Goal: Transaction & Acquisition: Book appointment/travel/reservation

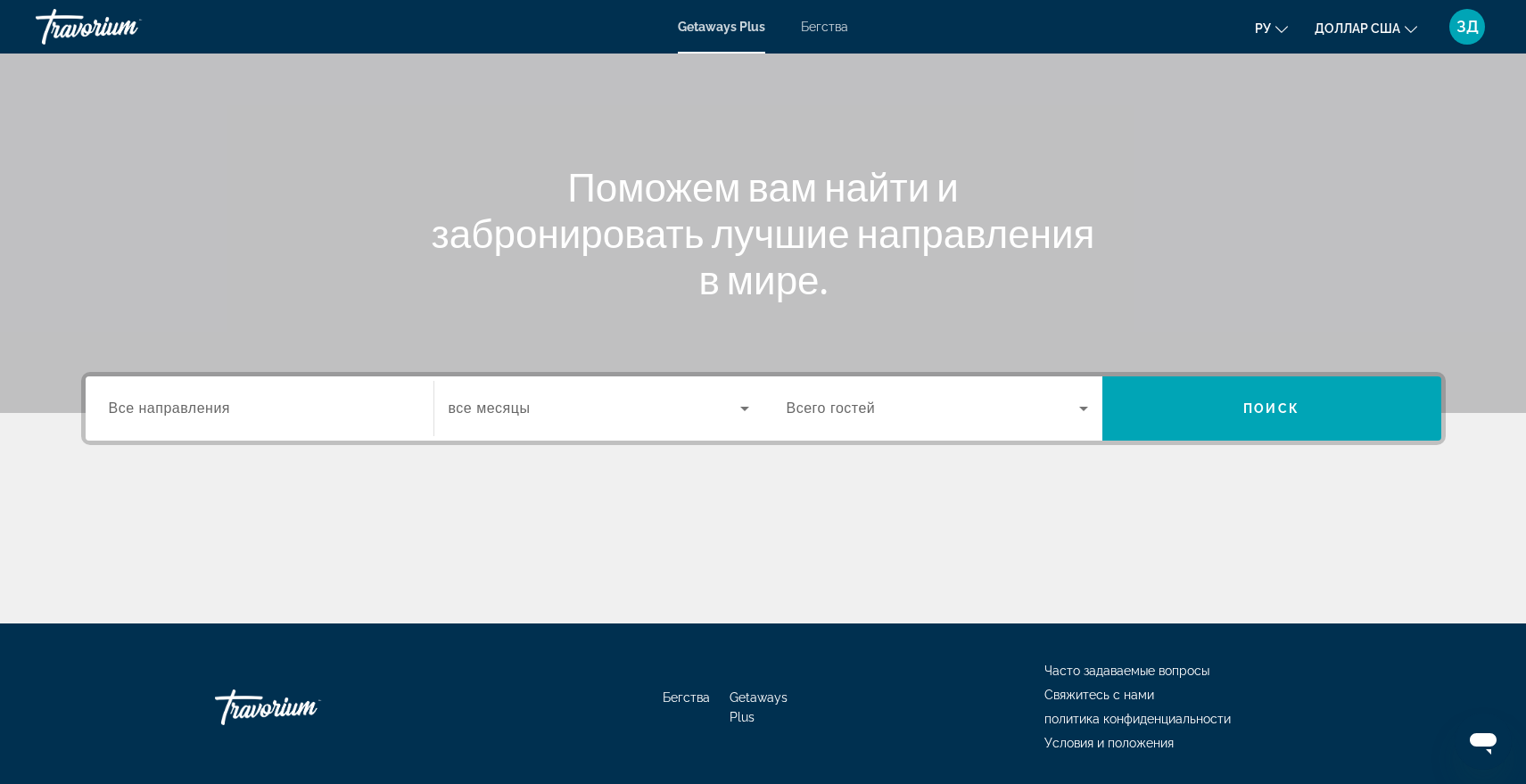
scroll to position [91, 0]
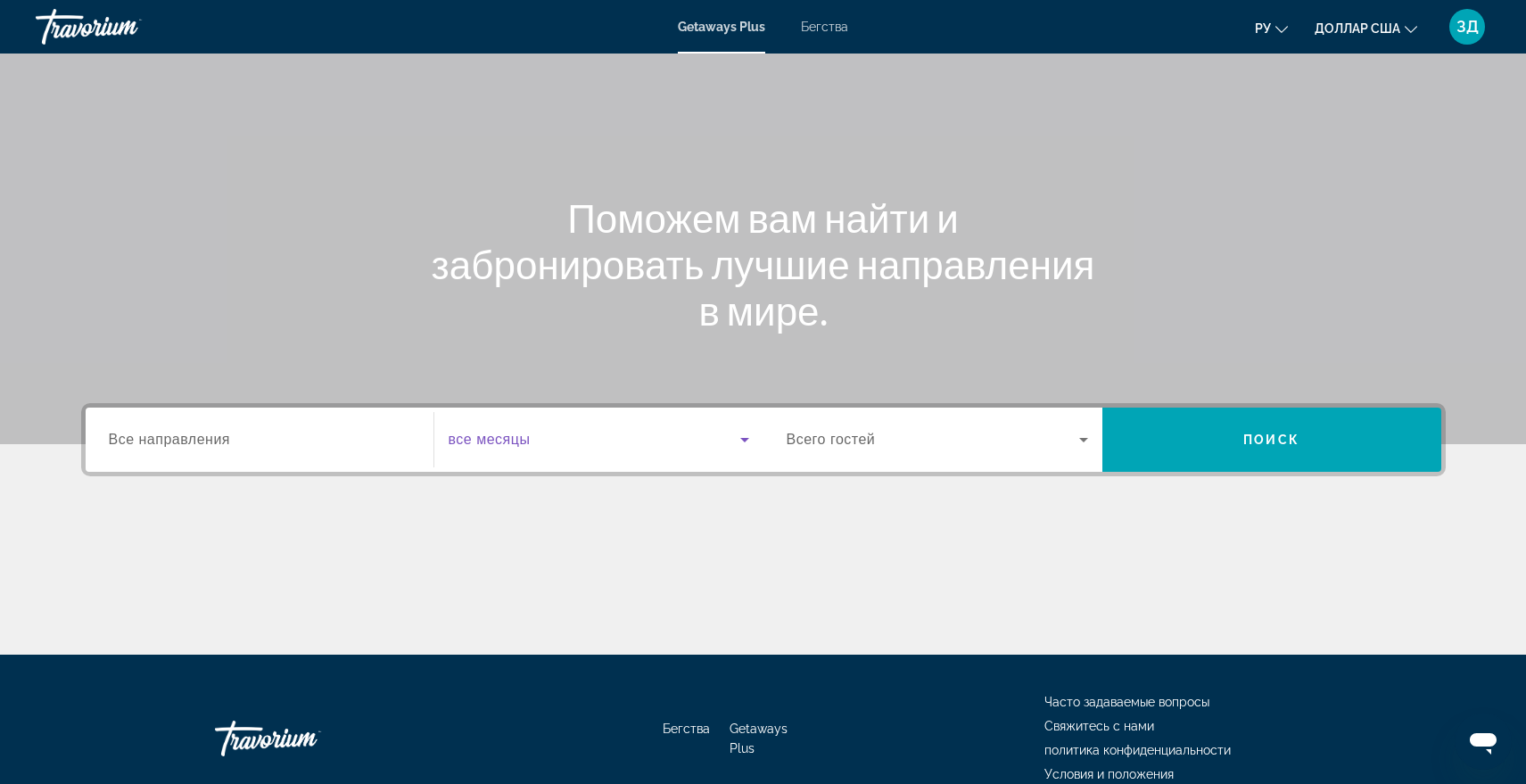
click at [744, 439] on icon "Виджет поиска" at bounding box center [745, 440] width 9 height 5
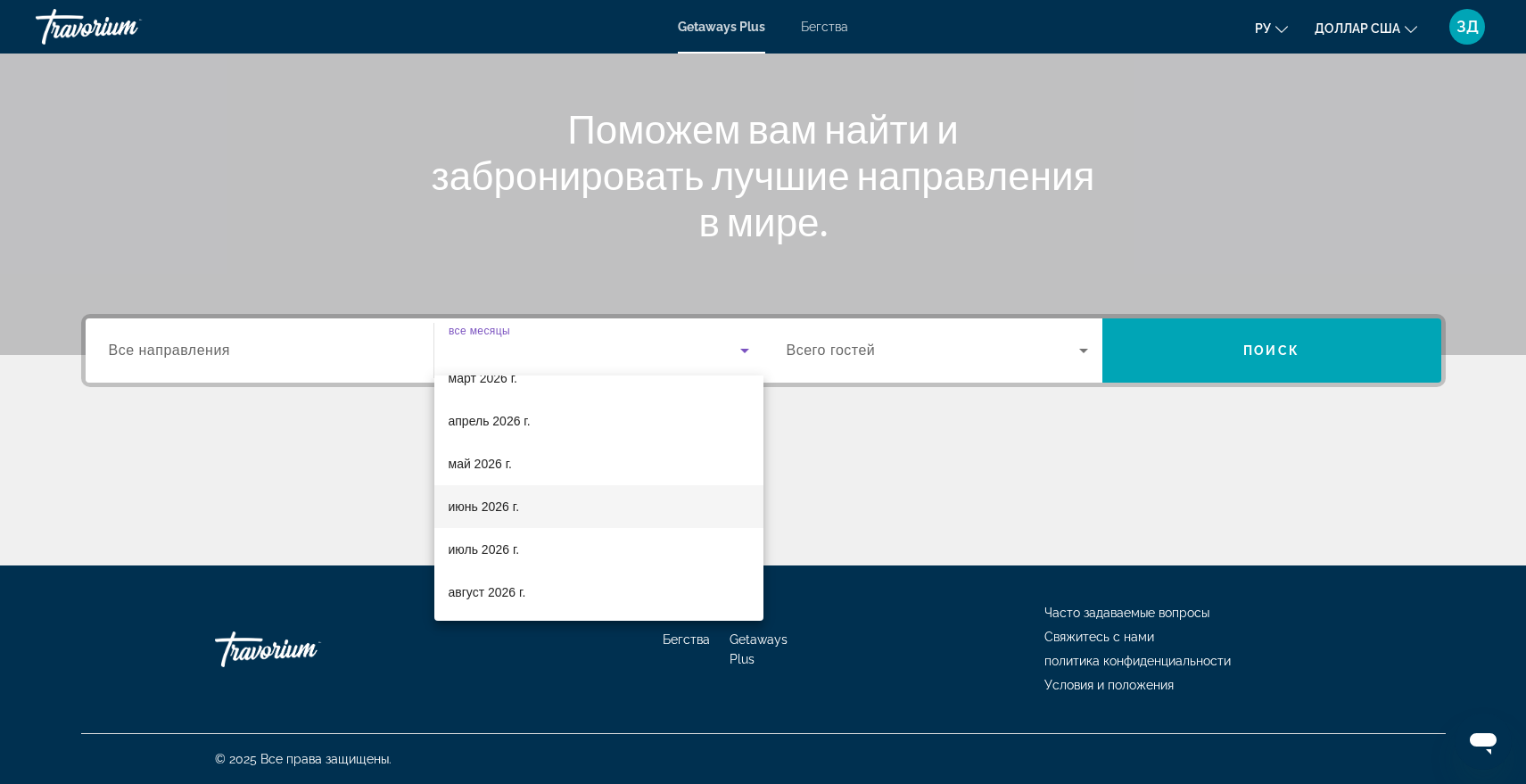
scroll to position [357, 0]
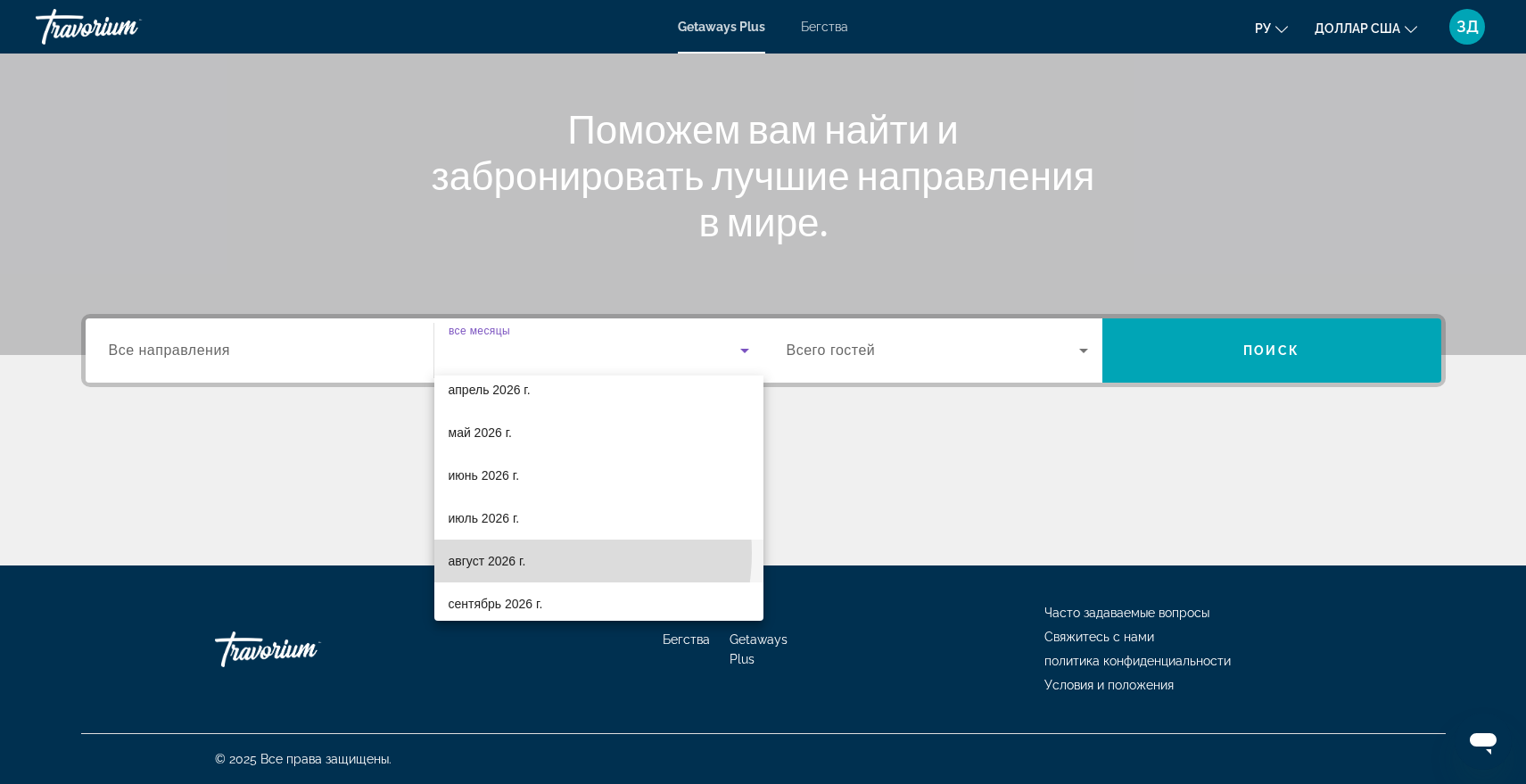
click at [534, 553] on mat-option "август 2026 г." at bounding box center [599, 561] width 329 height 43
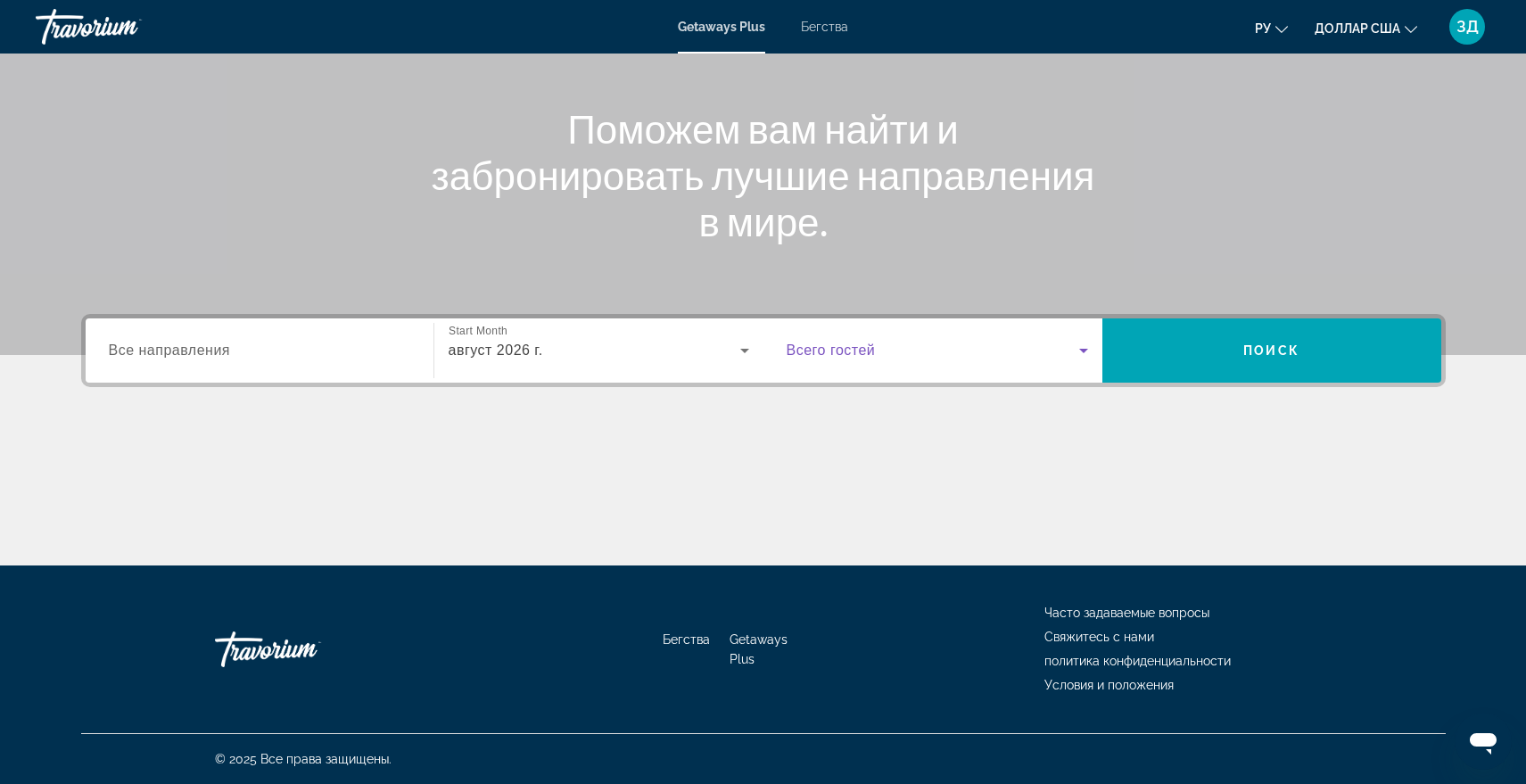
click at [1080, 350] on icon "Виджет поиска" at bounding box center [1083, 350] width 21 height 21
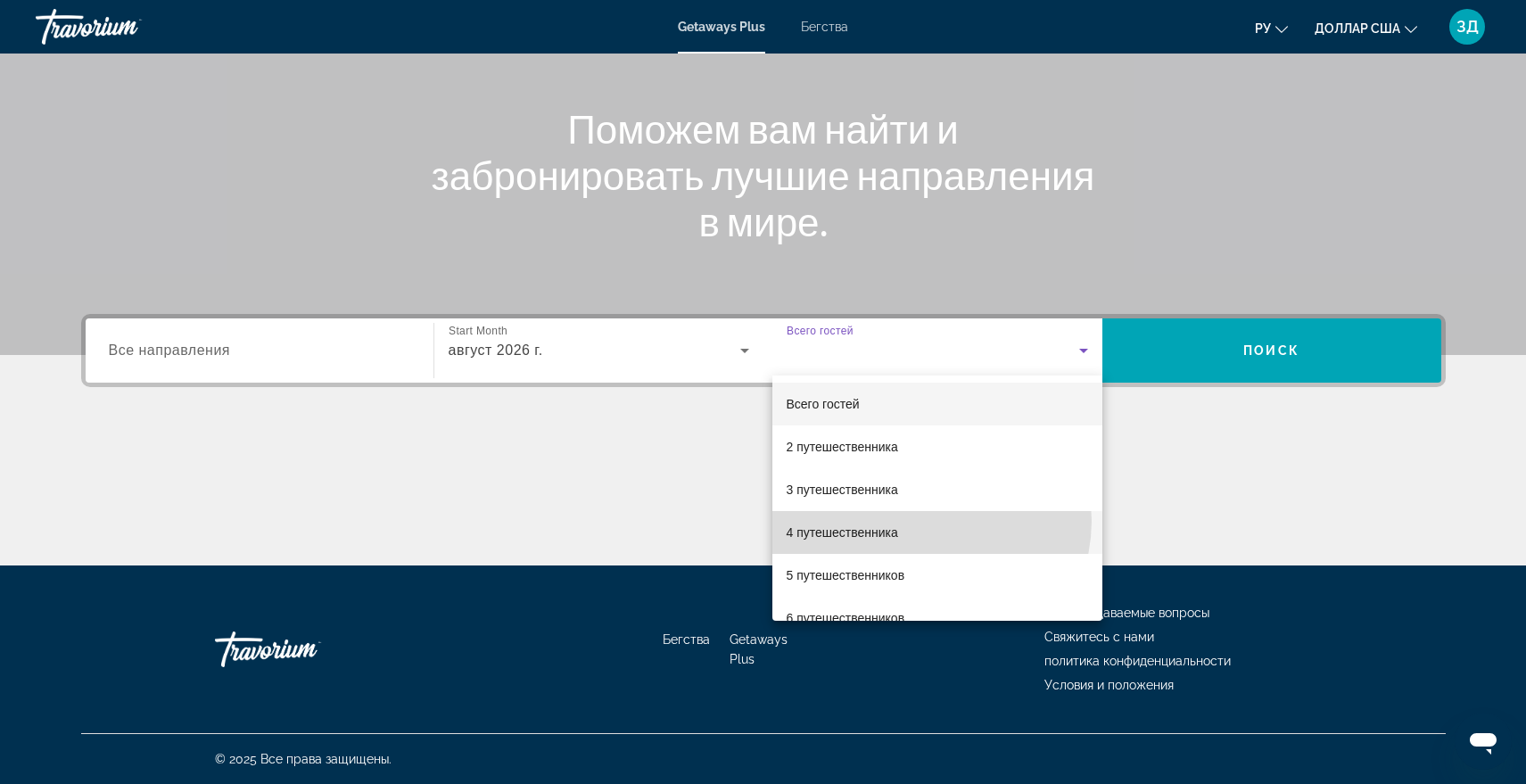
click at [925, 520] on mat-option "4 путешественника" at bounding box center [936, 533] width 330 height 43
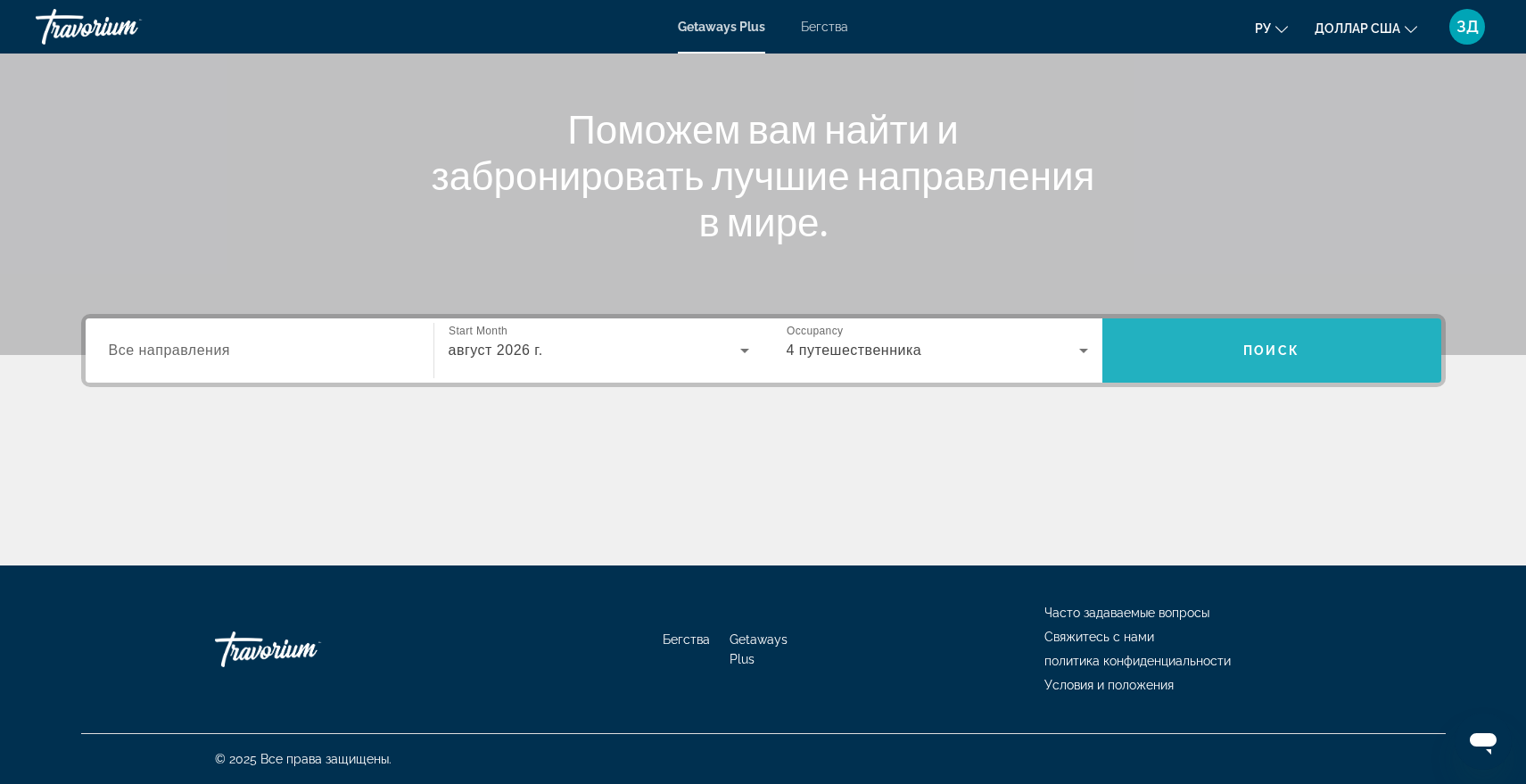
click at [1287, 350] on span "Поиск" at bounding box center [1271, 349] width 56 height 14
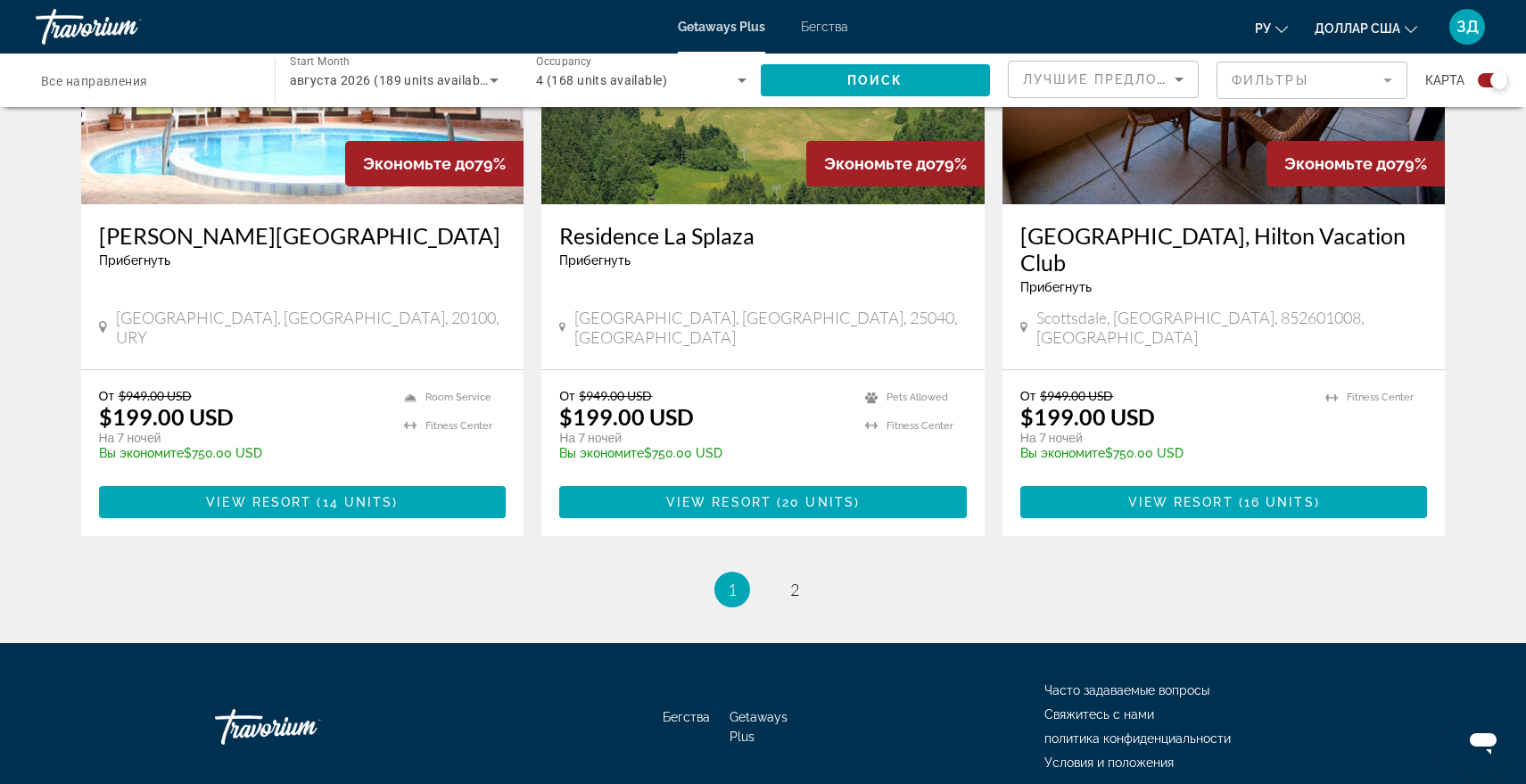
scroll to position [2707, 0]
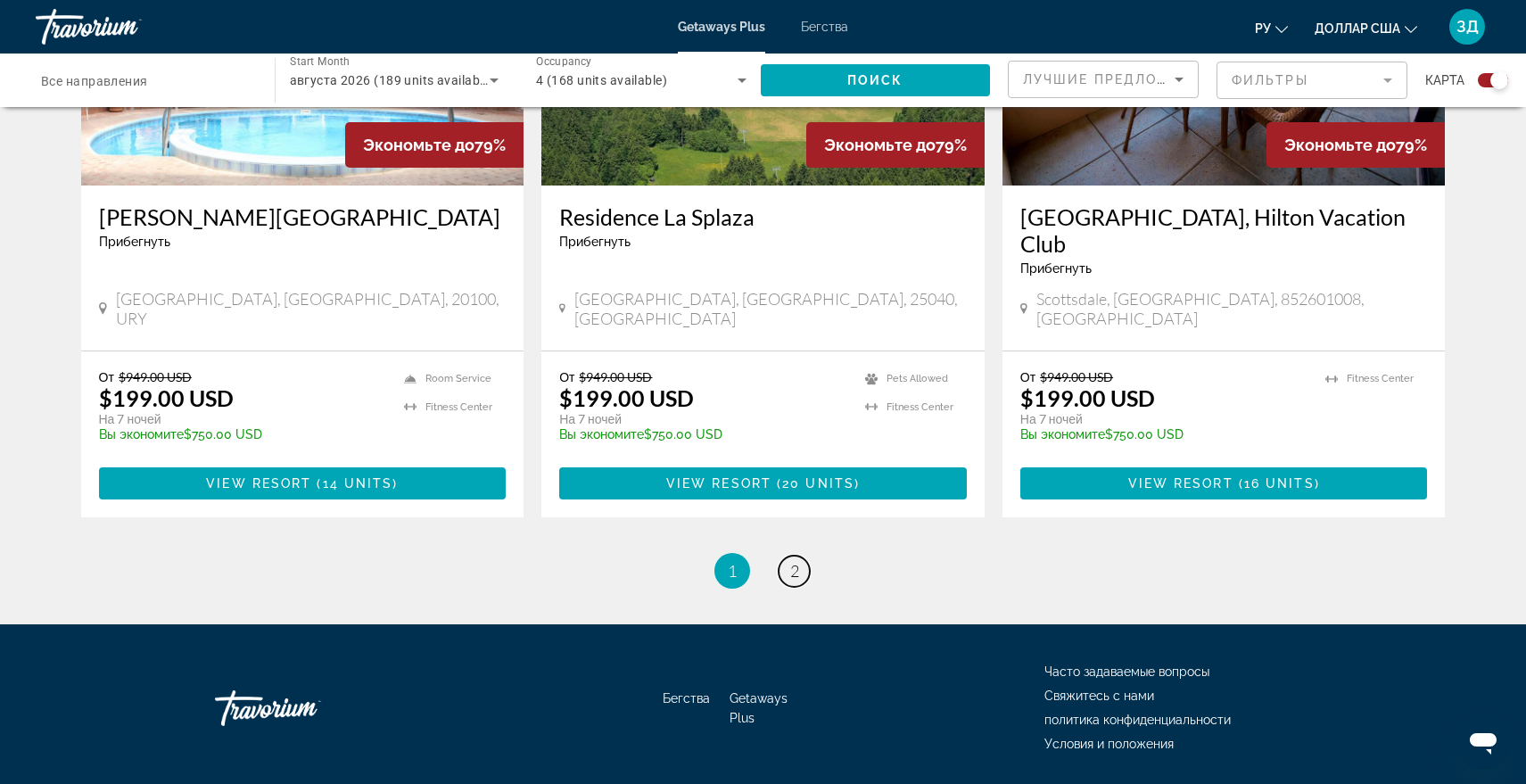
click at [804, 555] on link "page 2" at bounding box center [793, 570] width 31 height 31
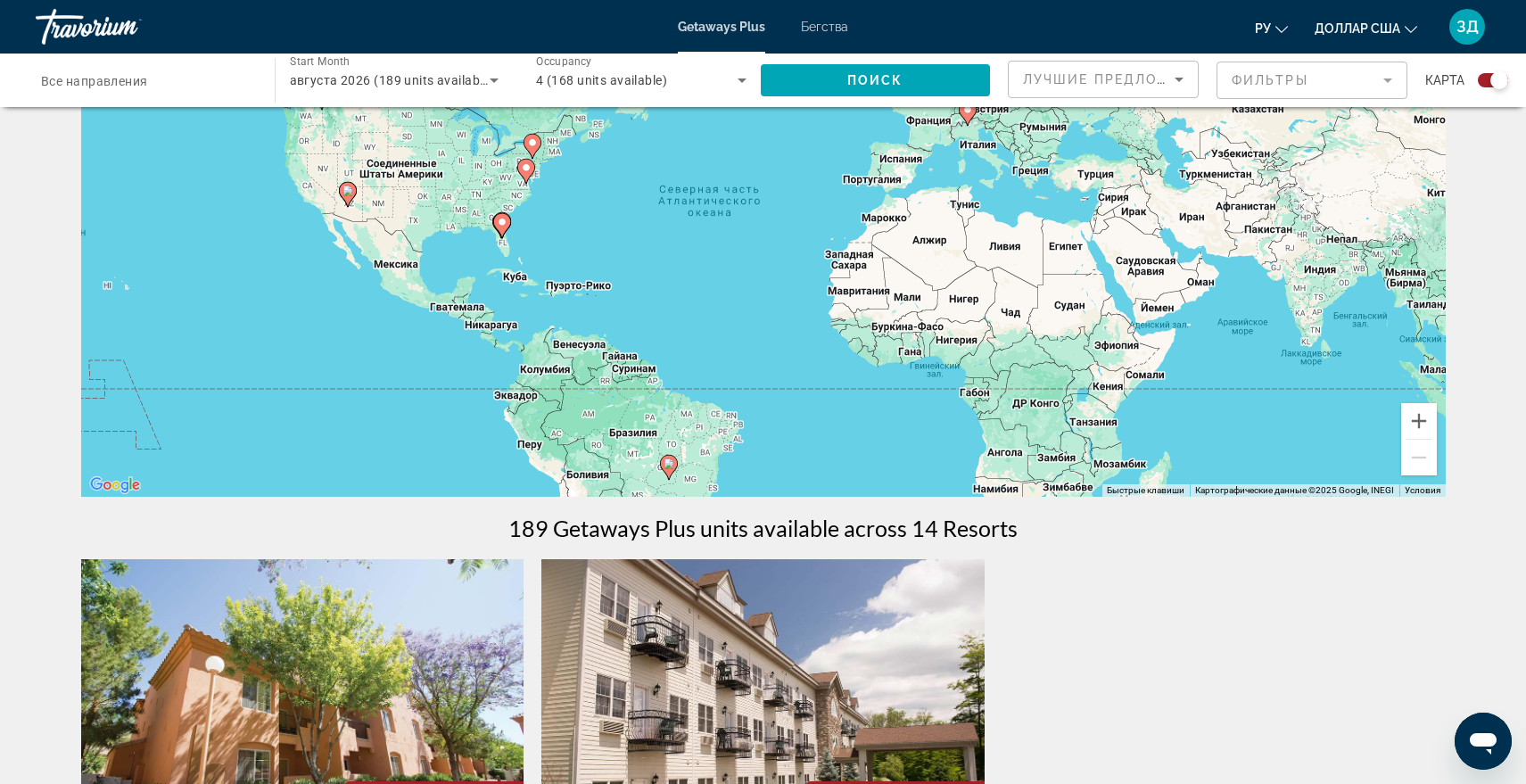
scroll to position [89, 0]
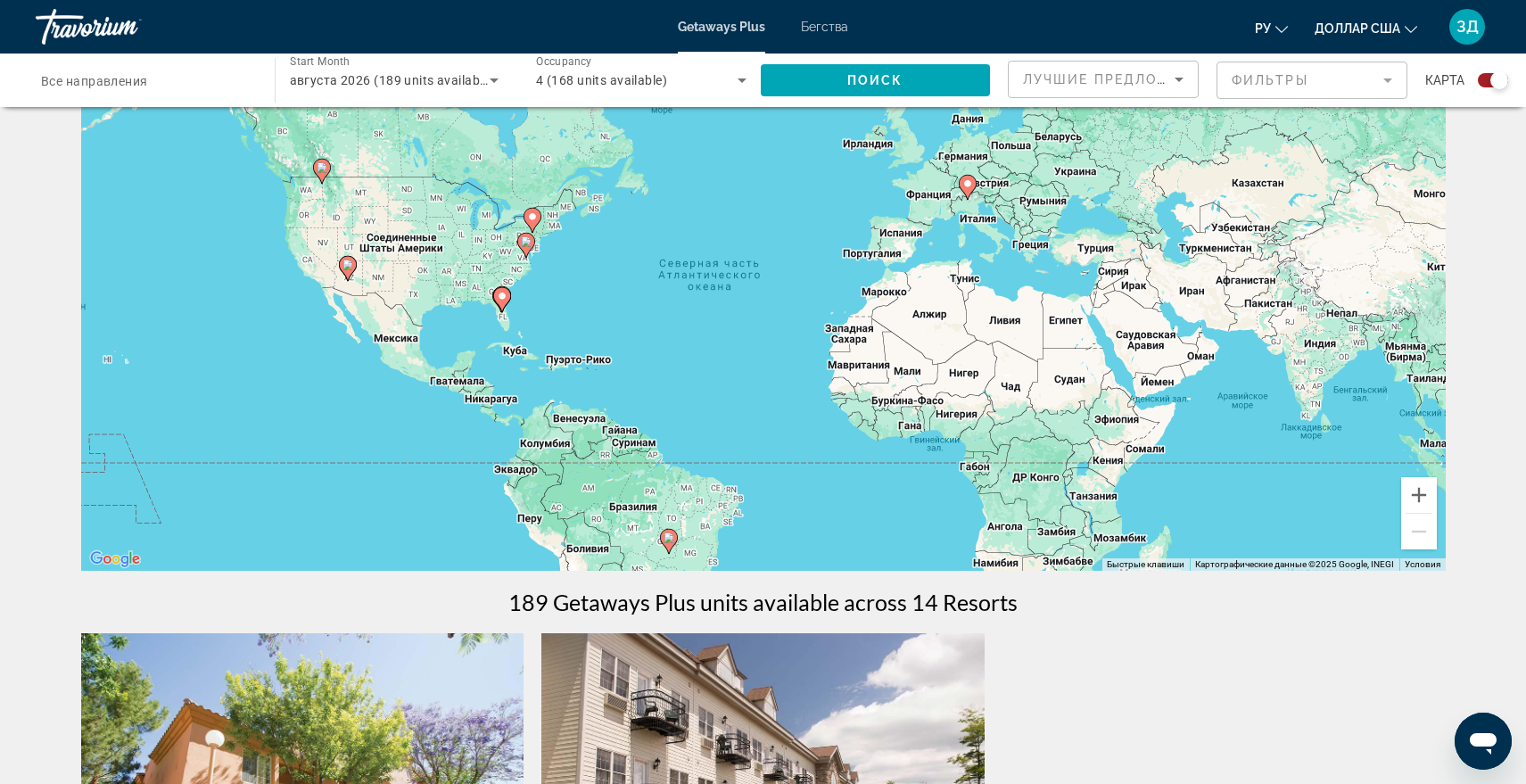
click at [969, 161] on div "Чтобы активировать перетаскивание с помощью клавиатуры, нажмите Alt + Ввод. Пос…" at bounding box center [763, 303] width 1364 height 535
click at [945, 162] on div "Чтобы активировать перетаскивание с помощью клавиатуры, нажмите Alt + Ввод. Пос…" at bounding box center [763, 303] width 1364 height 535
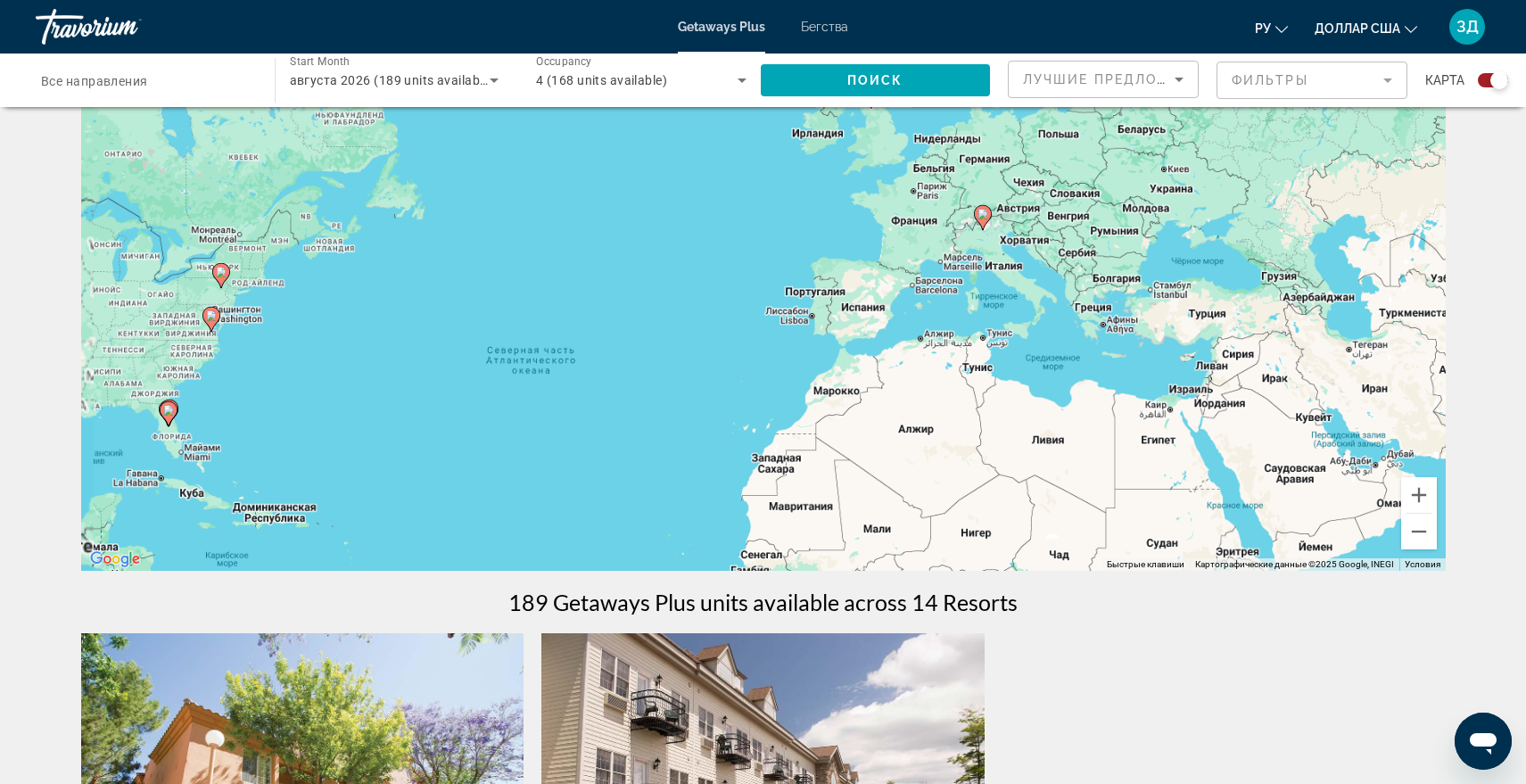
click at [945, 162] on div "Чтобы активировать перетаскивание с помощью клавиатуры, нажмите Alt + Ввод. Пос…" at bounding box center [763, 303] width 1364 height 535
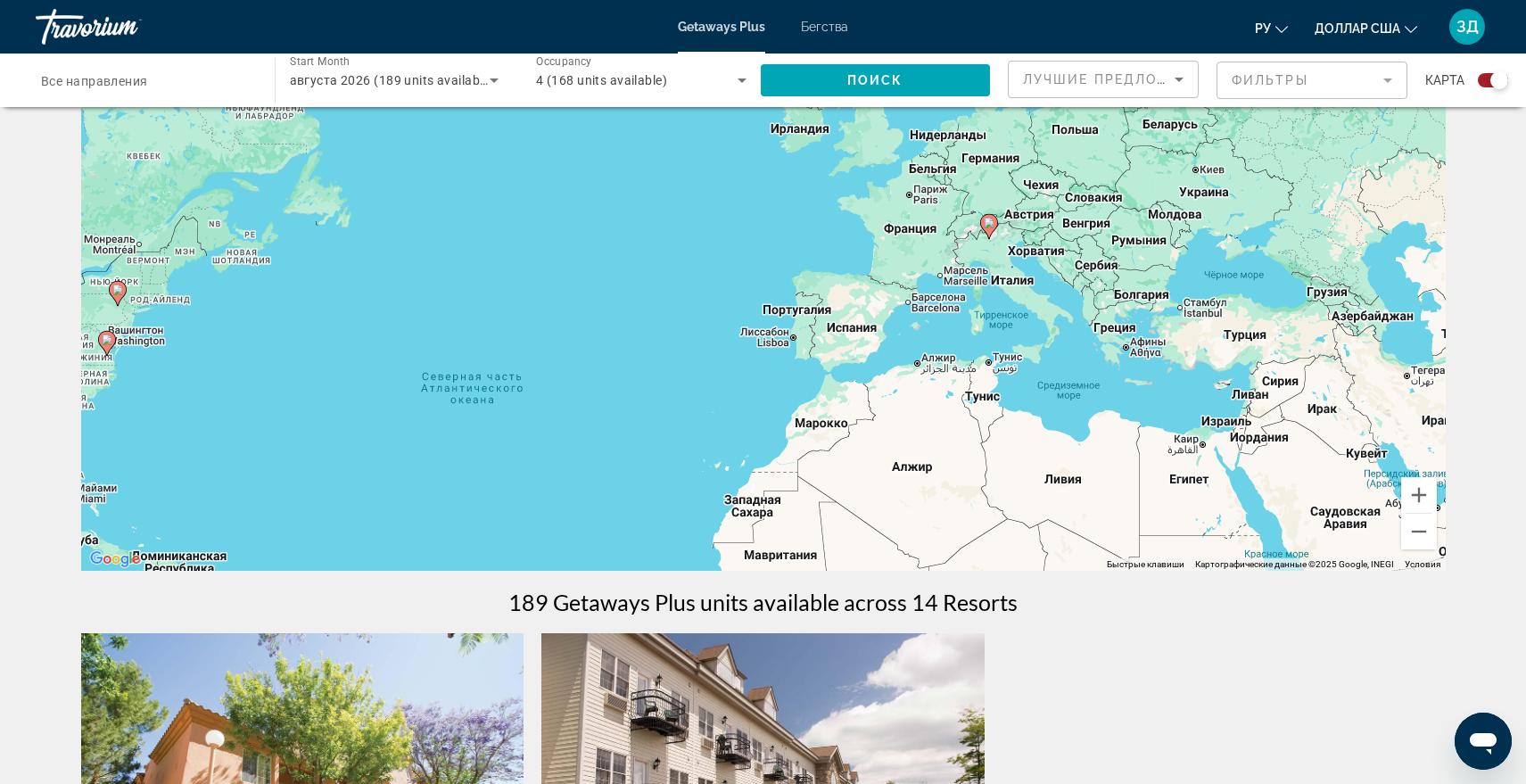
click at [980, 165] on div "Чтобы активировать перетаскивание с помощью клавиатуры, нажмите Alt + Ввод. Пос…" at bounding box center [763, 303] width 1364 height 535
click at [1028, 217] on div "Чтобы активировать перетаскивание с помощью клавиатуры, нажмите Alt + Ввод. Пос…" at bounding box center [763, 303] width 1364 height 535
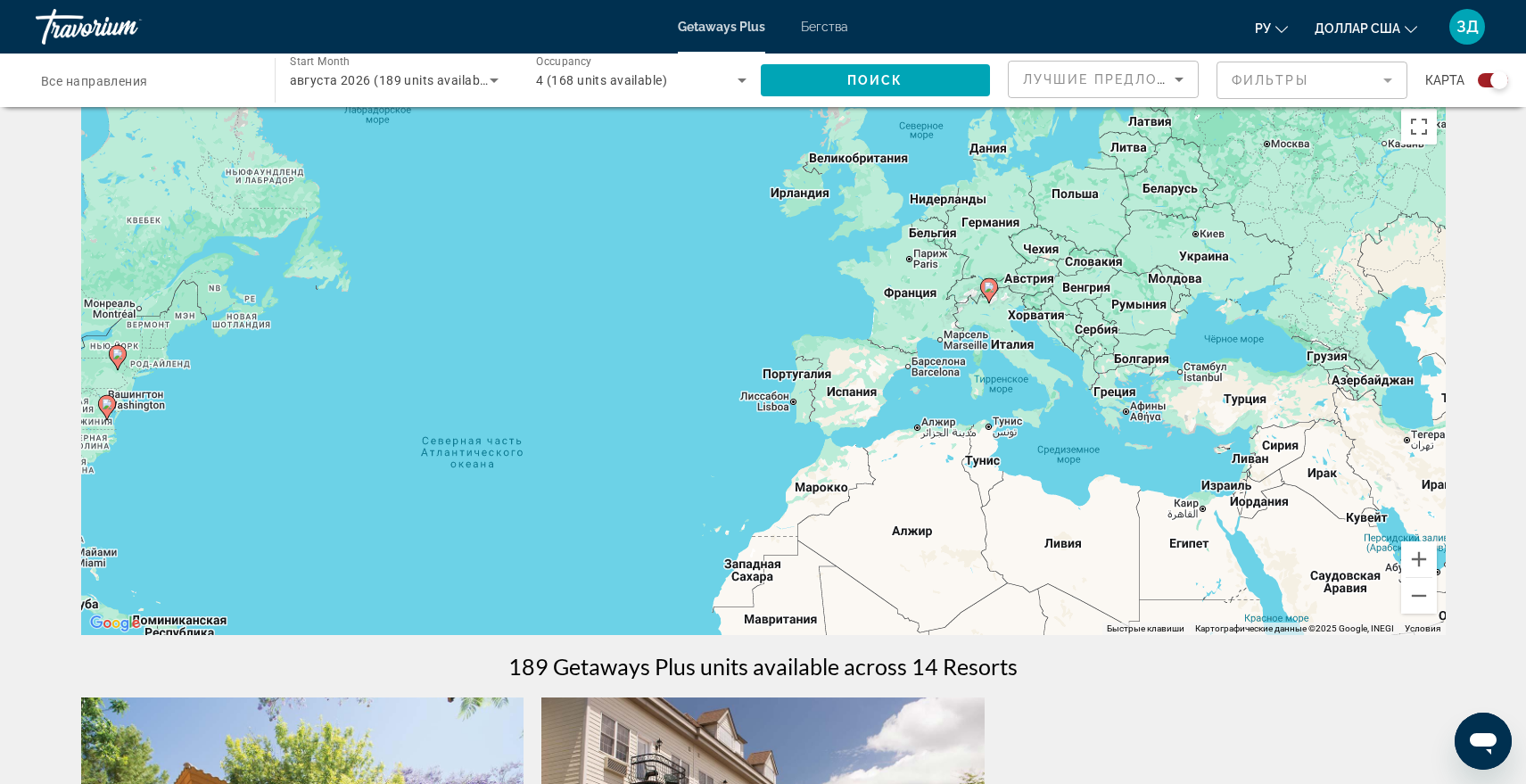
scroll to position [0, 0]
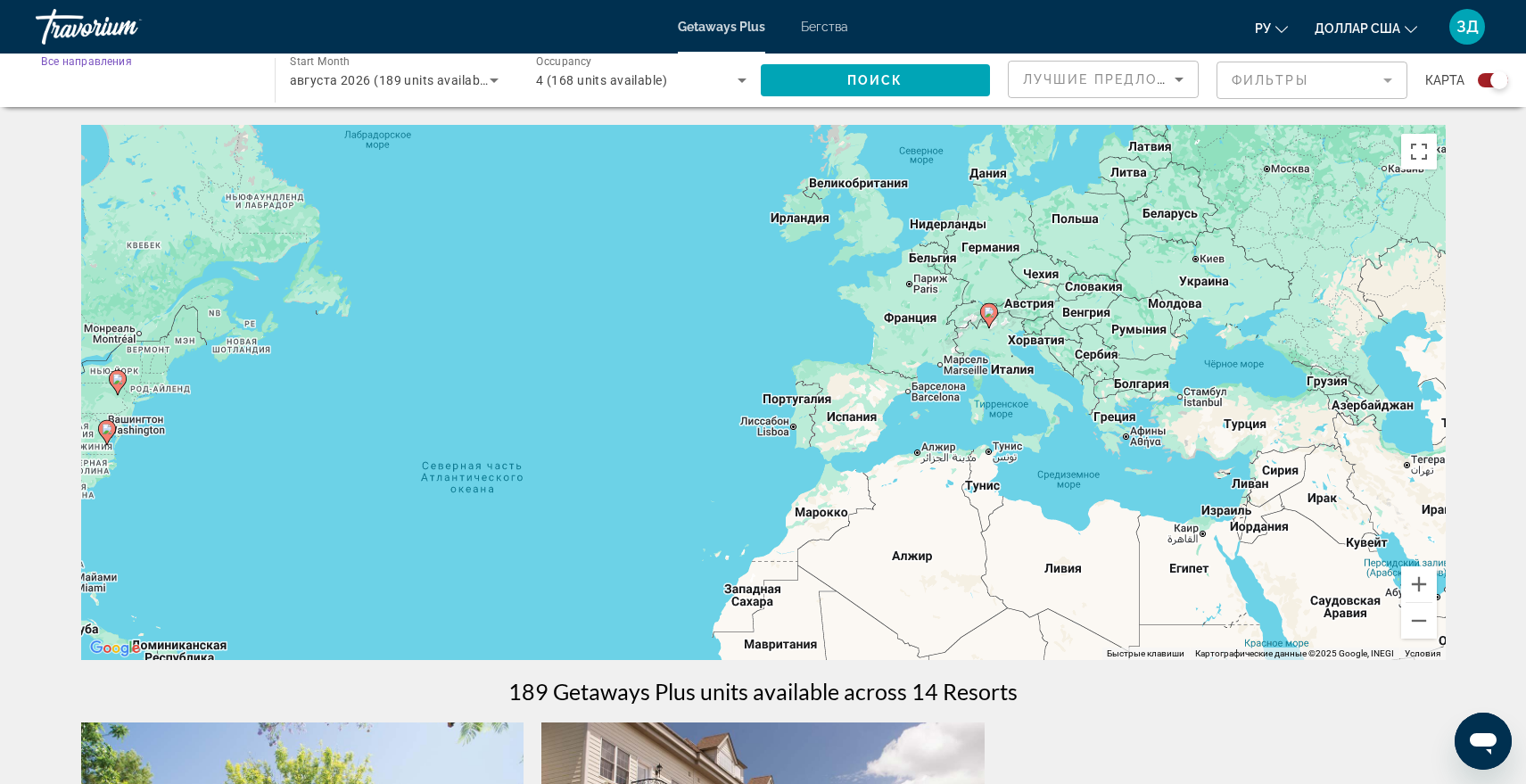
click at [149, 83] on input "Destination Все направления" at bounding box center [146, 80] width 210 height 21
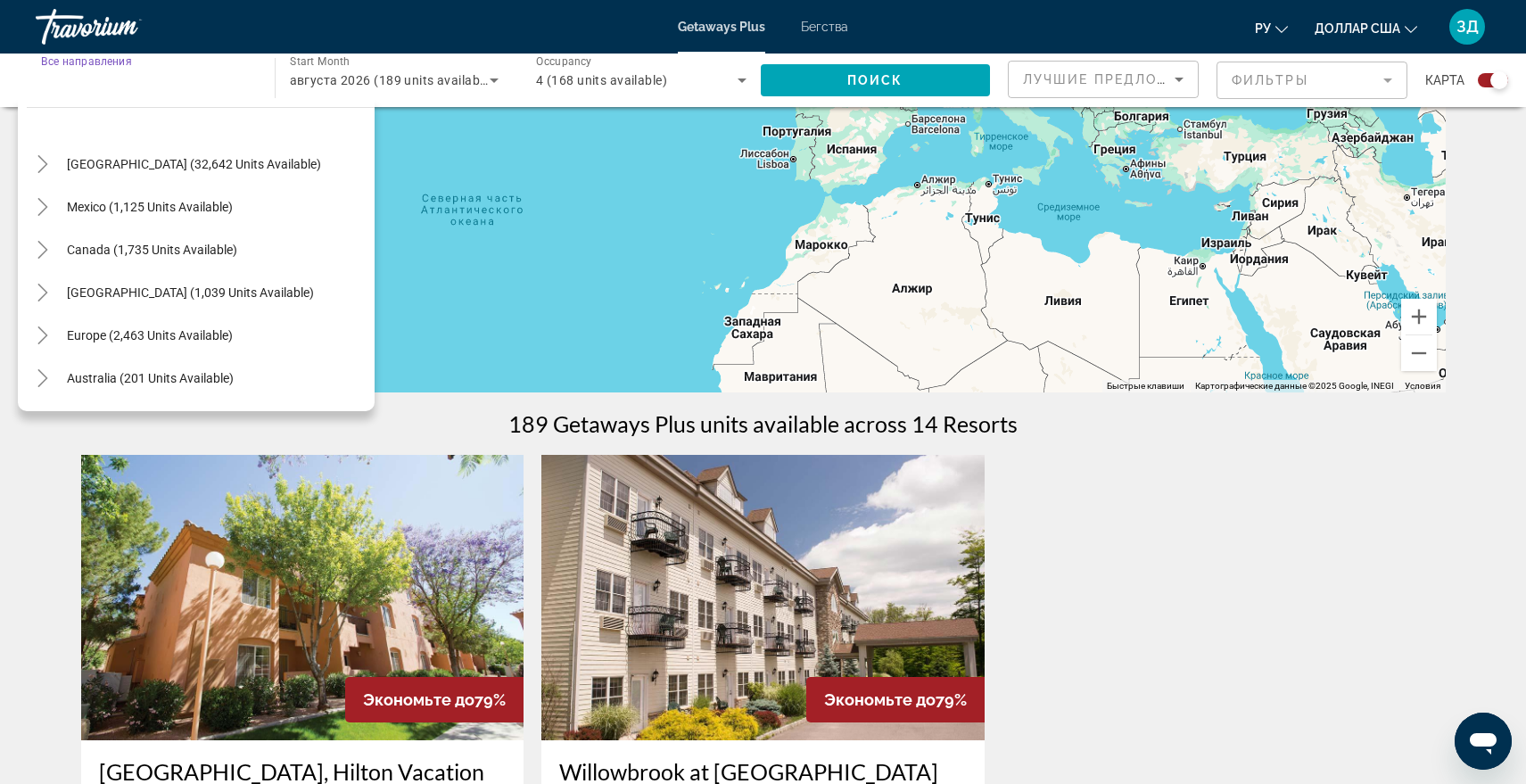
scroll to position [21, 0]
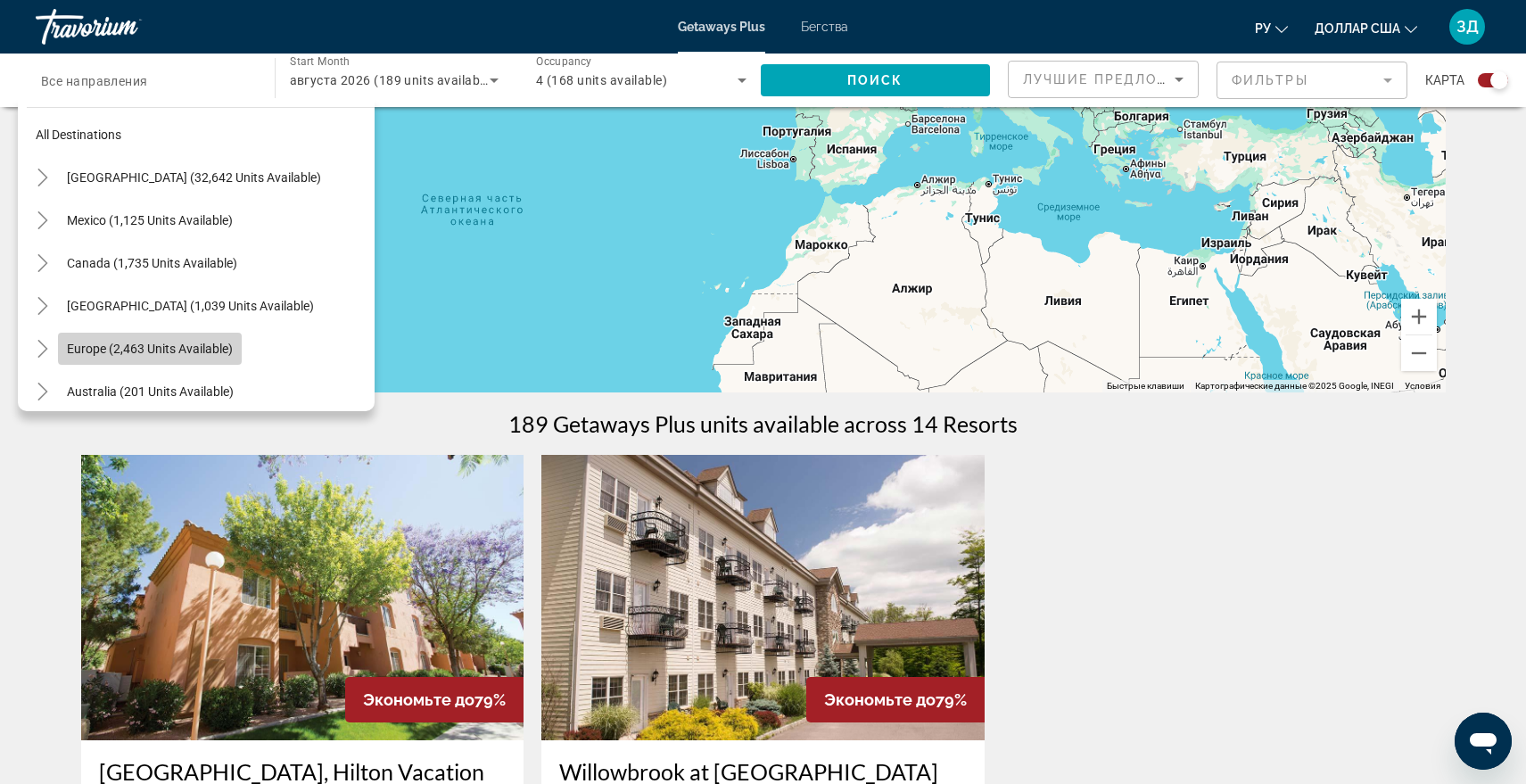
click at [188, 346] on span "Europe (2,463 units available)" at bounding box center [150, 348] width 165 height 14
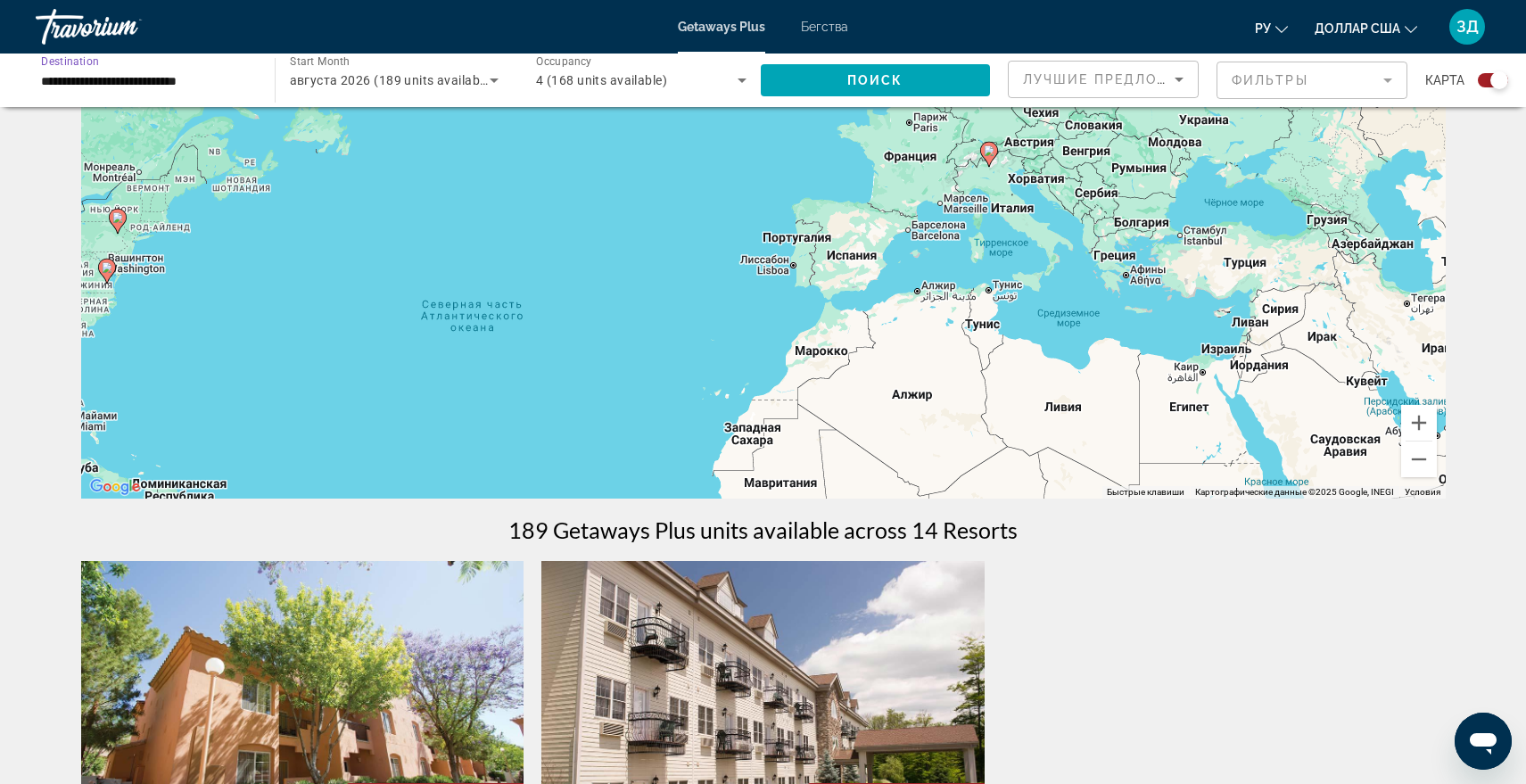
scroll to position [0, 0]
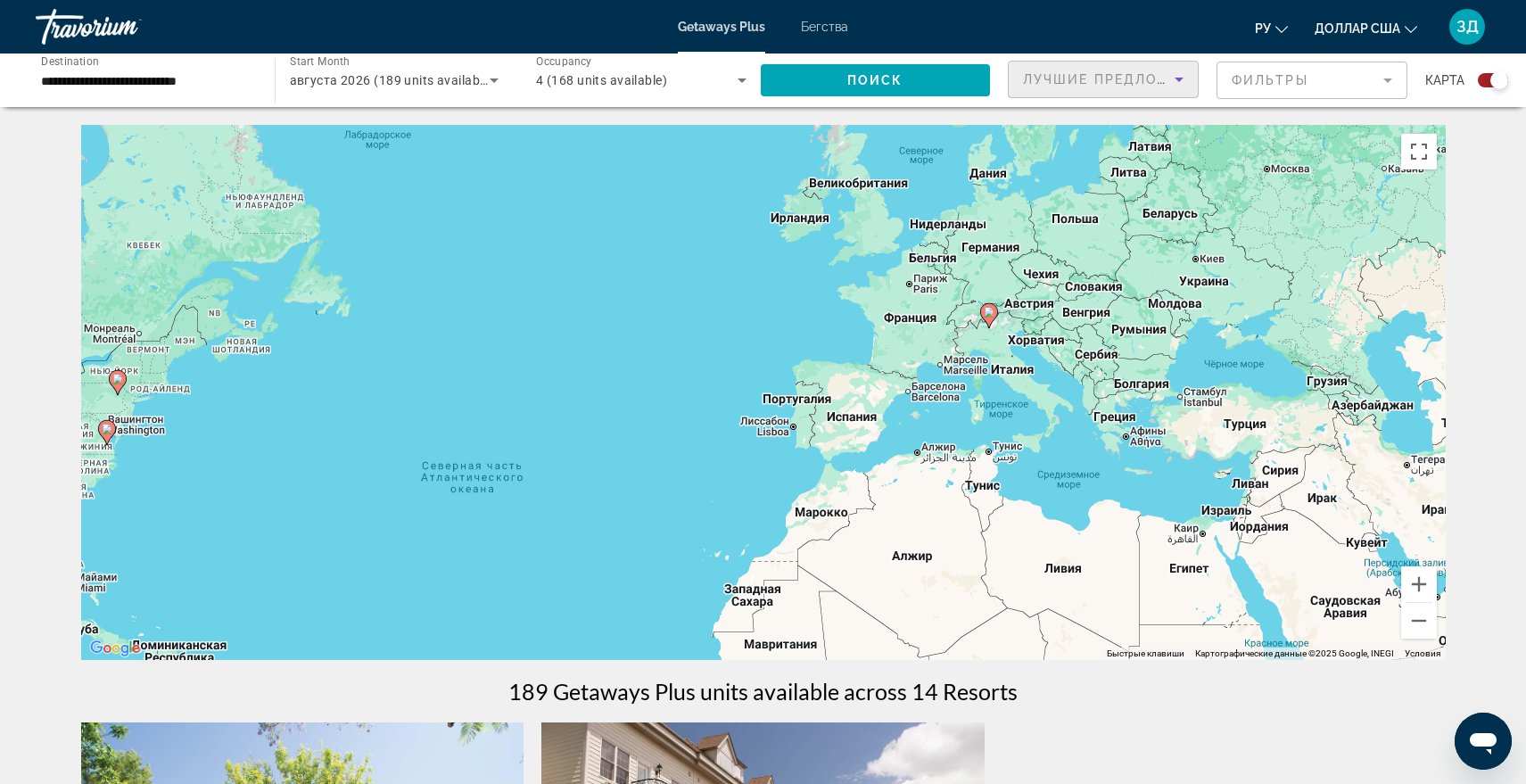
click at [1162, 73] on span "Лучшие предложения" at bounding box center [1117, 78] width 190 height 14
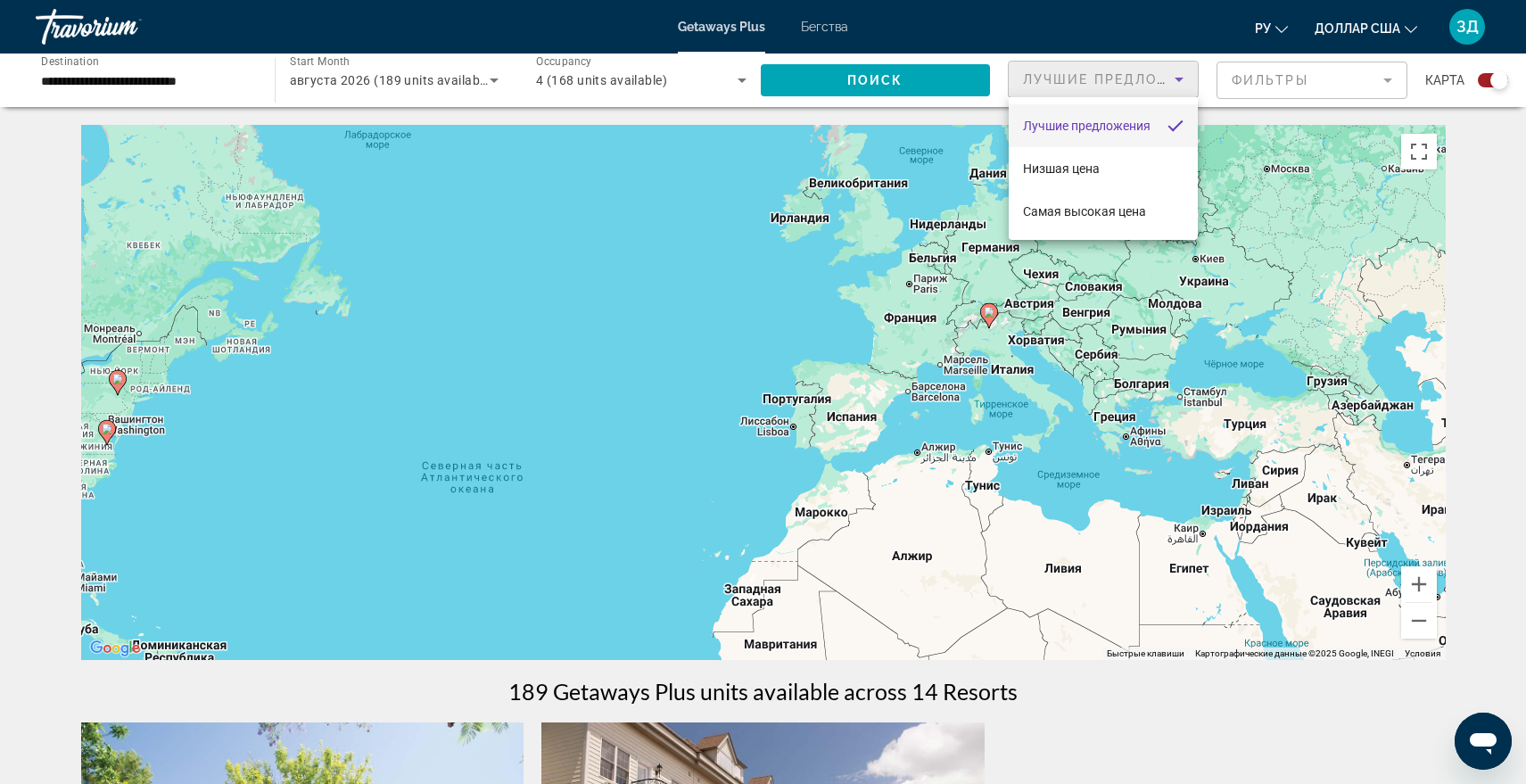
click at [1392, 80] on div at bounding box center [763, 392] width 1526 height 784
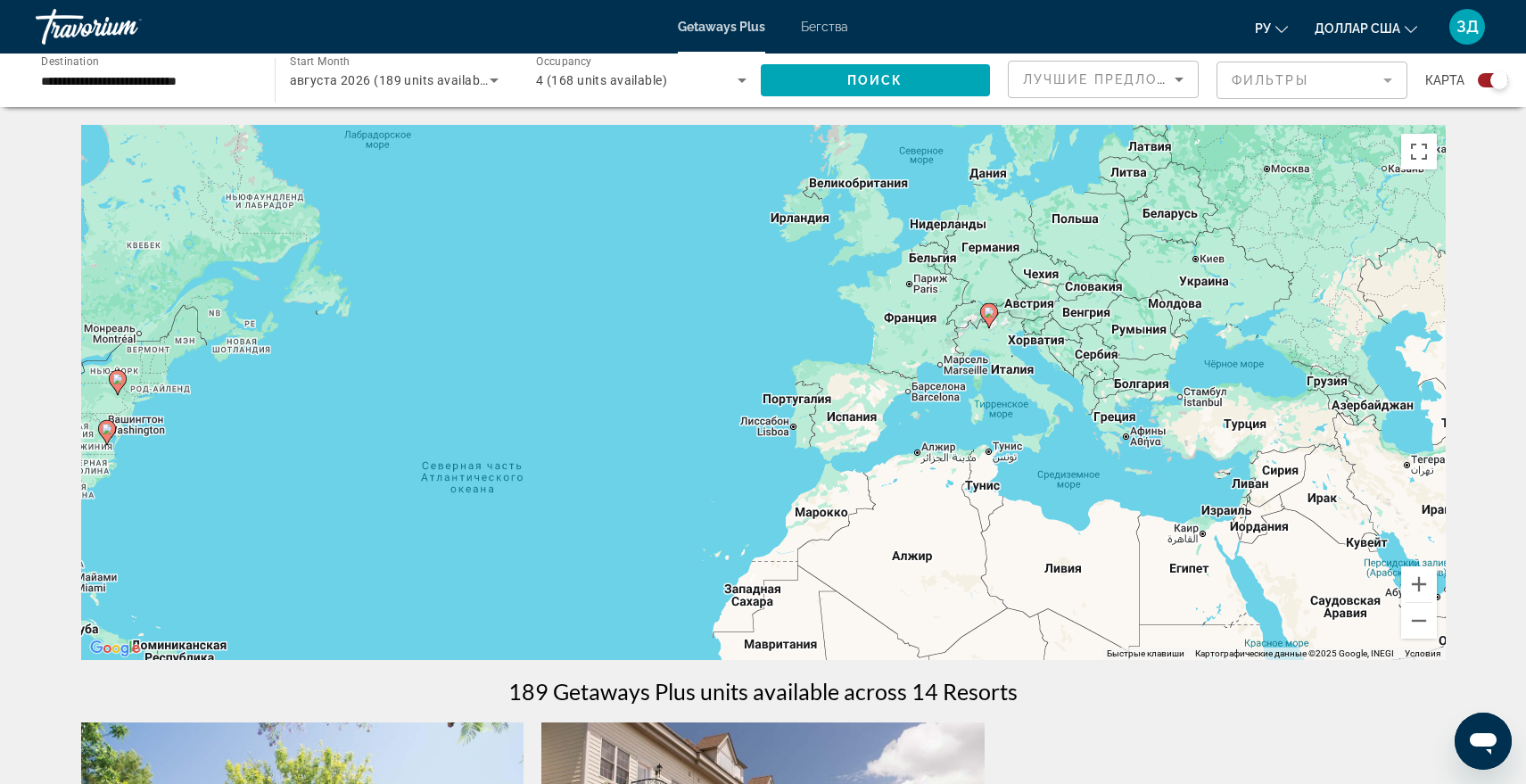
click at [1391, 82] on mat-form-field "Фильтры" at bounding box center [1312, 80] width 191 height 37
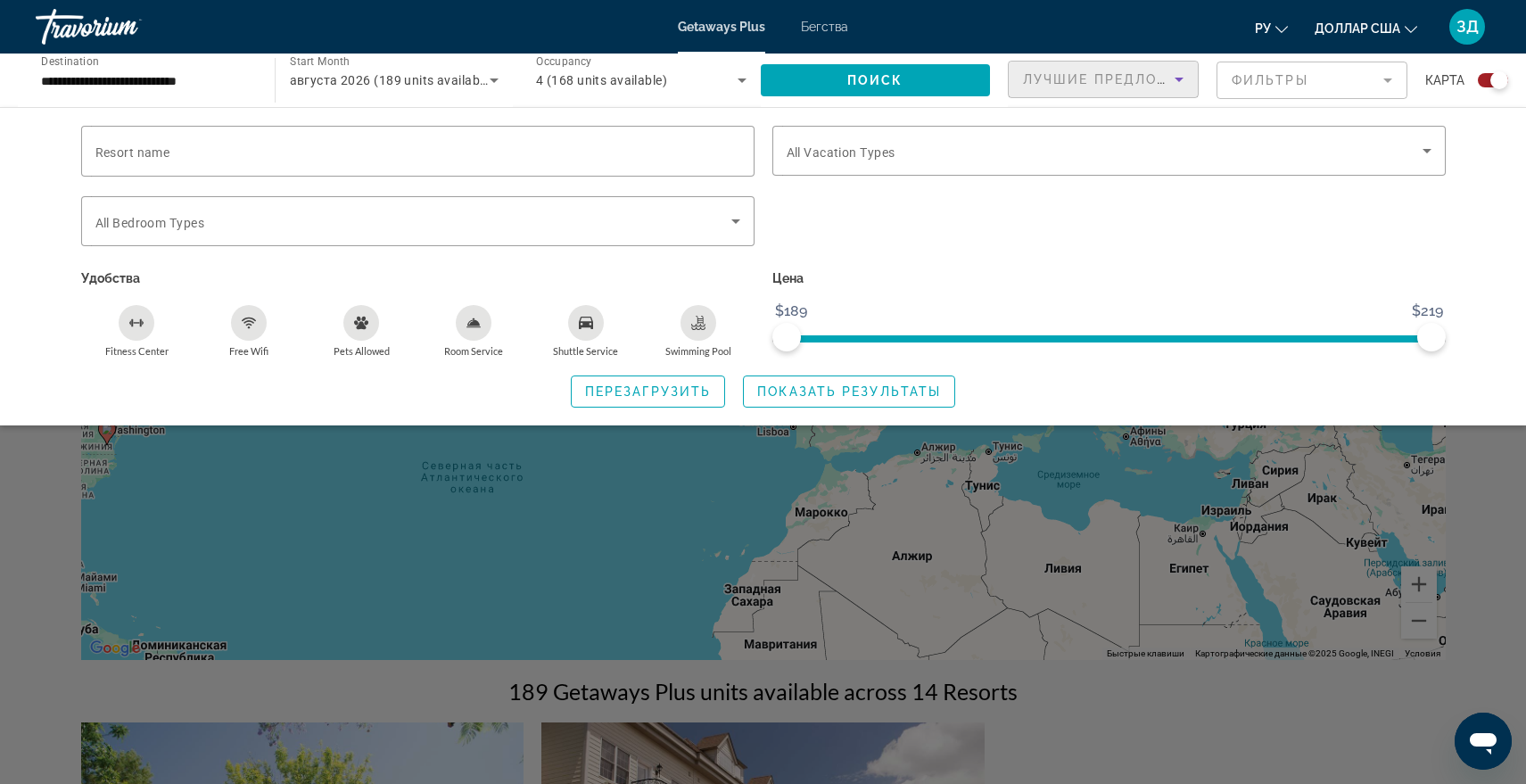
click at [1169, 80] on icon "Sort by" at bounding box center [1178, 78] width 21 height 21
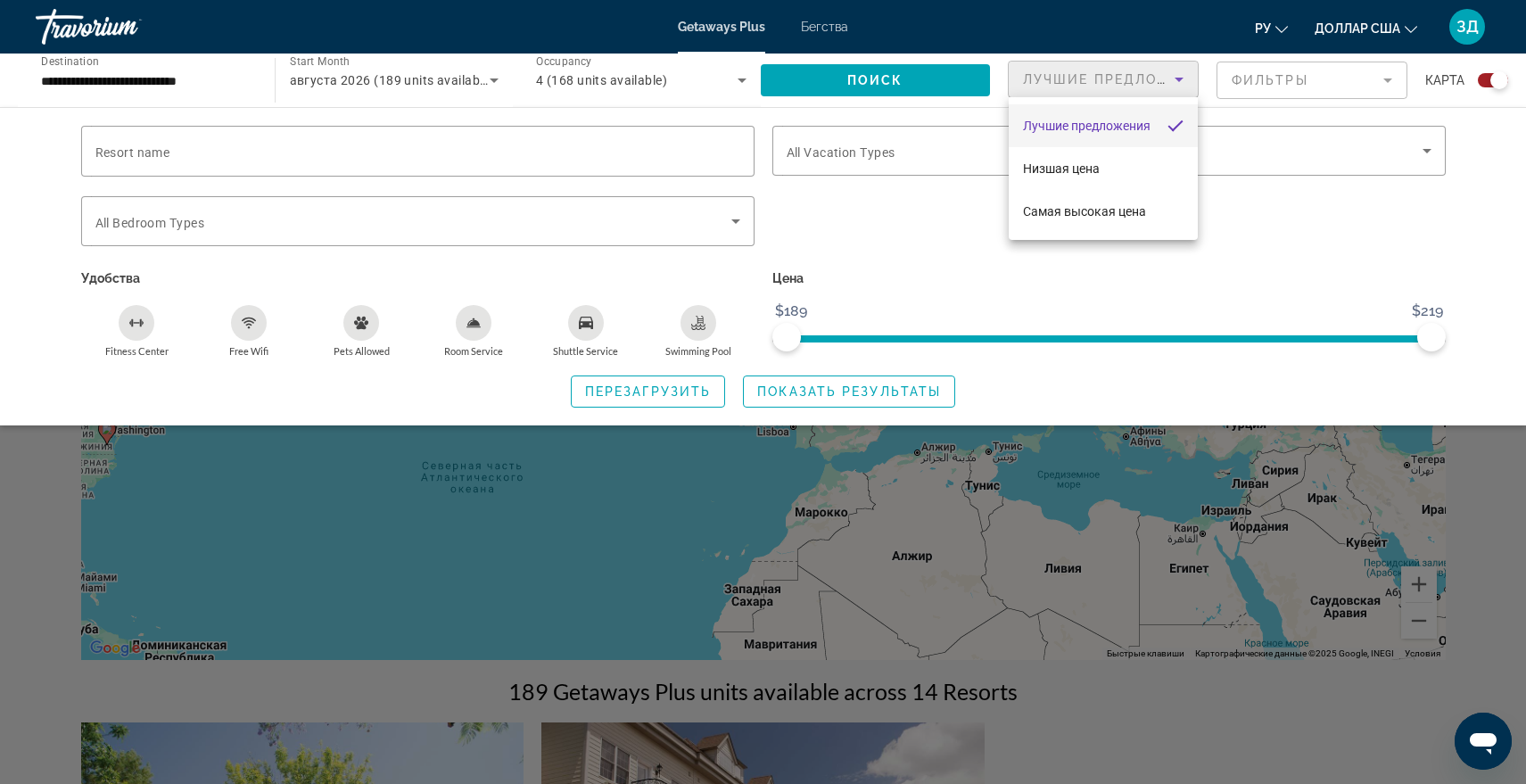
click at [940, 230] on div at bounding box center [763, 392] width 1526 height 784
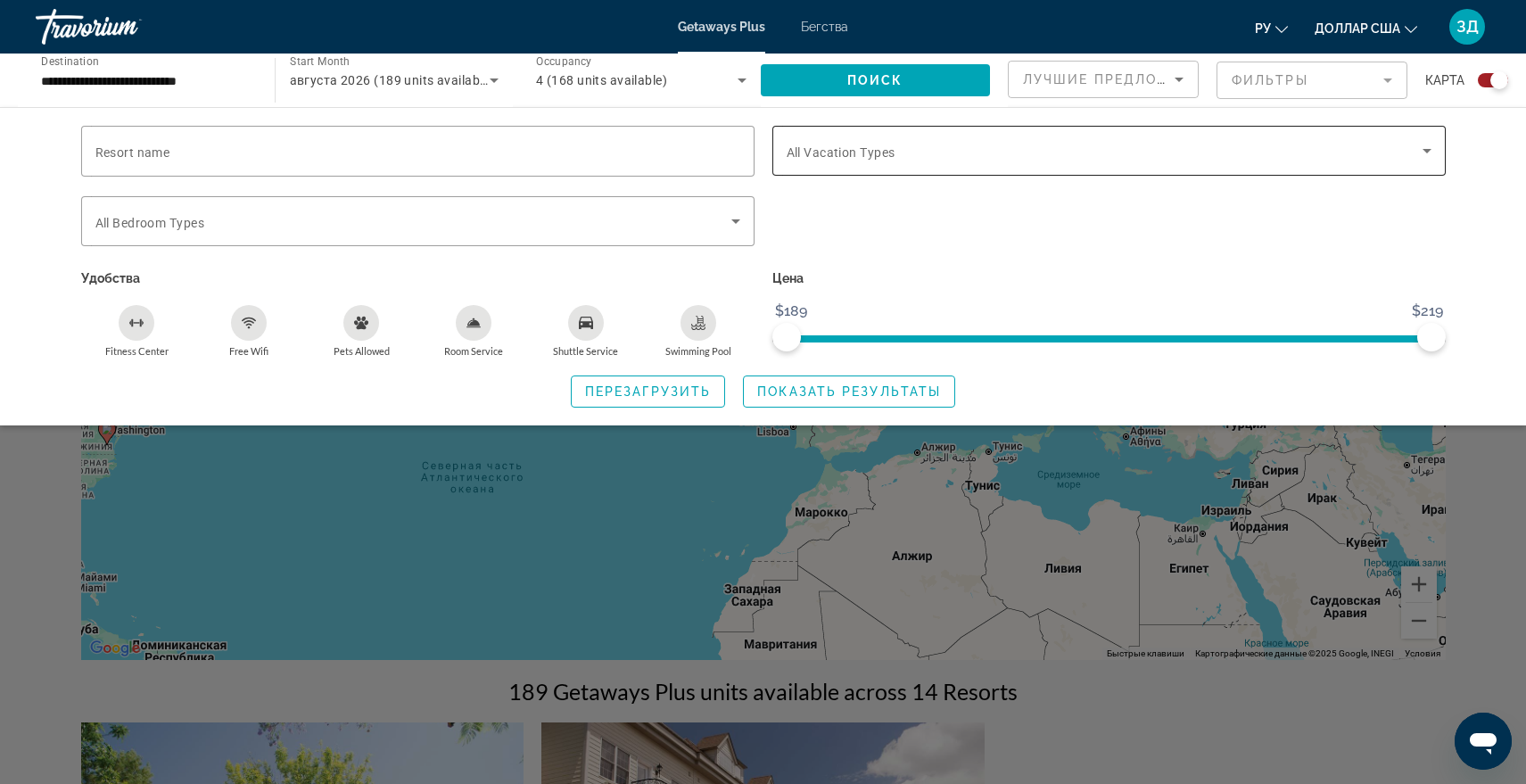
click at [1425, 149] on icon "Search widget" at bounding box center [1427, 150] width 9 height 5
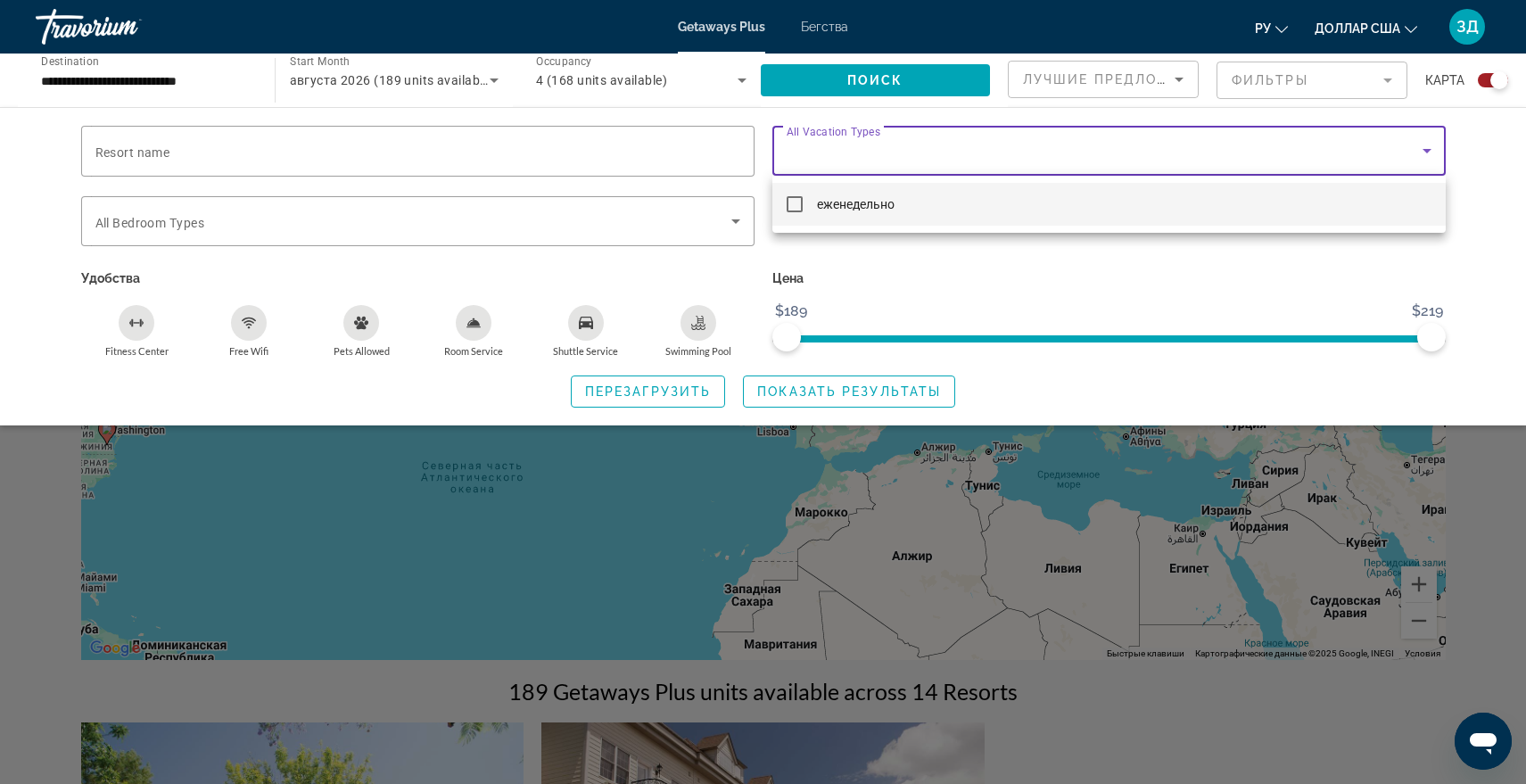
click at [927, 254] on div at bounding box center [763, 392] width 1526 height 784
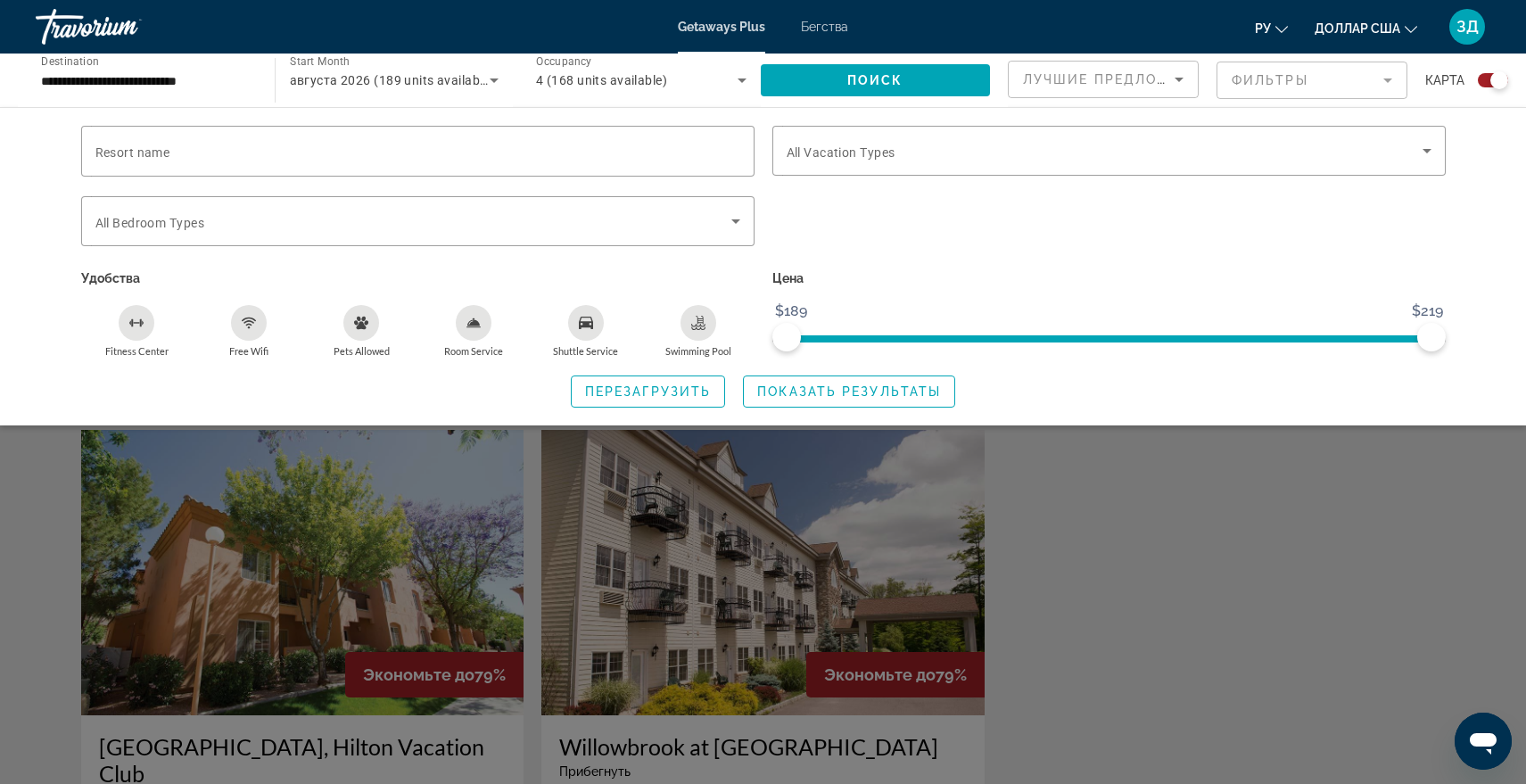
scroll to position [357, 0]
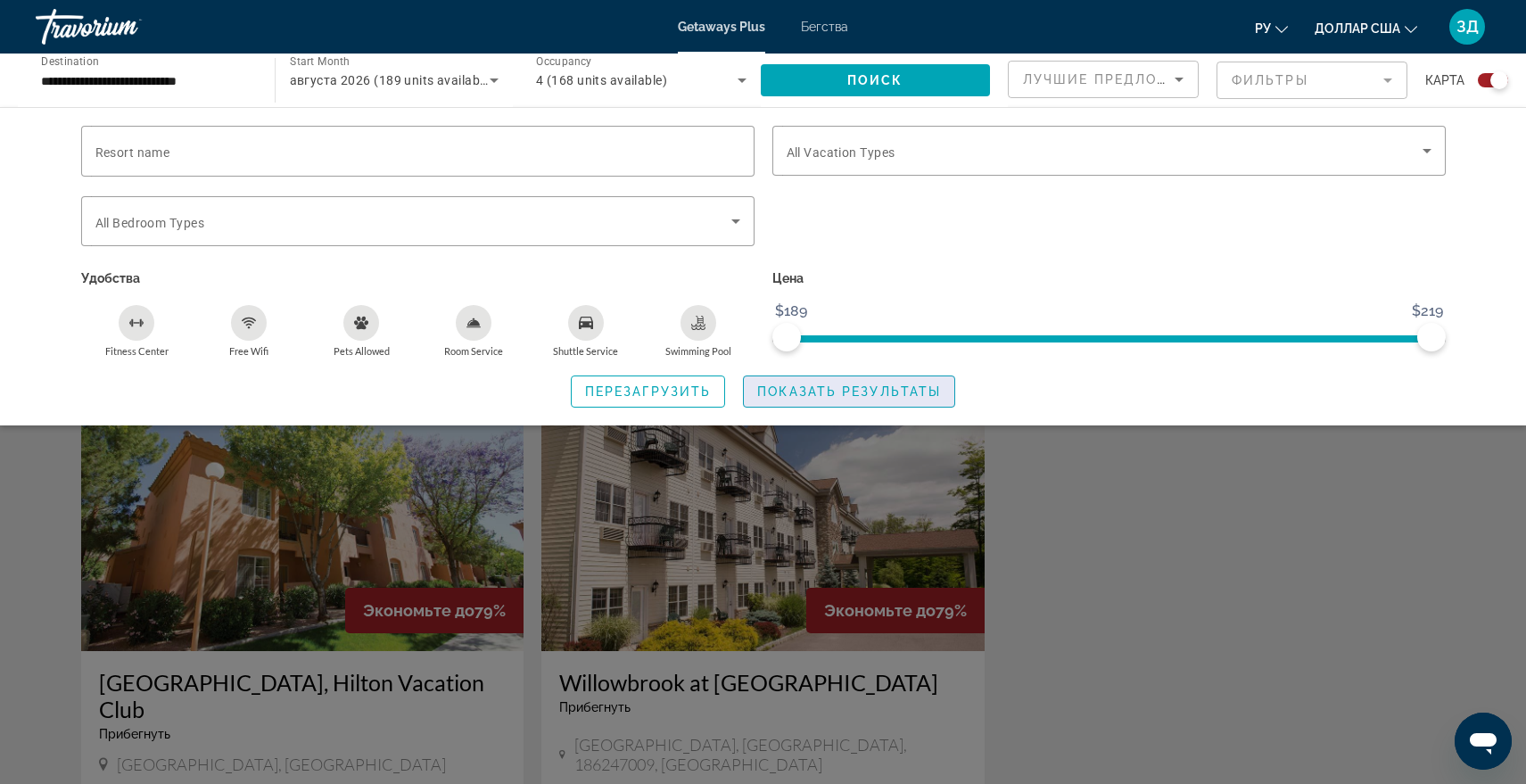
click at [787, 390] on span "Показать результаты" at bounding box center [849, 391] width 184 height 14
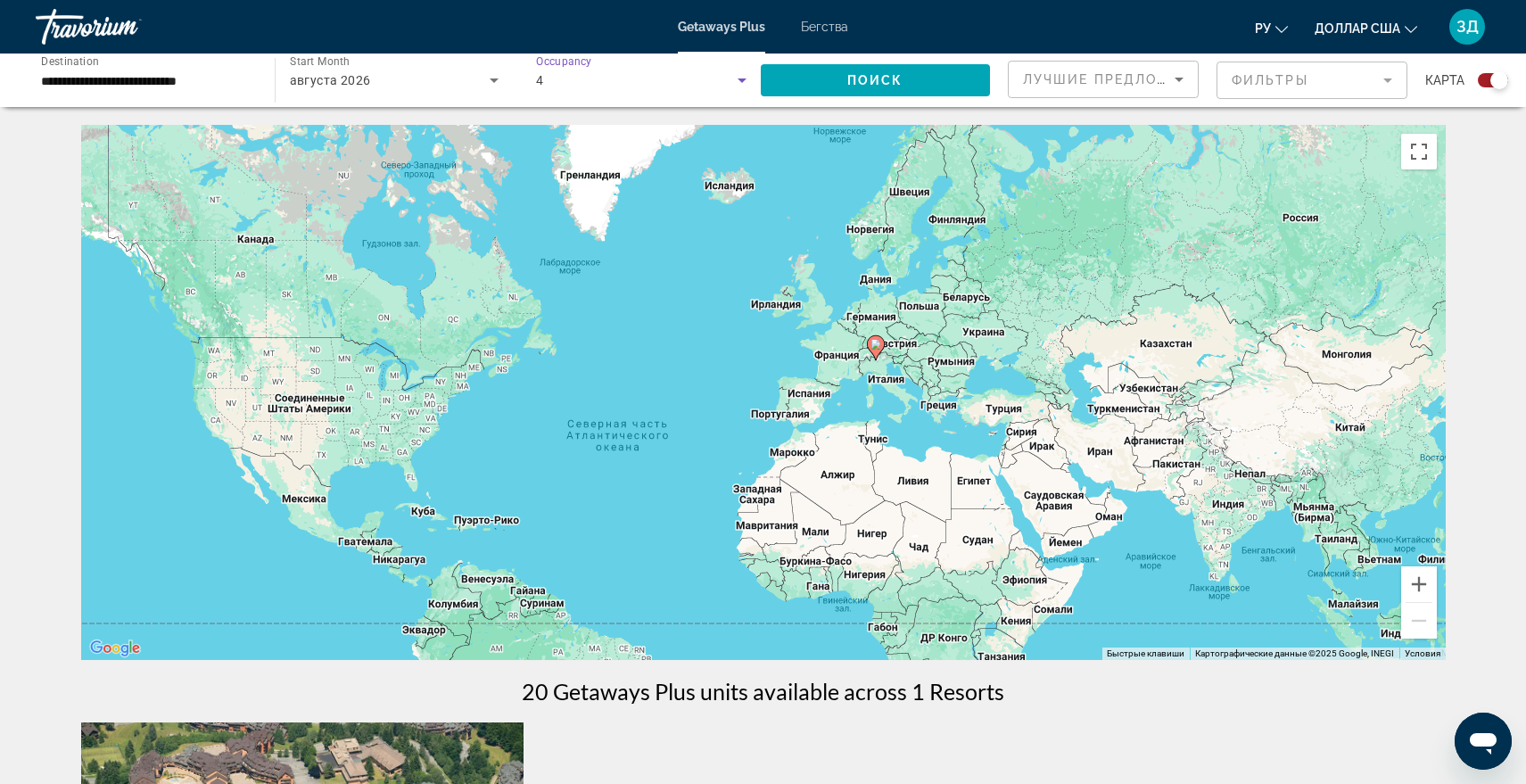
click at [737, 82] on icon "Search widget" at bounding box center [741, 79] width 21 height 21
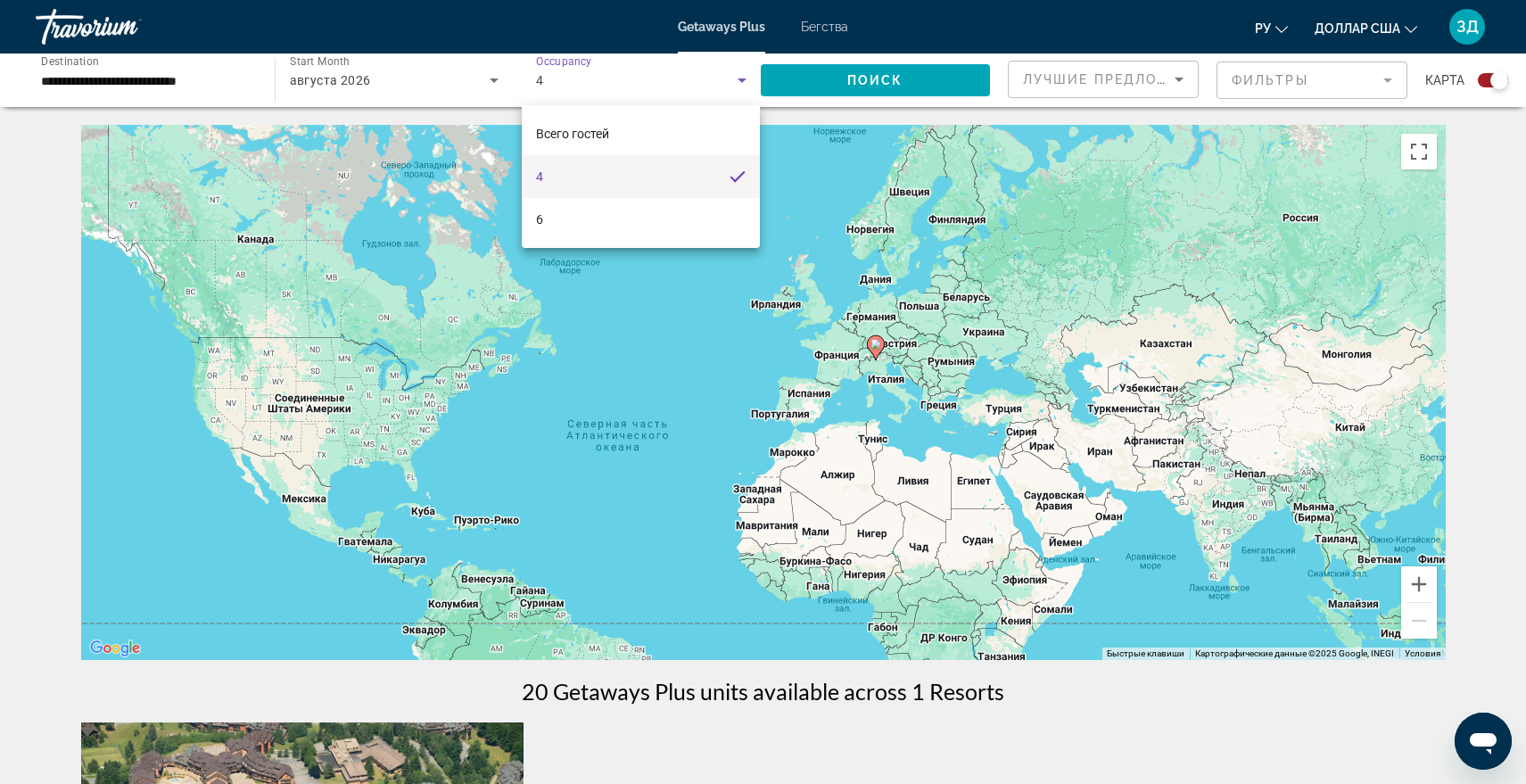
click at [244, 81] on div at bounding box center [763, 392] width 1526 height 784
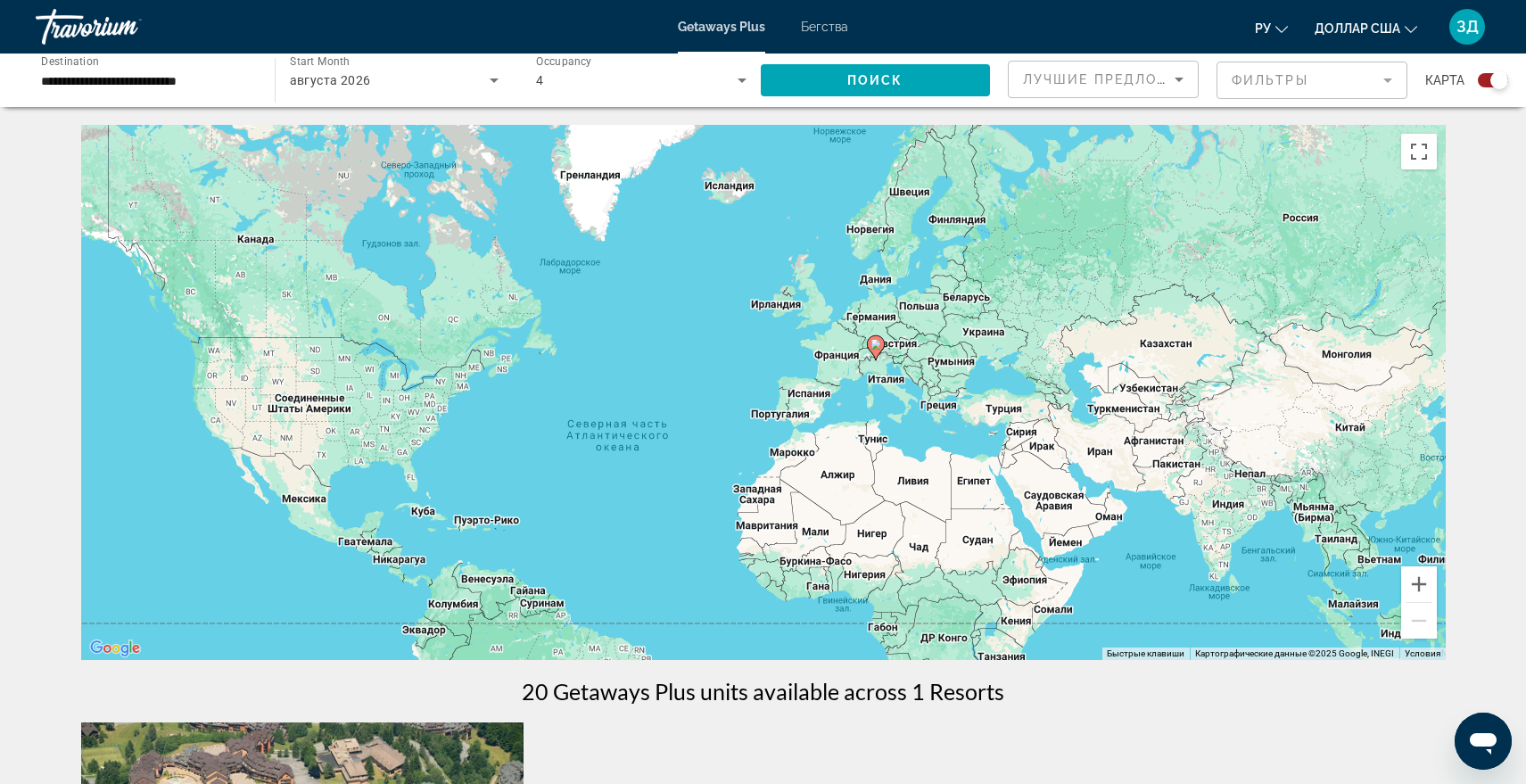
click at [244, 81] on input "**********" at bounding box center [146, 80] width 210 height 21
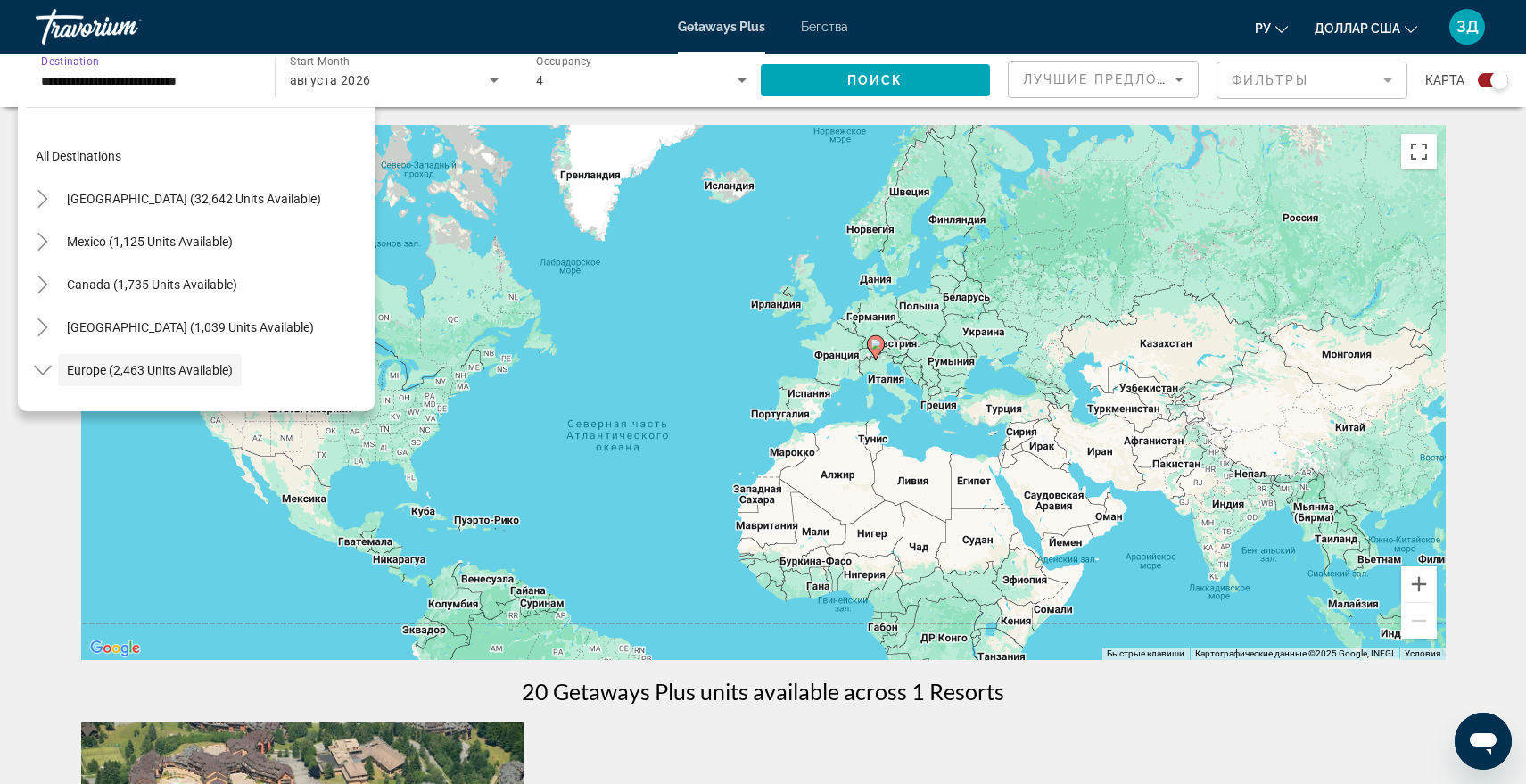
scroll to position [107, 0]
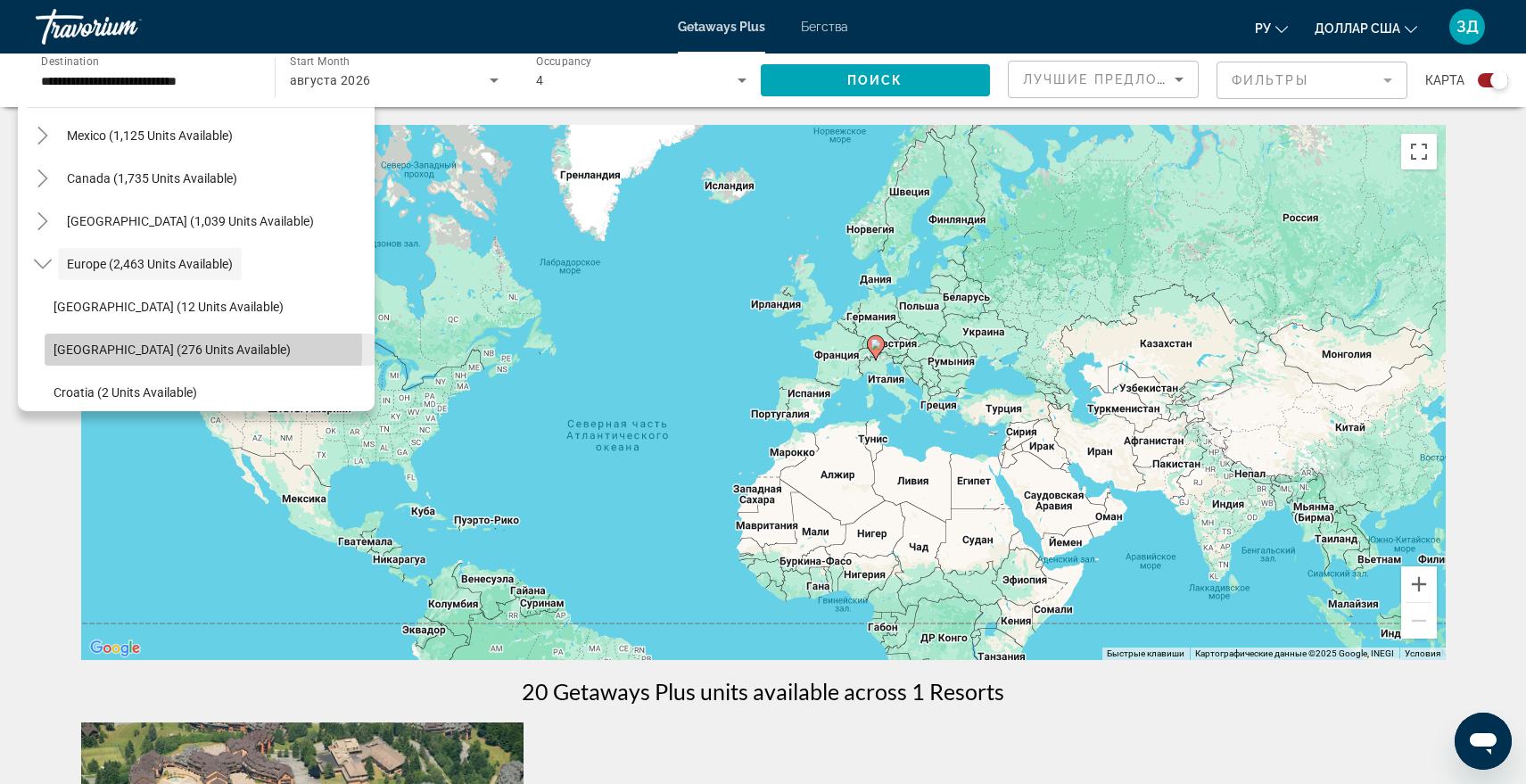
click at [131, 347] on span "[GEOGRAPHIC_DATA] (276 units available)" at bounding box center [172, 349] width 237 height 14
type input "**********"
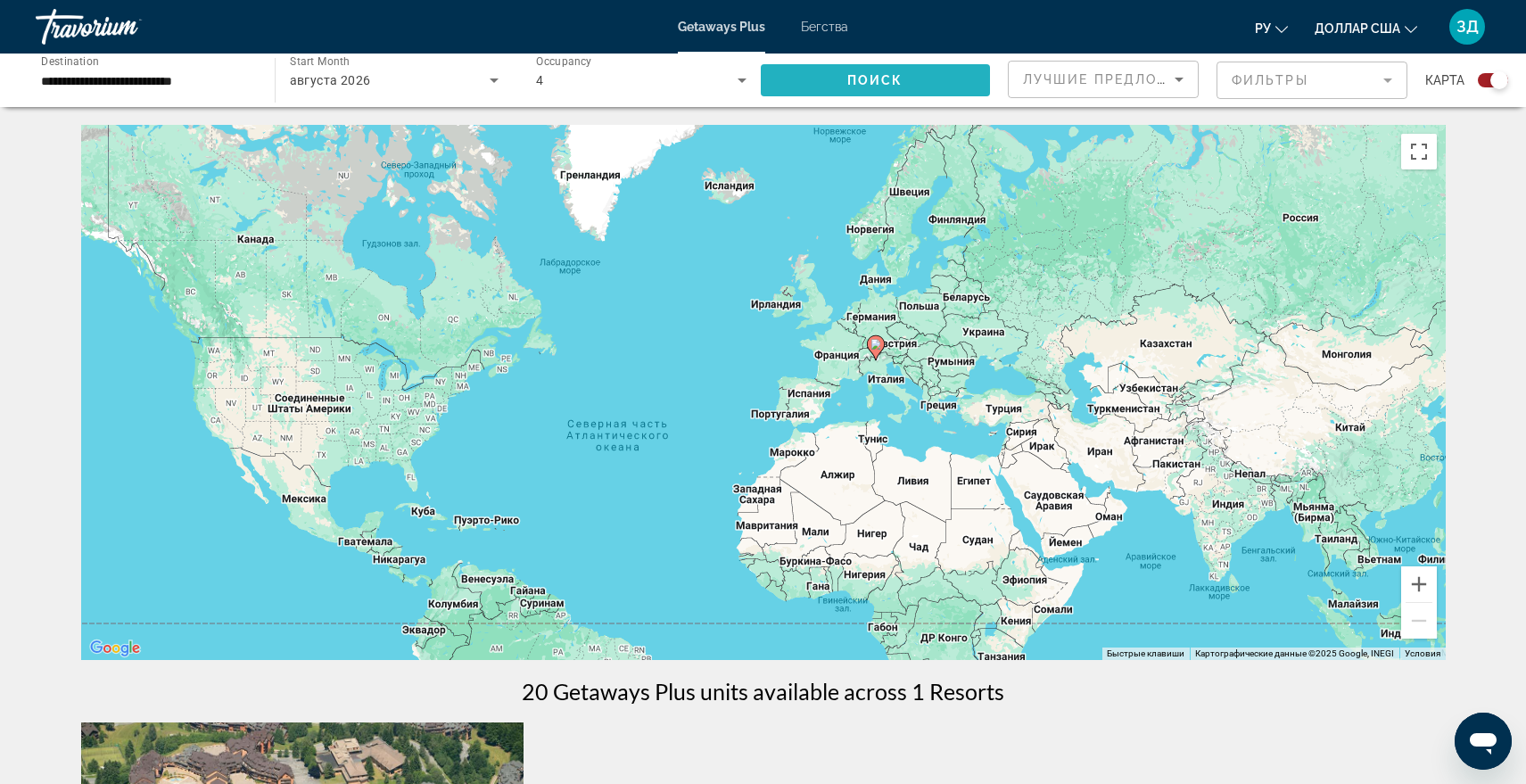
click at [901, 83] on span "Поиск" at bounding box center [875, 79] width 56 height 14
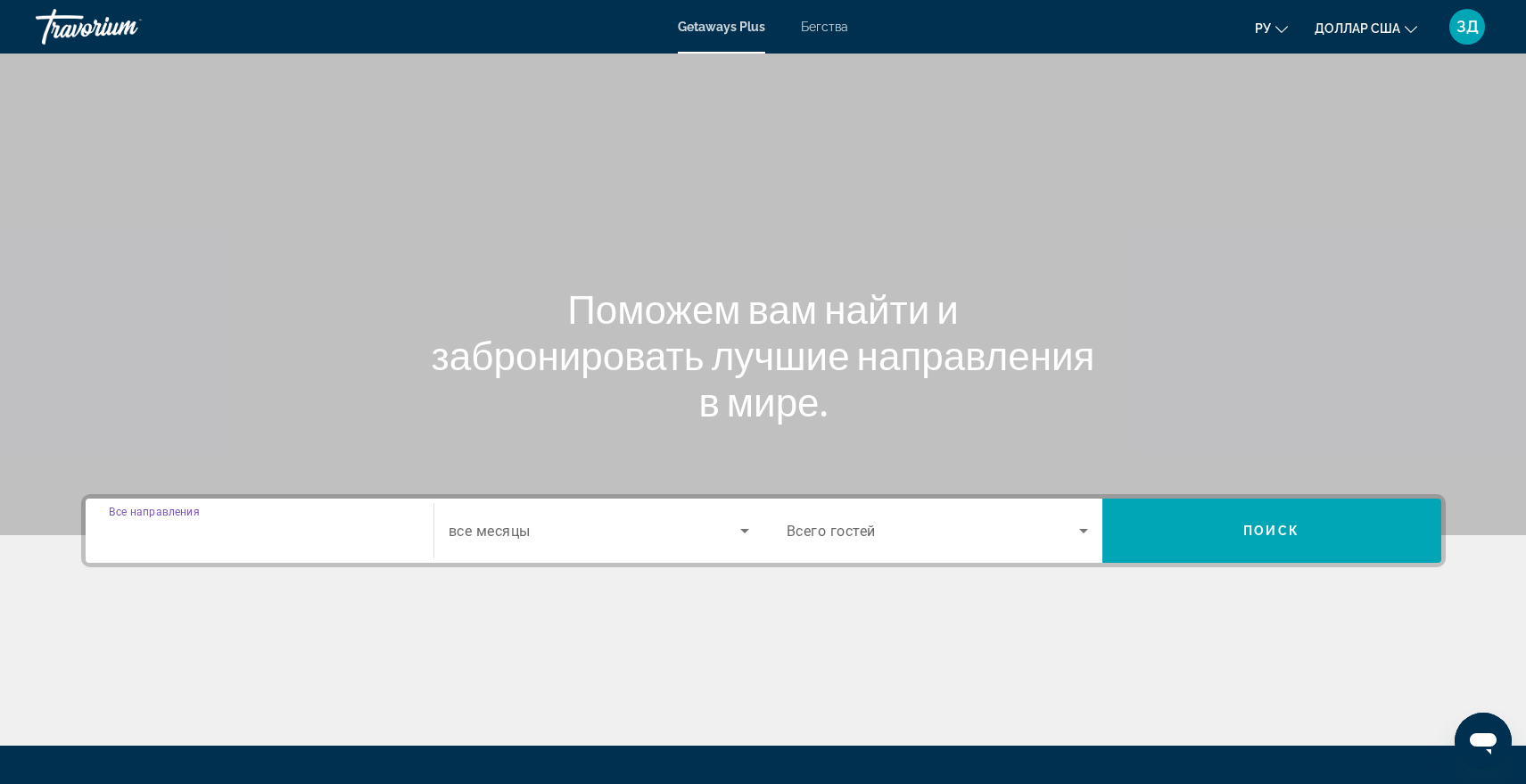
click at [288, 532] on input "Destination Все направления" at bounding box center [259, 531] width 302 height 21
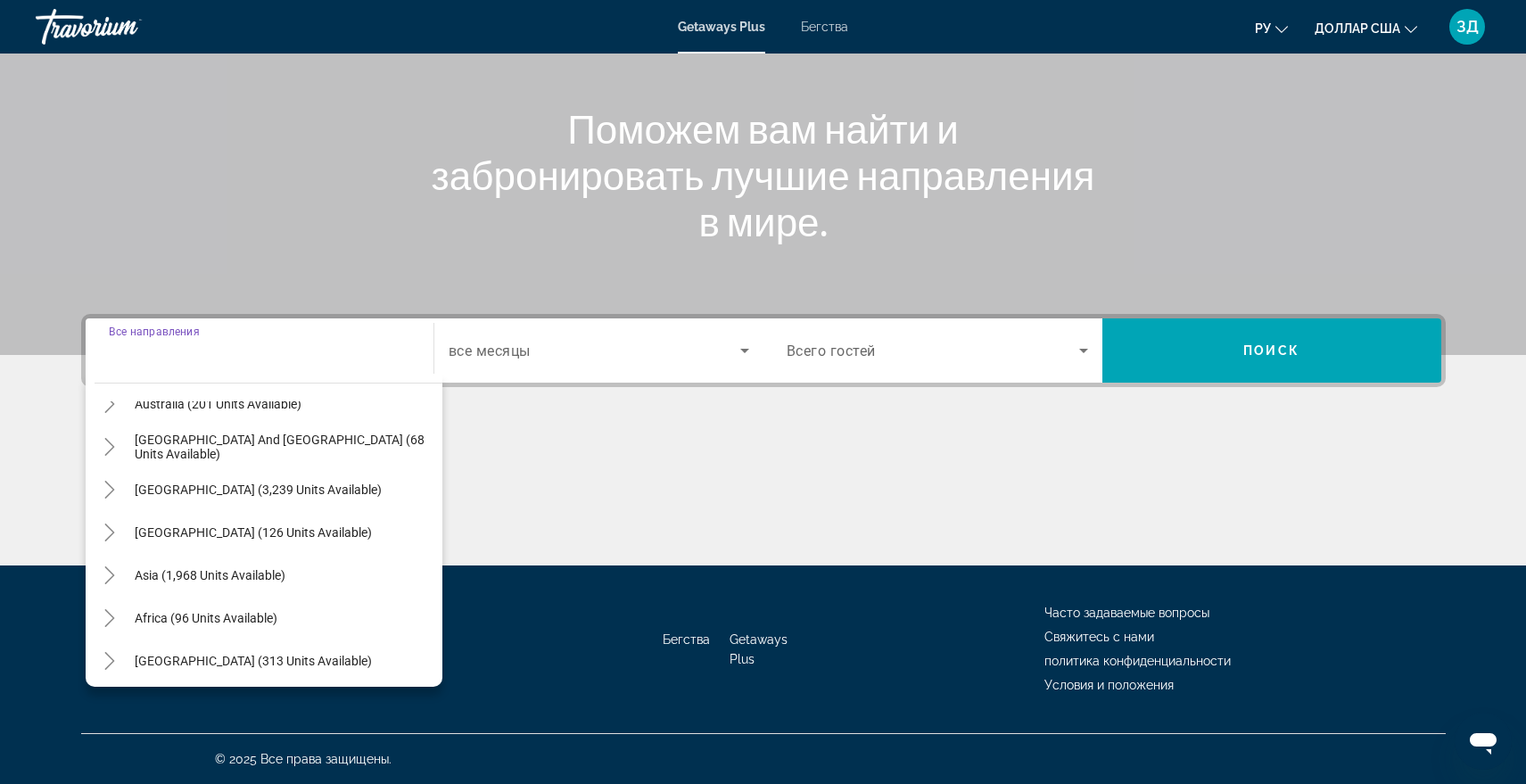
scroll to position [289, 0]
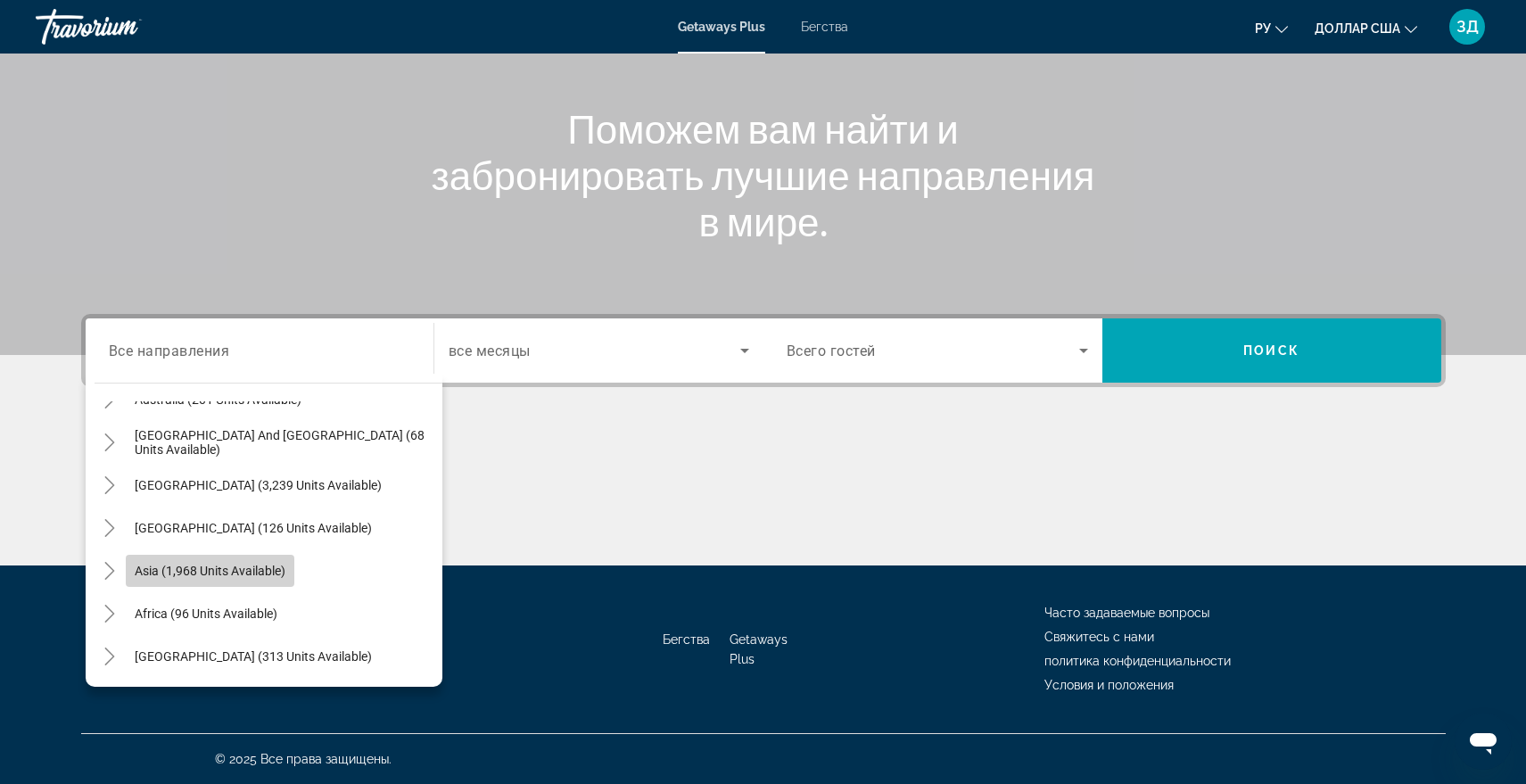
click at [225, 574] on span "Asia (1,968 units available)" at bounding box center [209, 570] width 150 height 14
type input "**********"
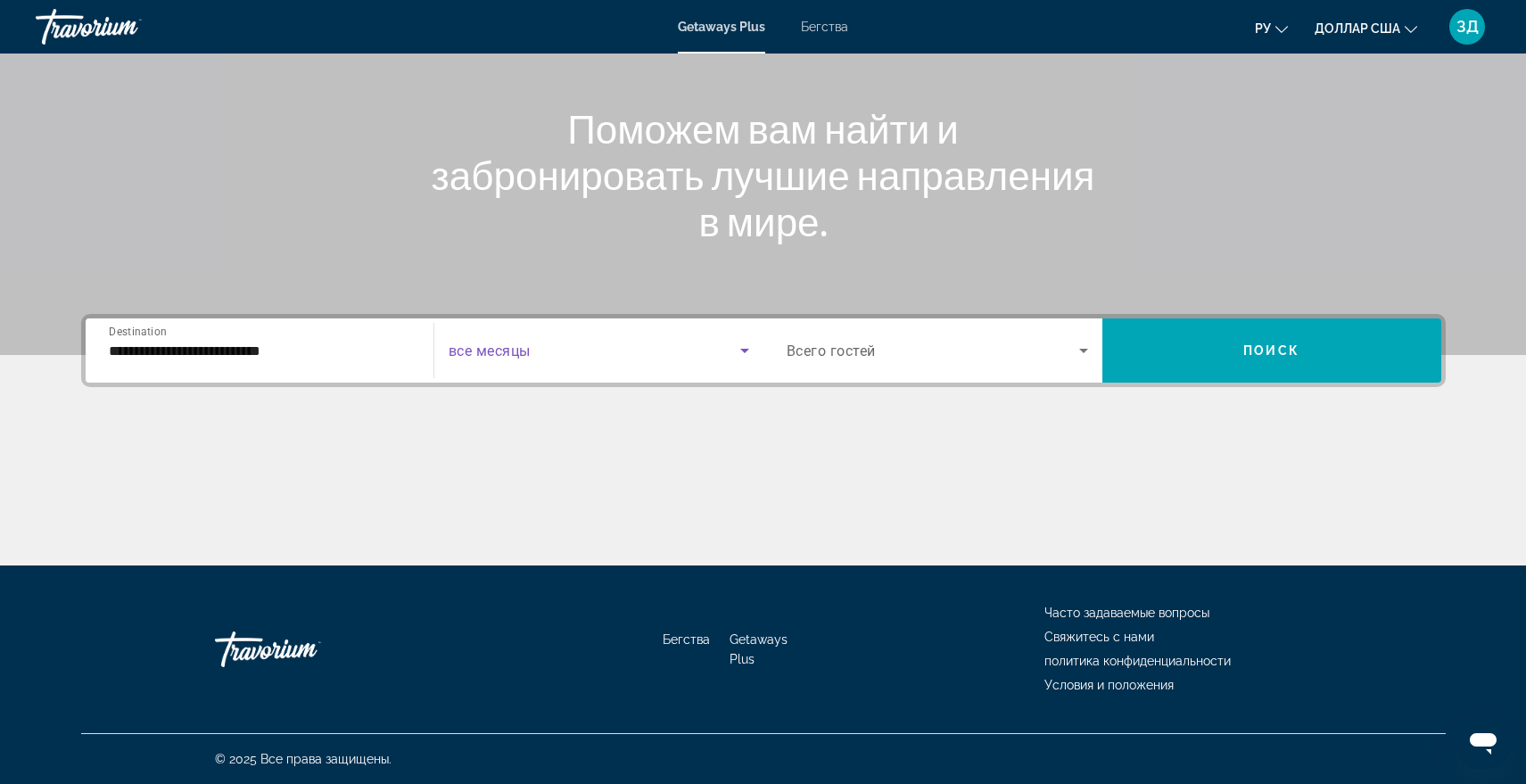
click at [738, 344] on icon "Search widget" at bounding box center [744, 350] width 21 height 21
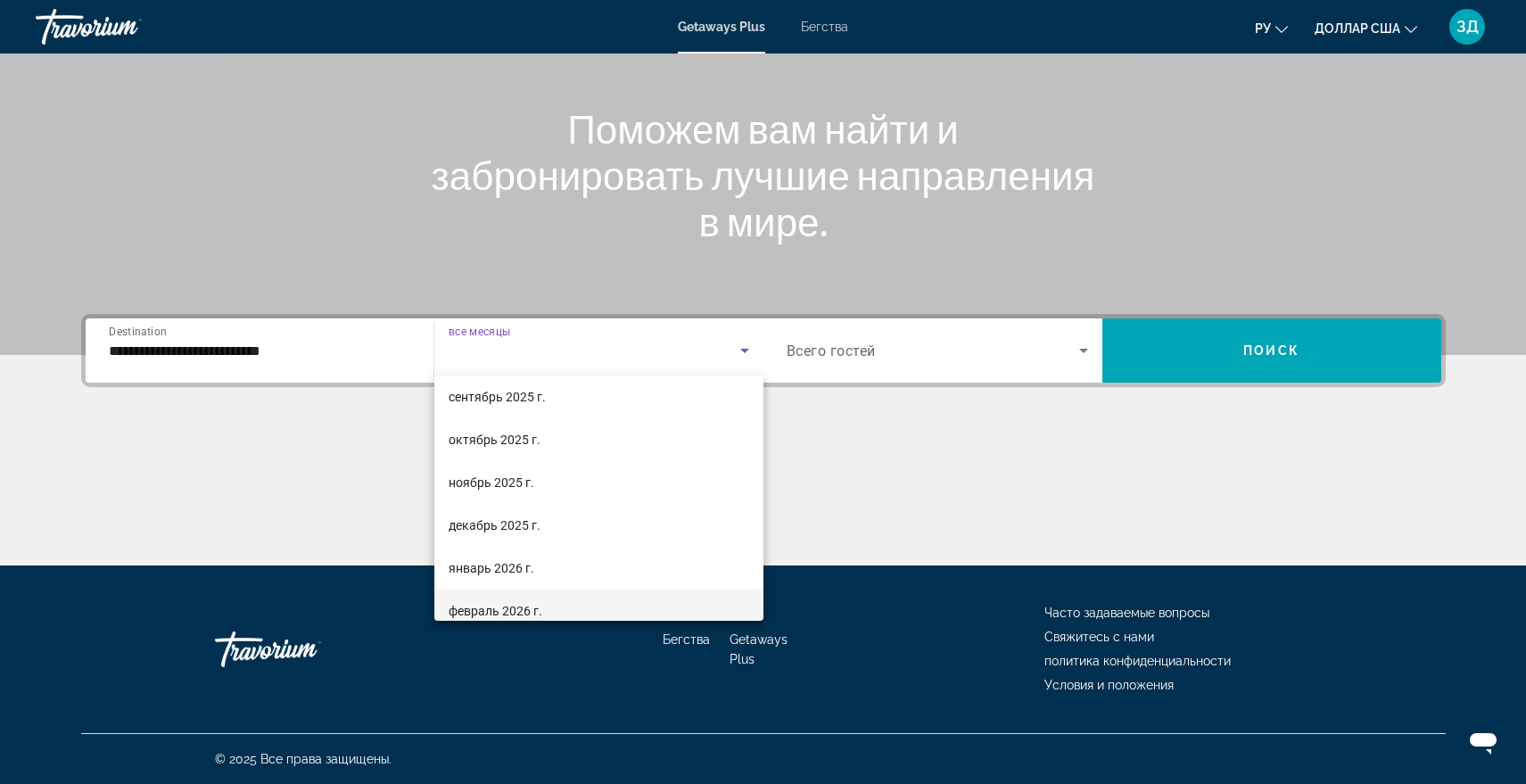
scroll to position [267, 0]
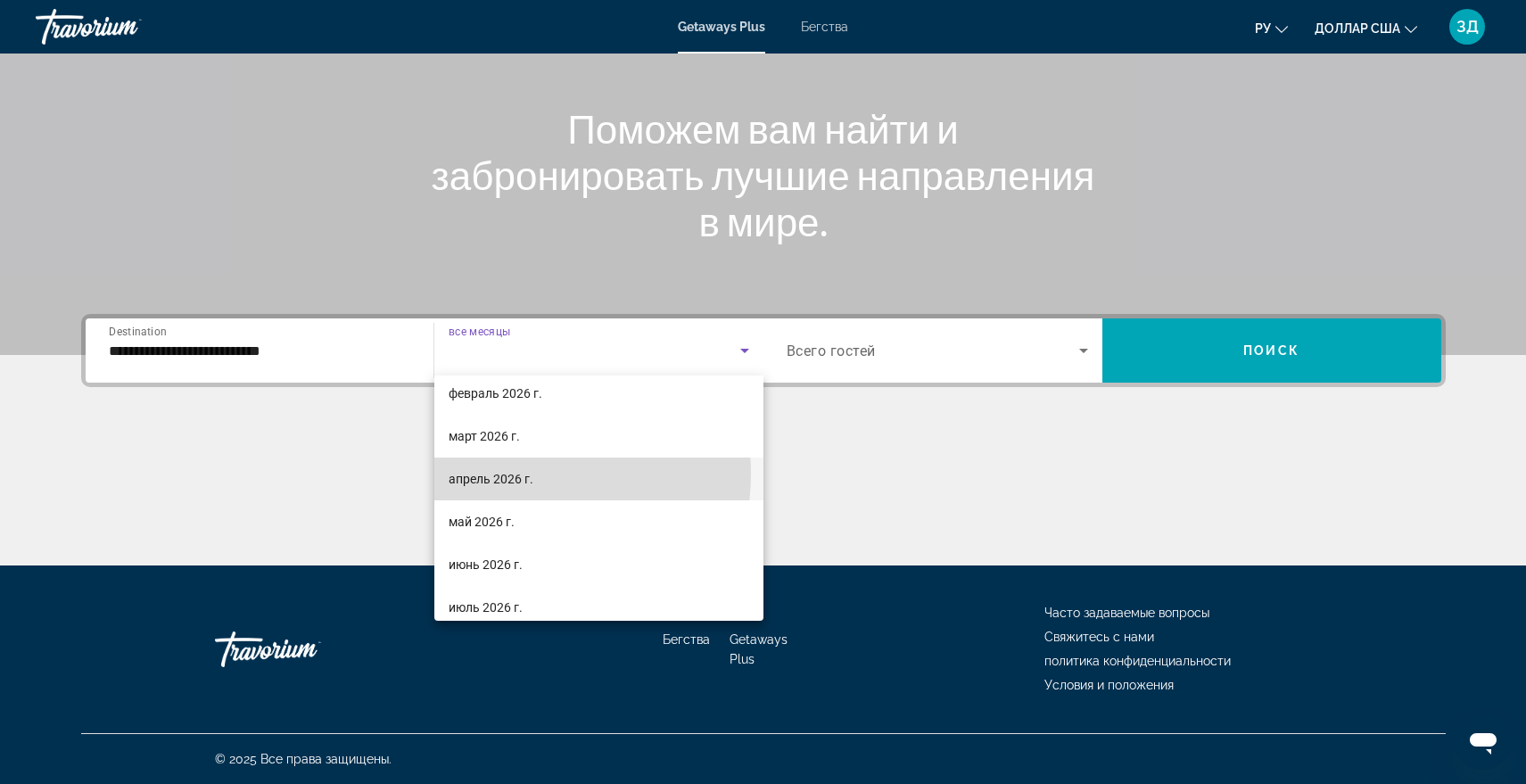
click at [514, 474] on font "апрель 2026 г." at bounding box center [491, 478] width 85 height 14
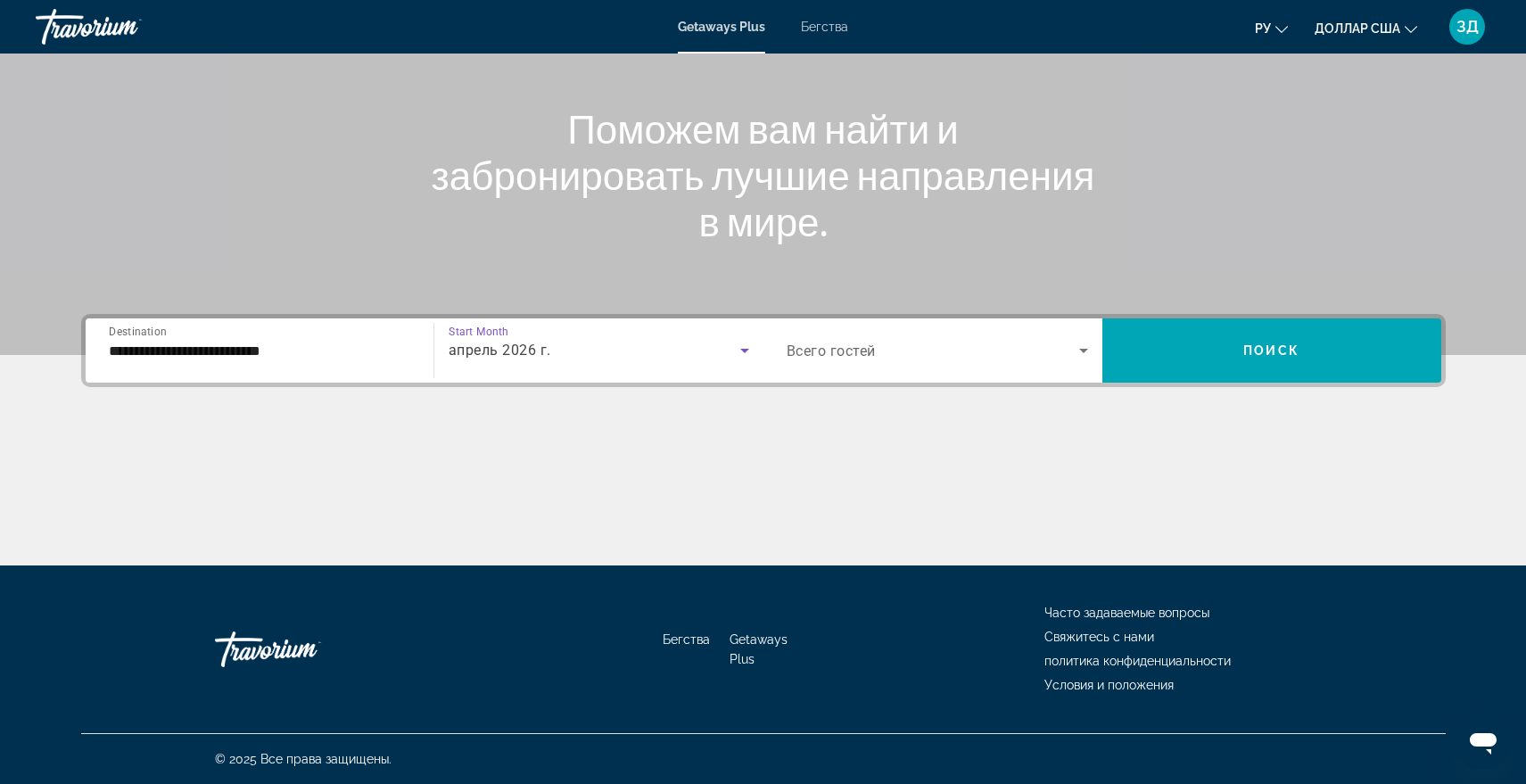
click at [740, 349] on icon "Search widget" at bounding box center [744, 350] width 21 height 21
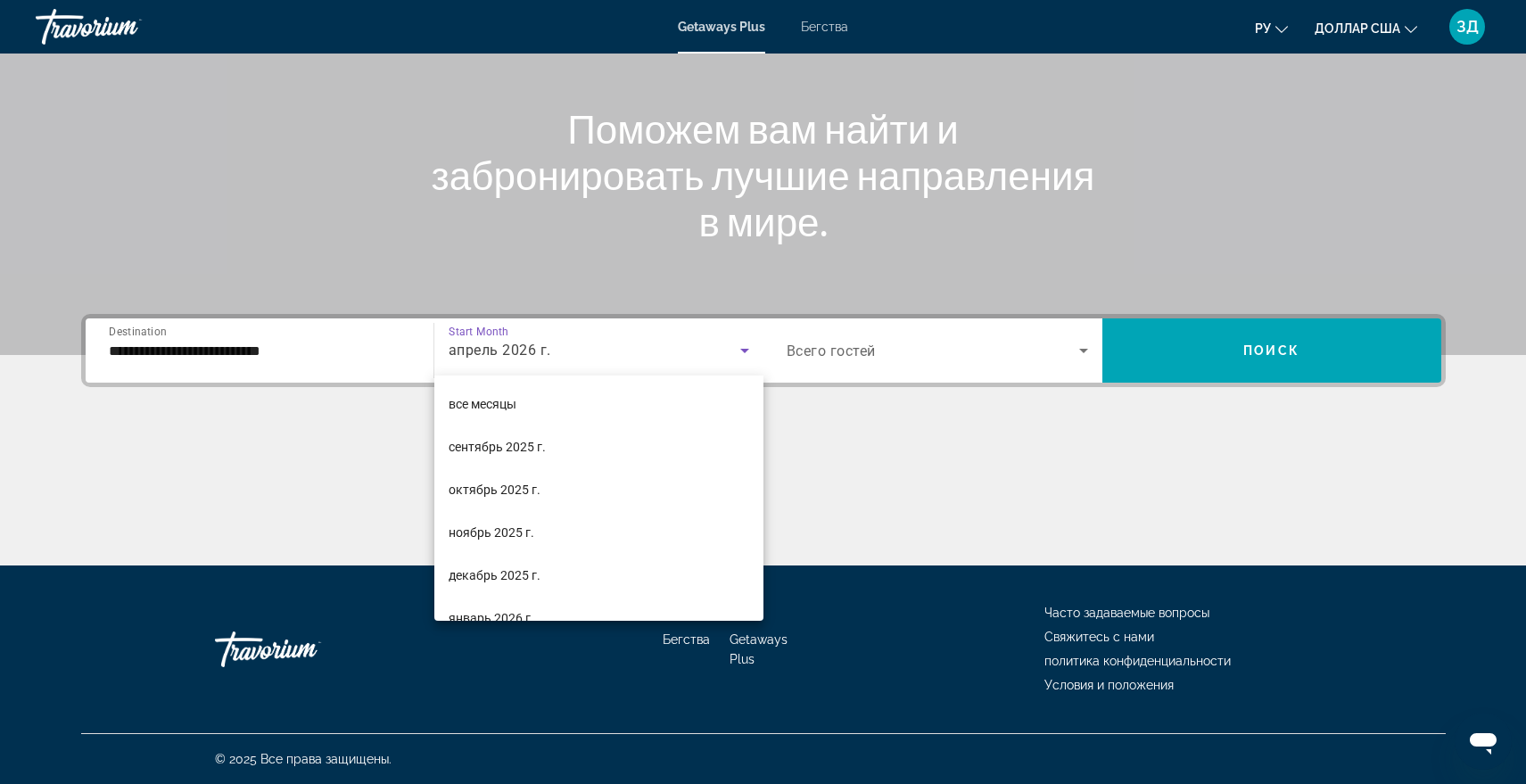
scroll to position [147, 0]
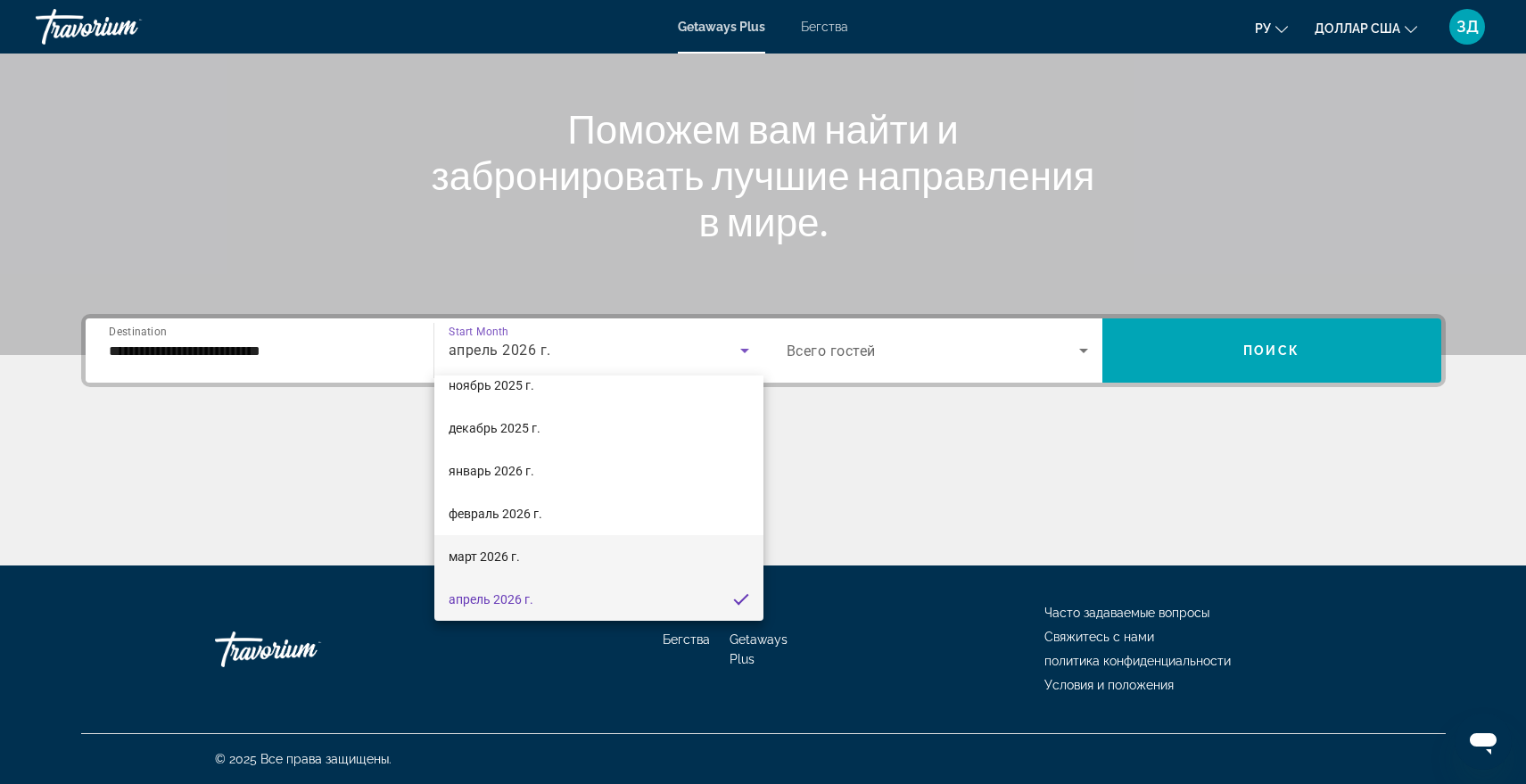
click at [484, 551] on font "март 2026 г." at bounding box center [484, 556] width 71 height 14
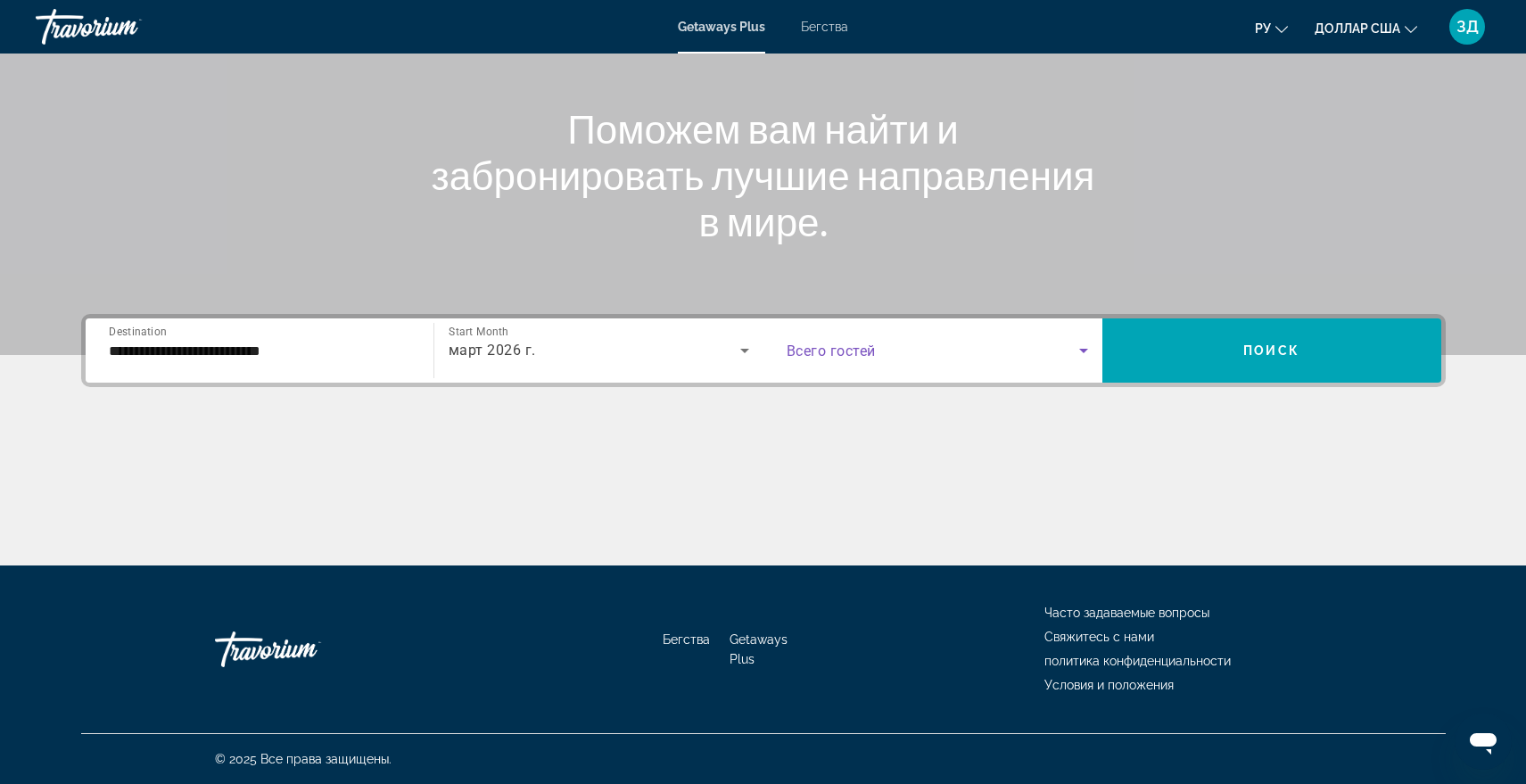
click at [1079, 349] on icon "Search widget" at bounding box center [1084, 350] width 9 height 5
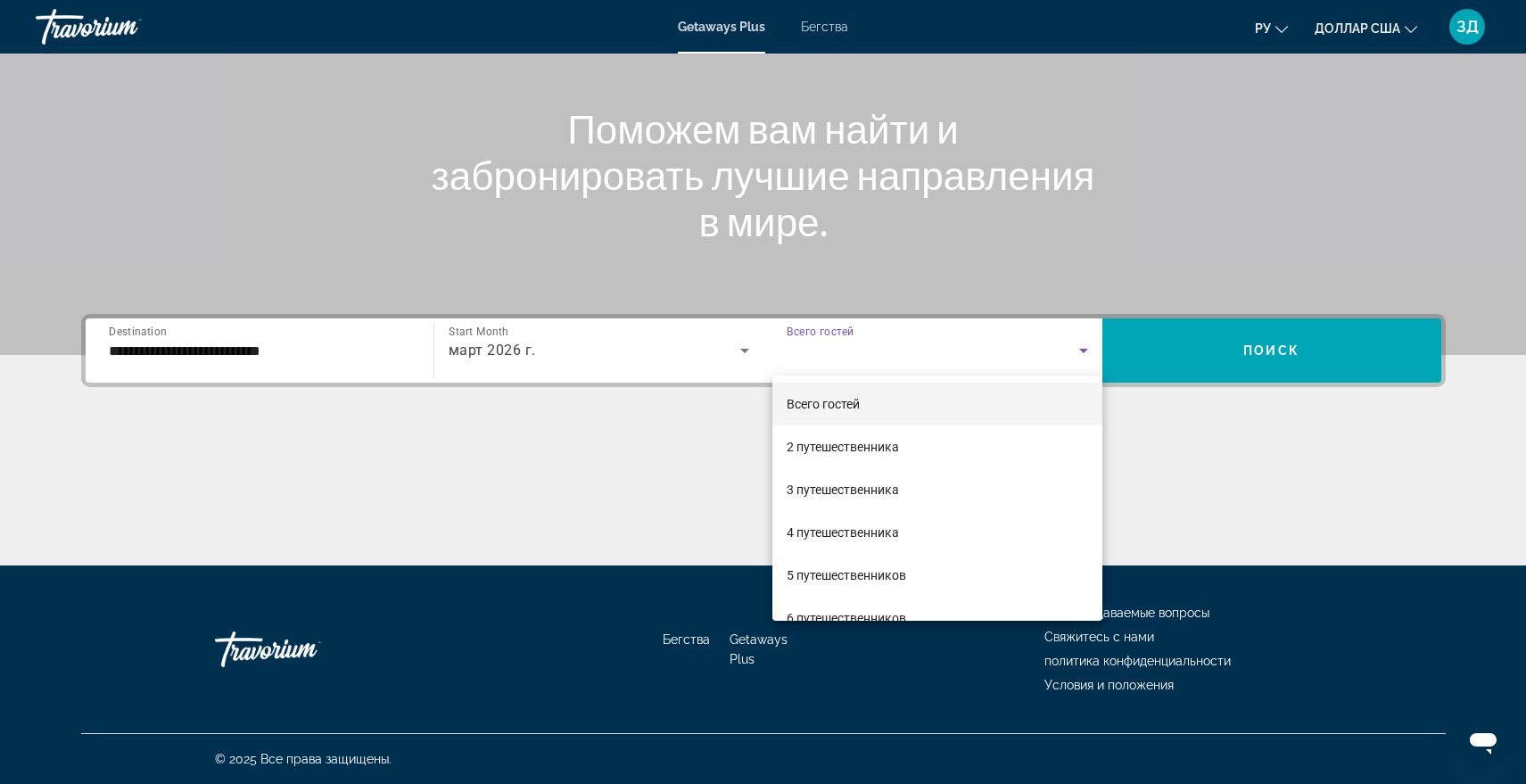
click at [665, 352] on div at bounding box center [763, 392] width 1526 height 784
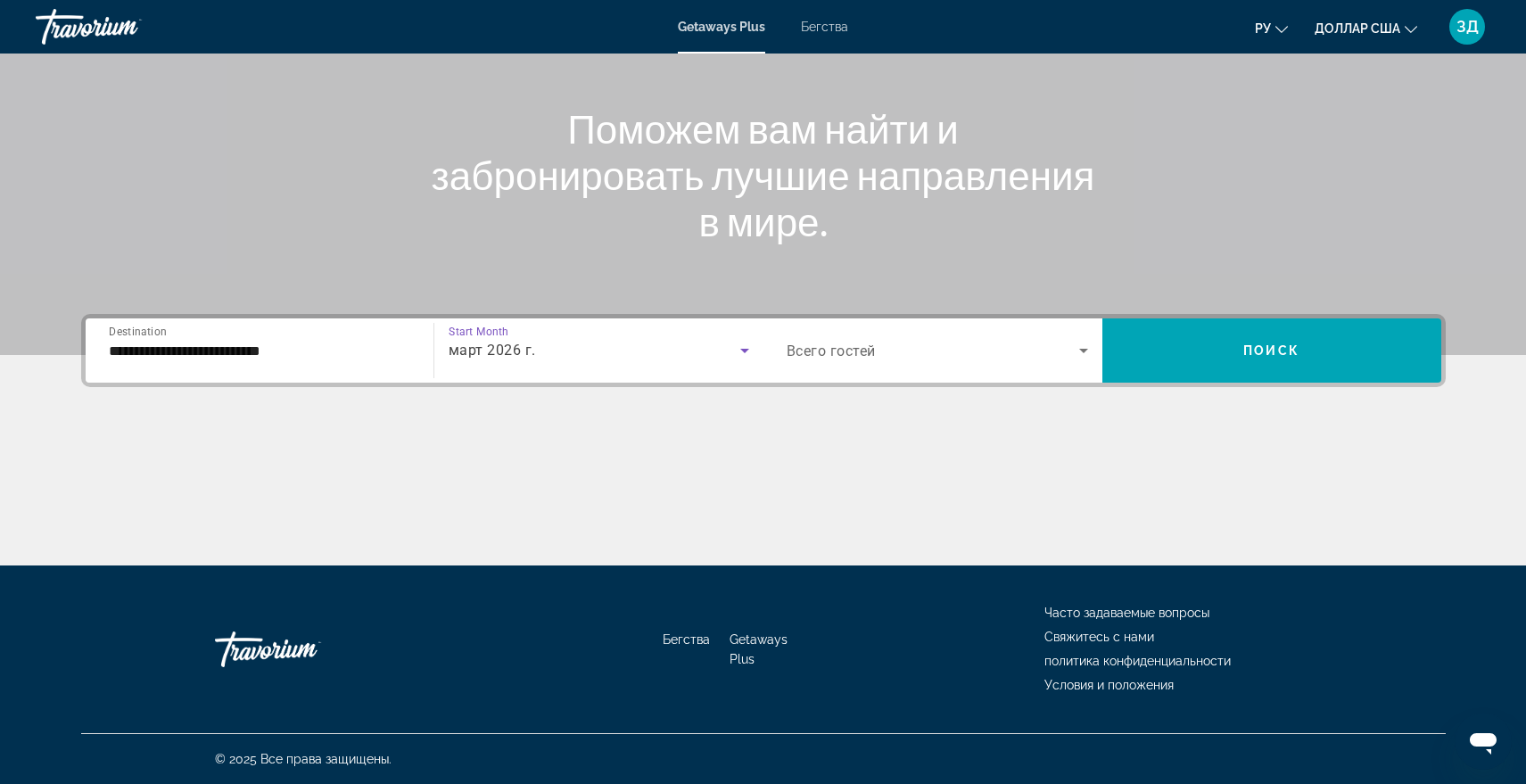
click at [745, 349] on icon "Search widget" at bounding box center [745, 350] width 9 height 5
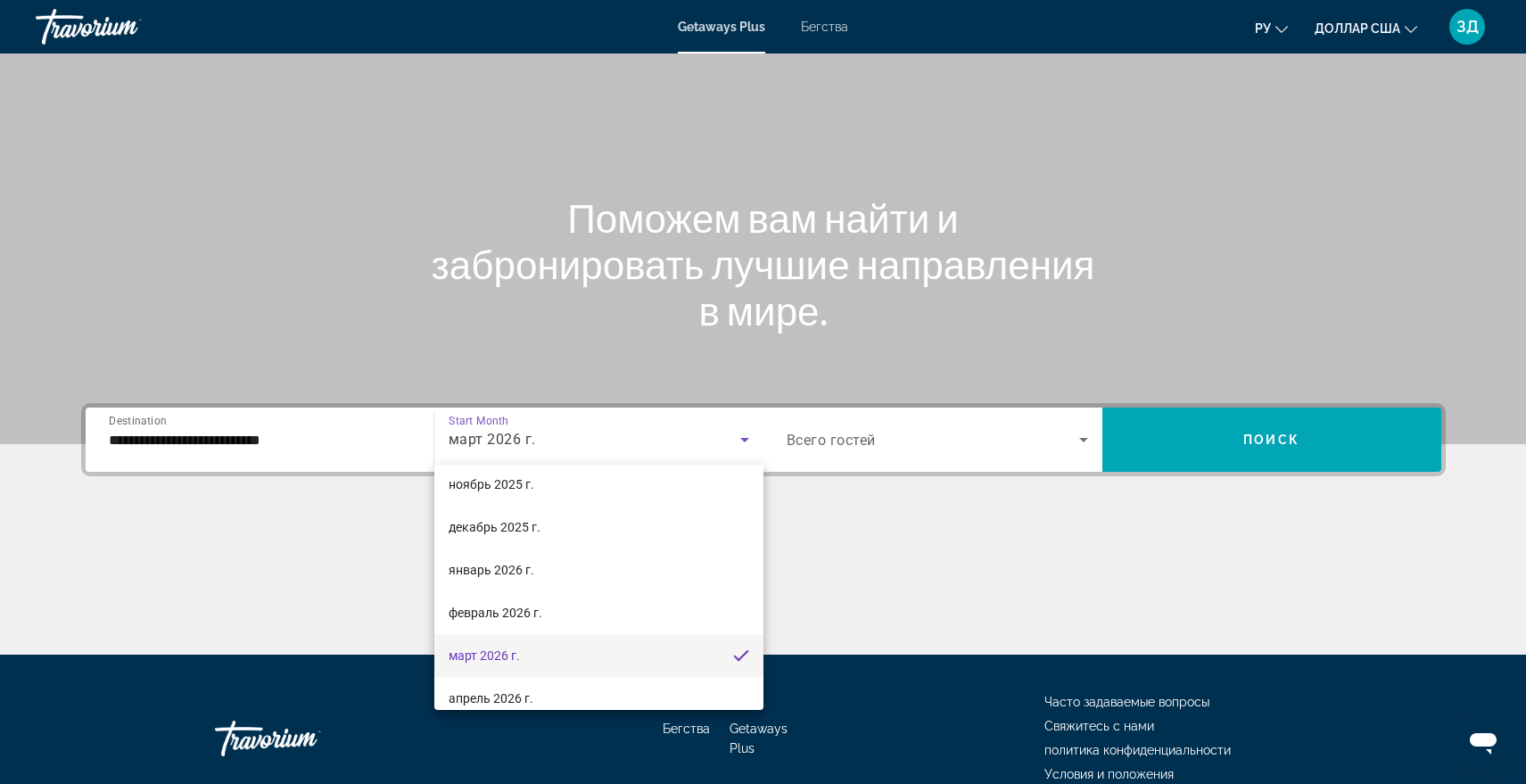
scroll to position [178, 0]
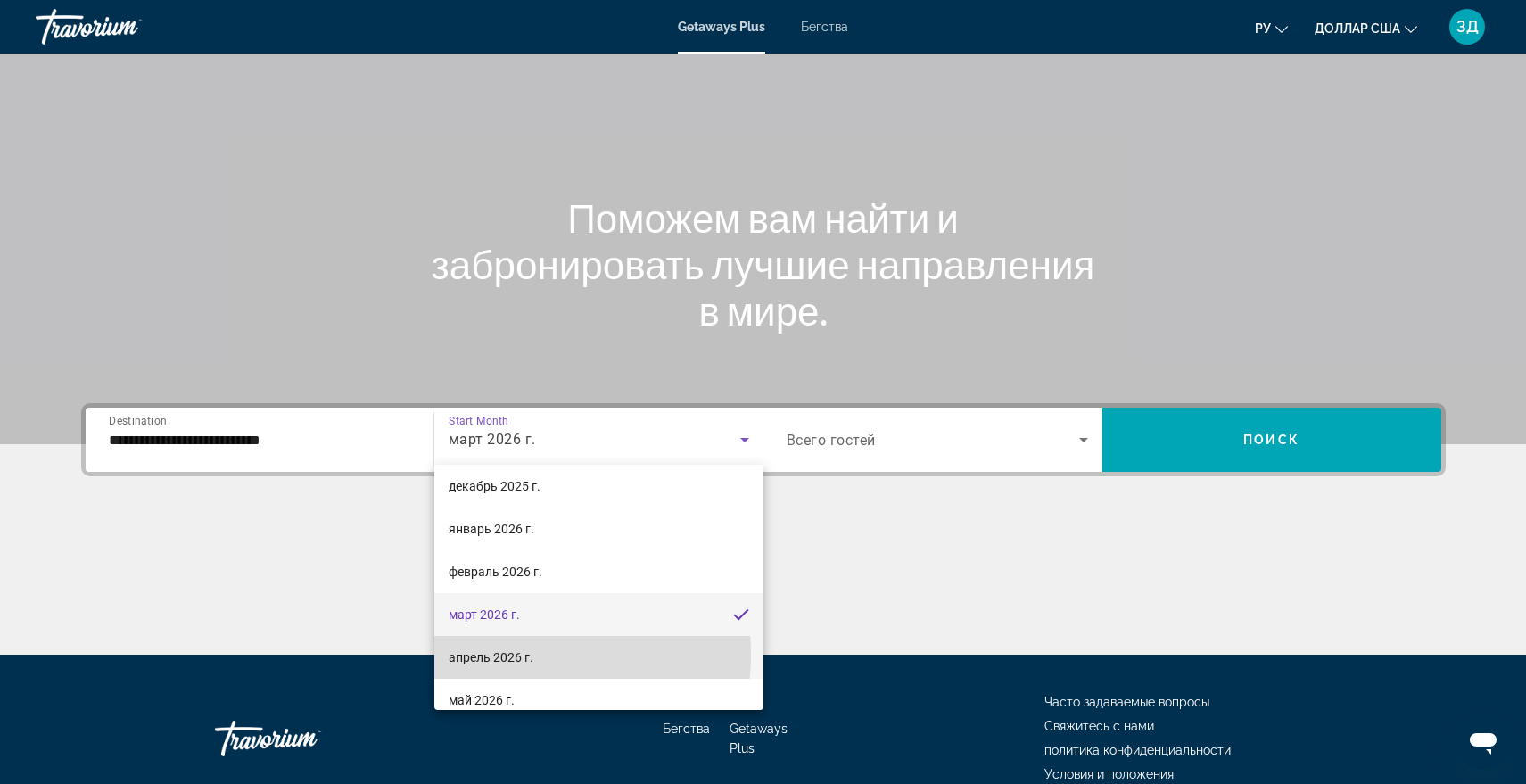
drag, startPoint x: 508, startPoint y: 654, endPoint x: 544, endPoint y: 632, distance: 42.2
click at [508, 653] on font "апрель 2026 г." at bounding box center [491, 657] width 85 height 14
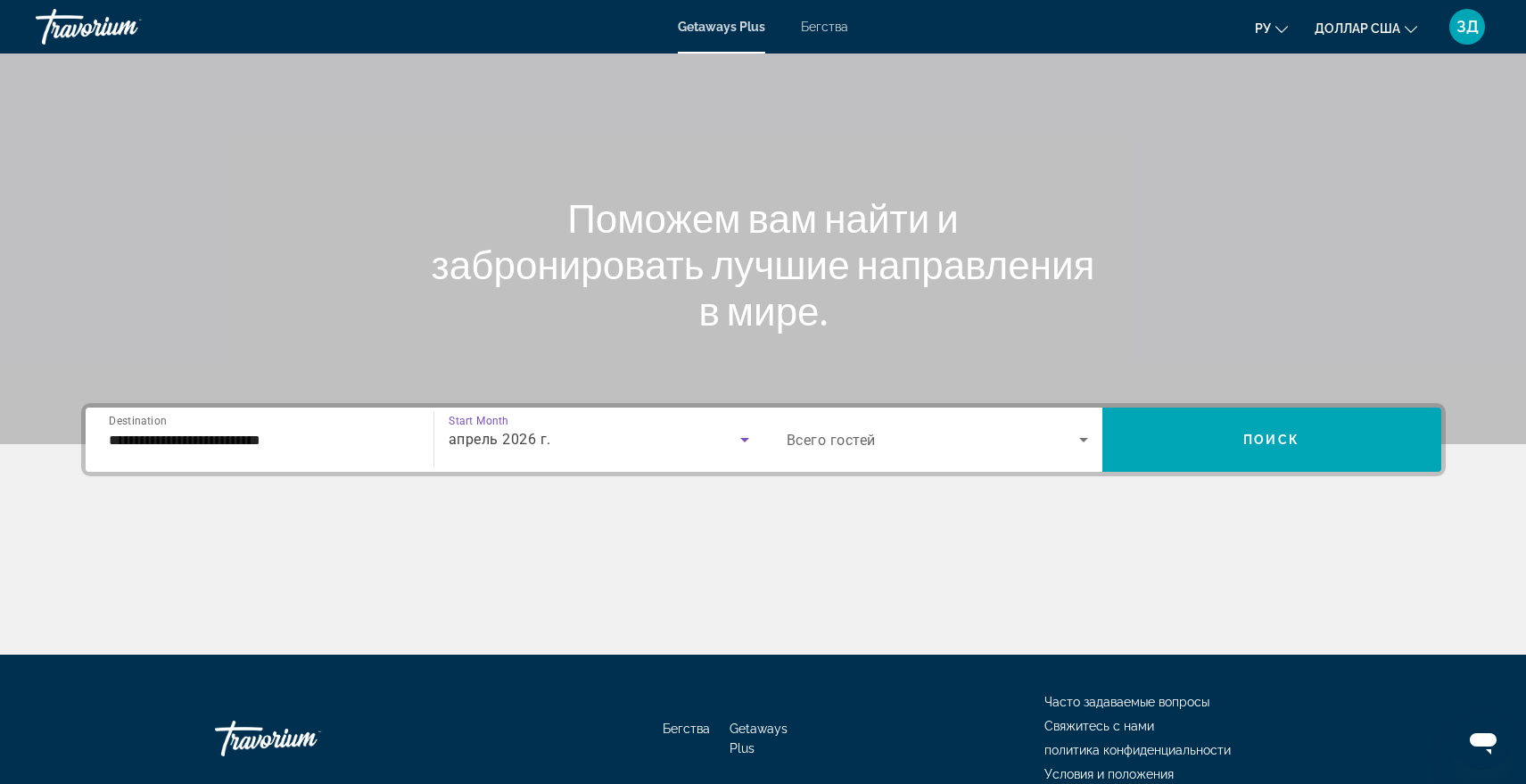
click at [1088, 439] on icon "Search widget" at bounding box center [1083, 439] width 21 height 21
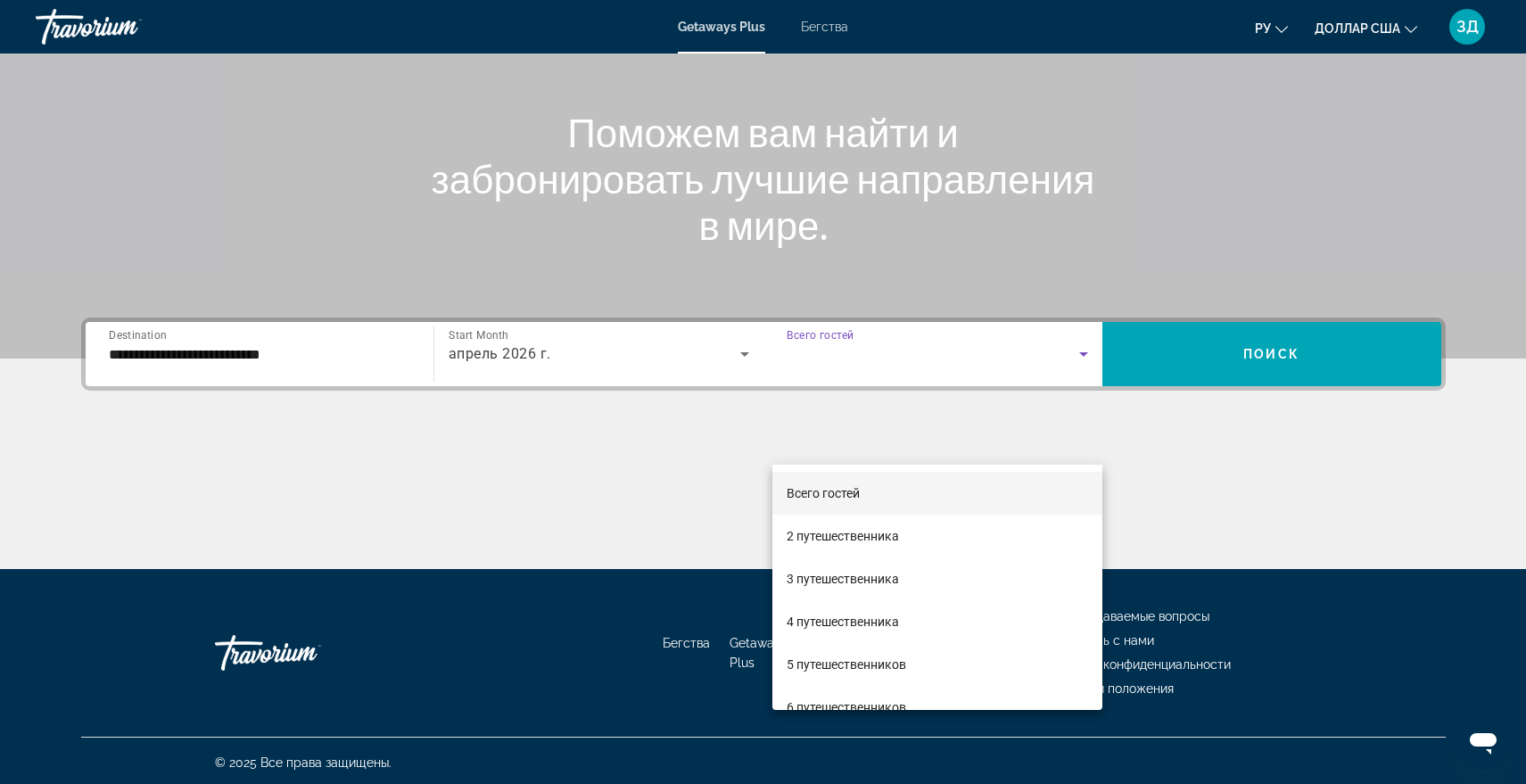
scroll to position [180, 0]
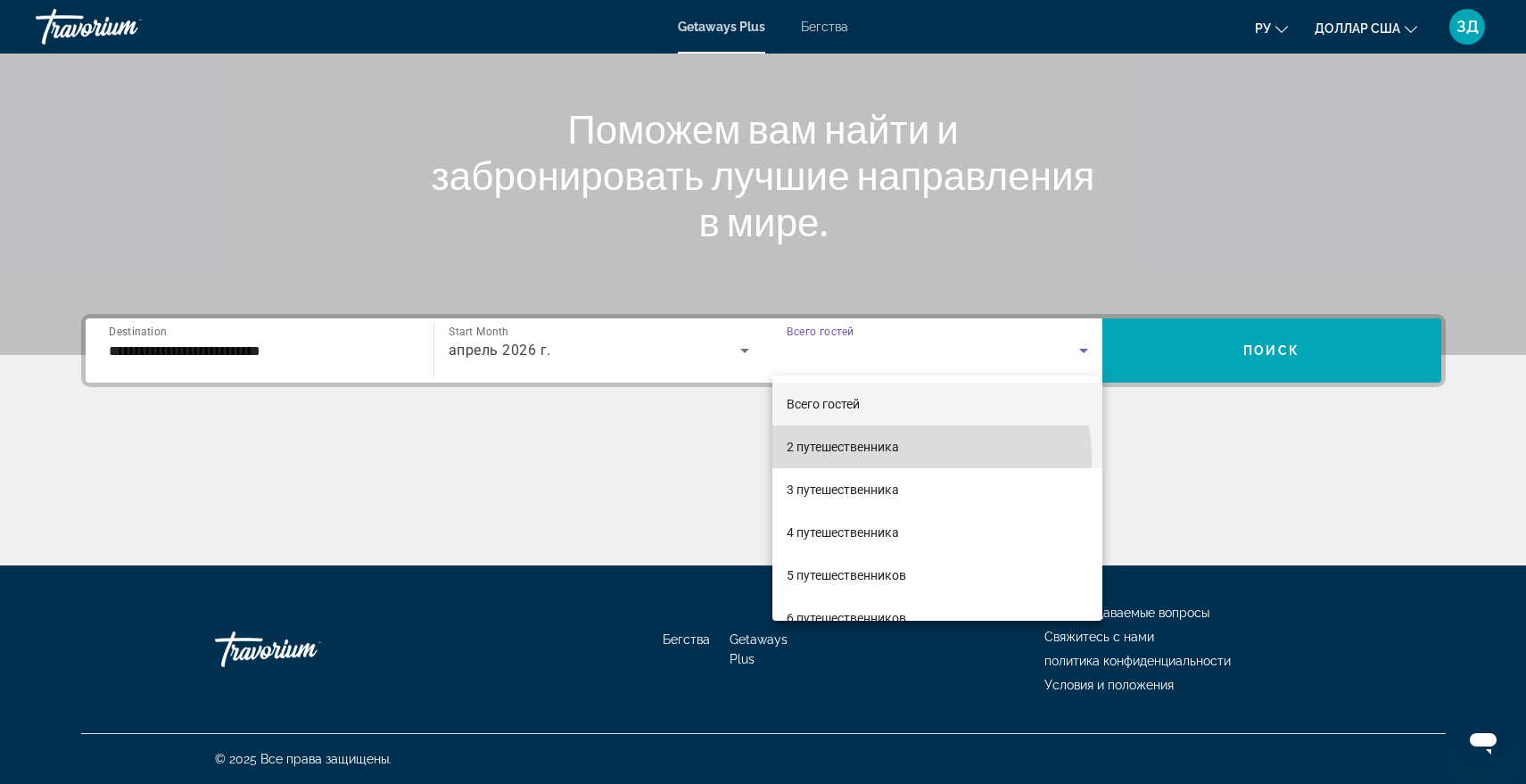
click at [906, 456] on mat-option "2 путешественника" at bounding box center [936, 447] width 330 height 43
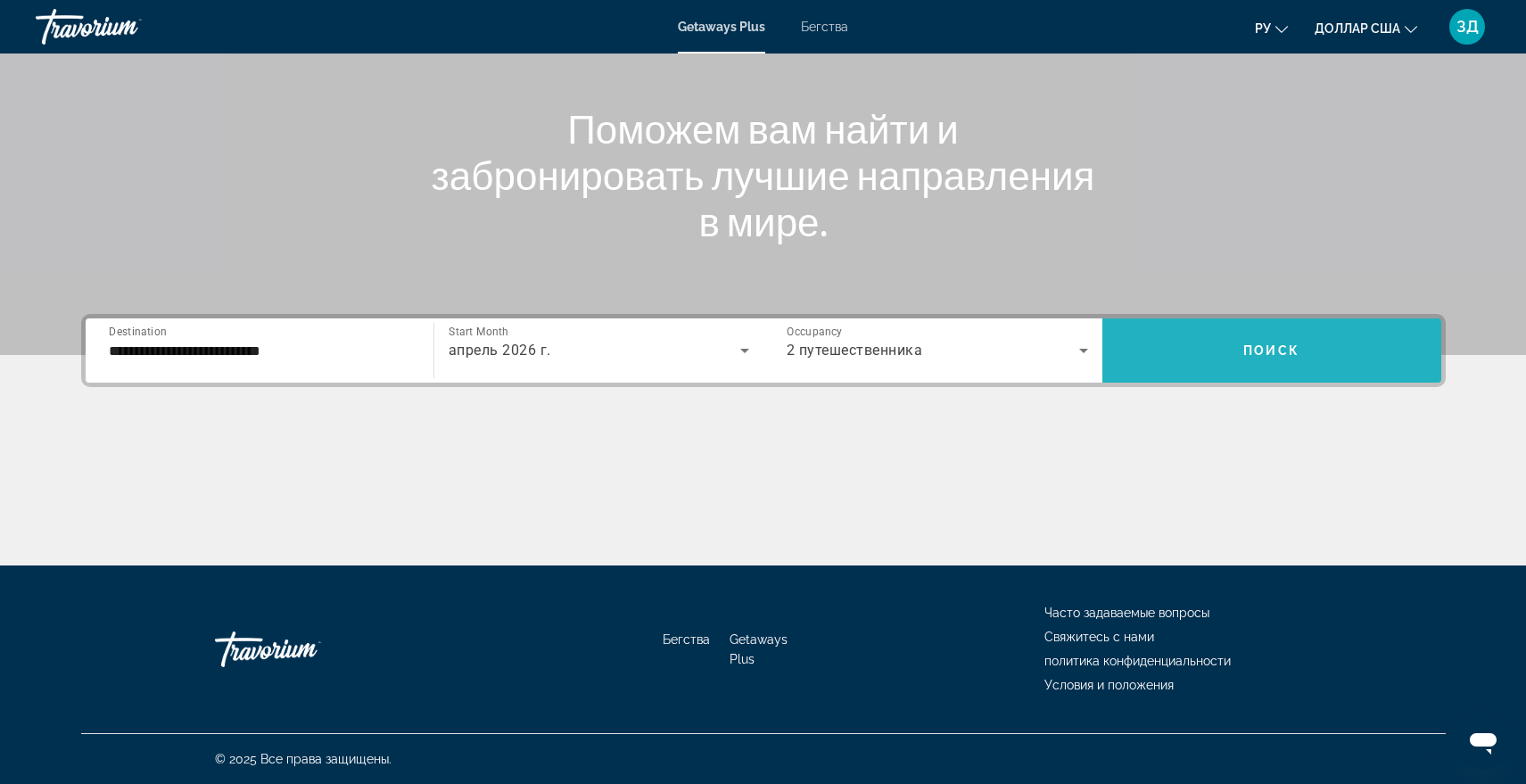
click at [1272, 355] on span "Поиск" at bounding box center [1271, 349] width 56 height 14
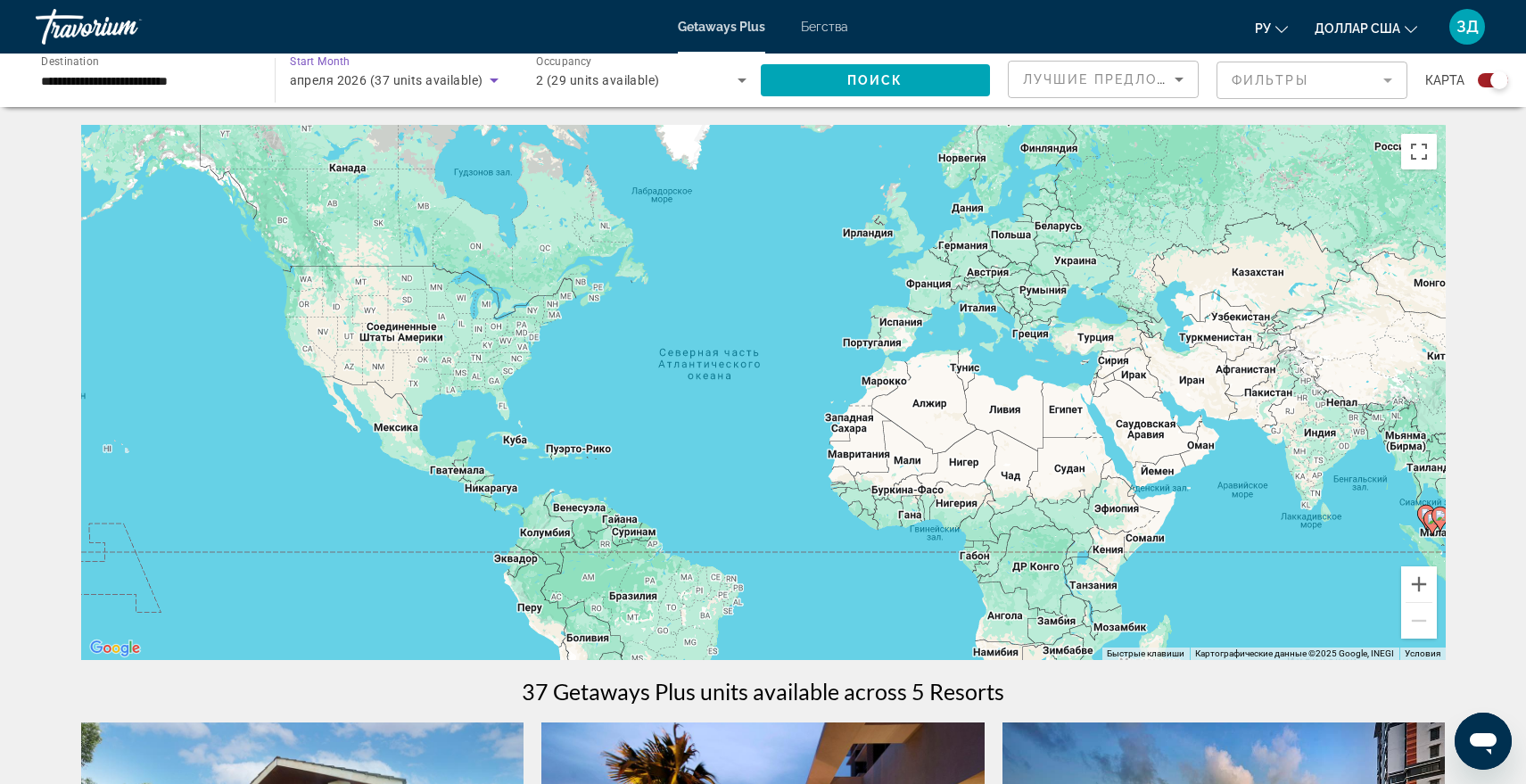
click at [486, 83] on icon "Search widget" at bounding box center [493, 79] width 21 height 21
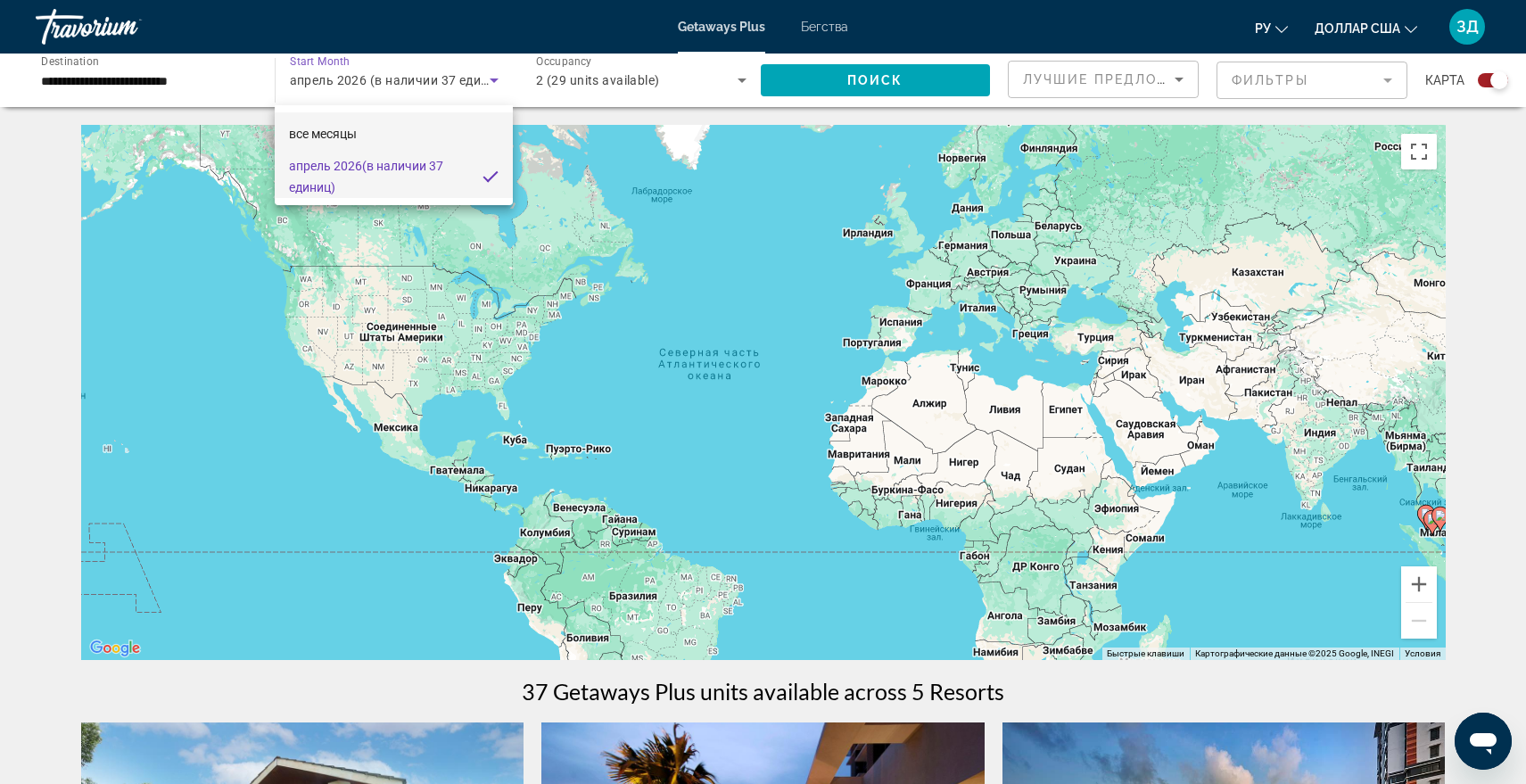
click at [343, 133] on font "все месяцы" at bounding box center [322, 133] width 68 height 14
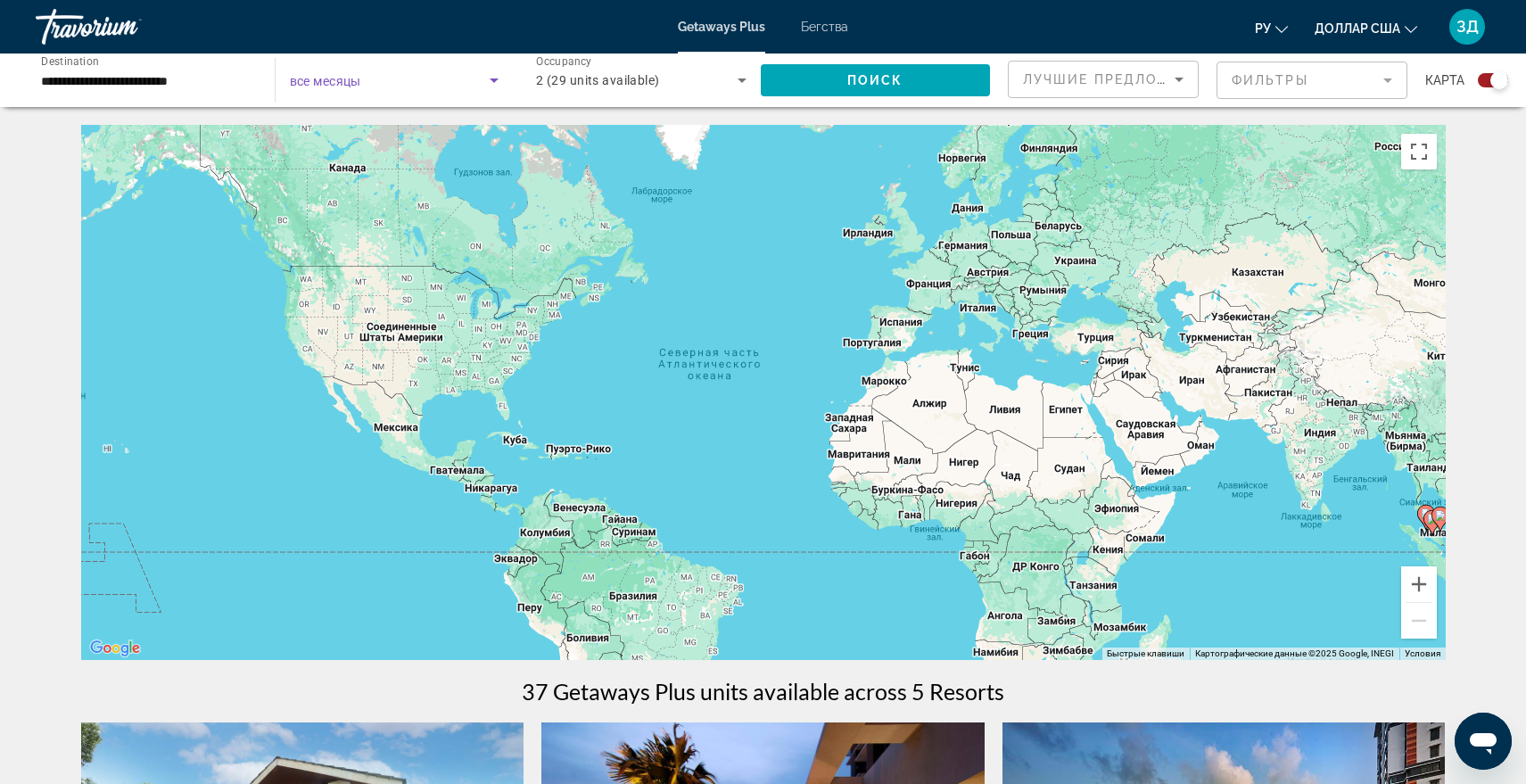
click at [499, 77] on icon "Search widget" at bounding box center [493, 79] width 21 height 21
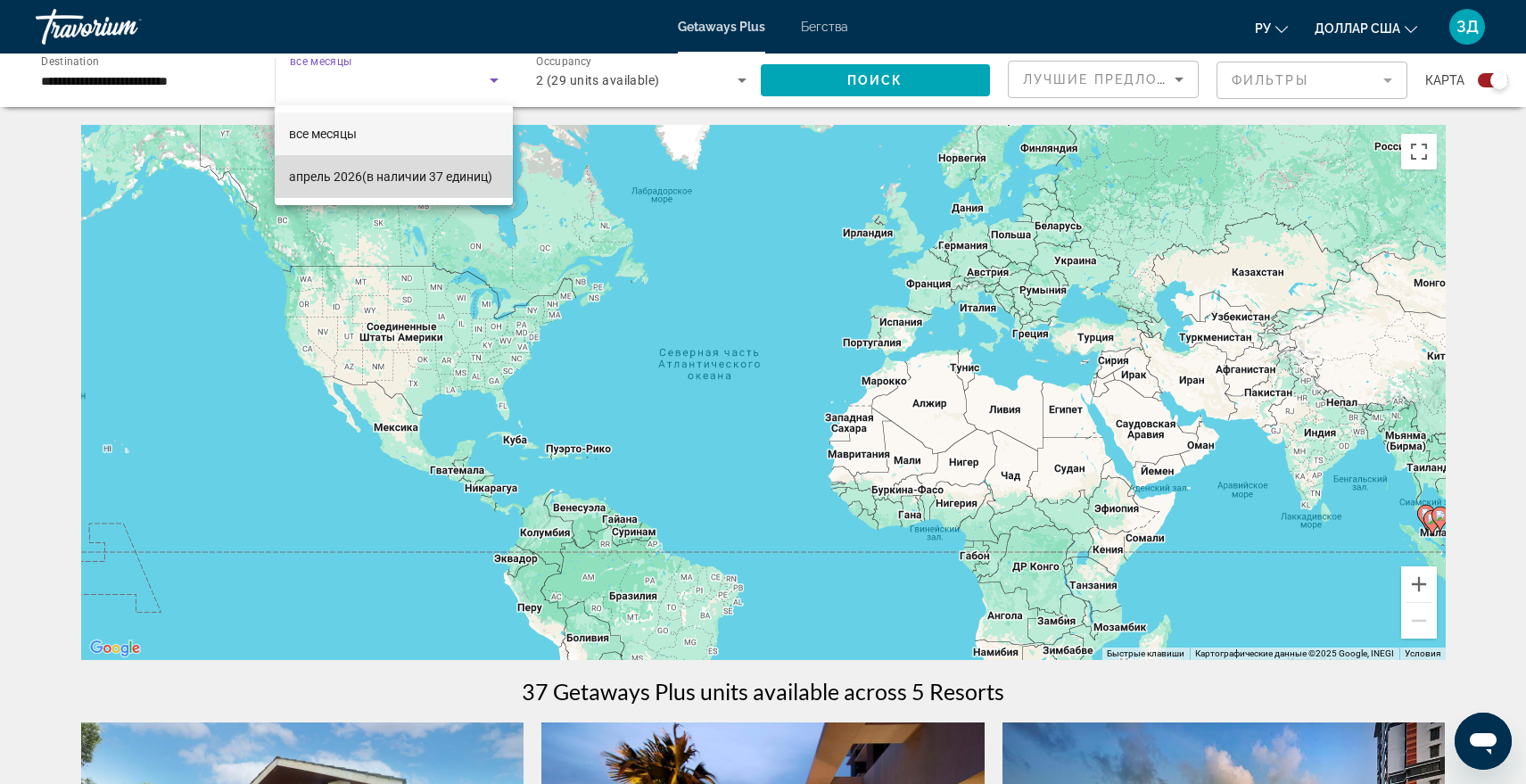
click at [348, 178] on font "апрель 2026" at bounding box center [325, 176] width 73 height 14
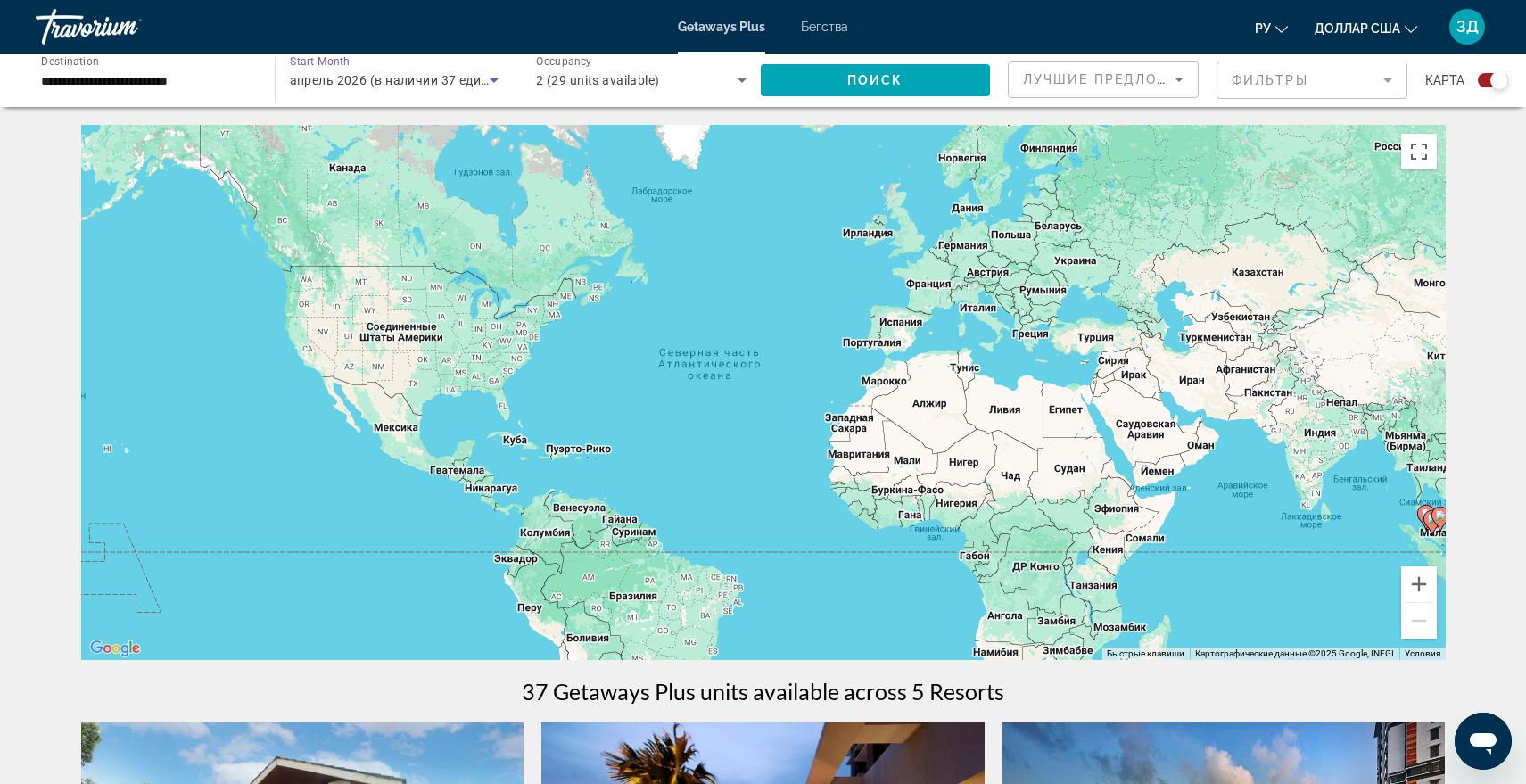
click at [494, 77] on icon "Search widget" at bounding box center [493, 79] width 21 height 21
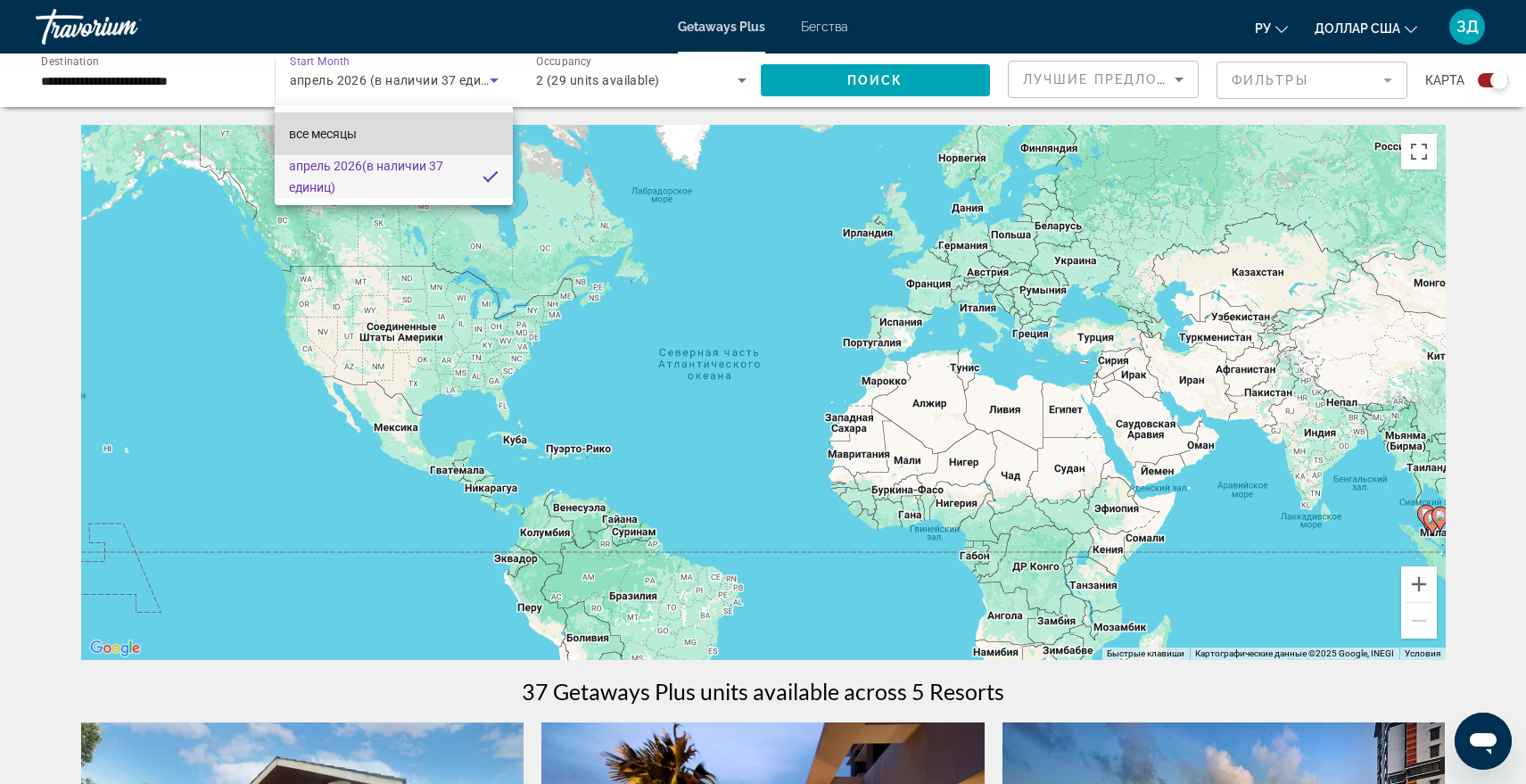
click at [329, 134] on font "все месяцы" at bounding box center [322, 133] width 68 height 14
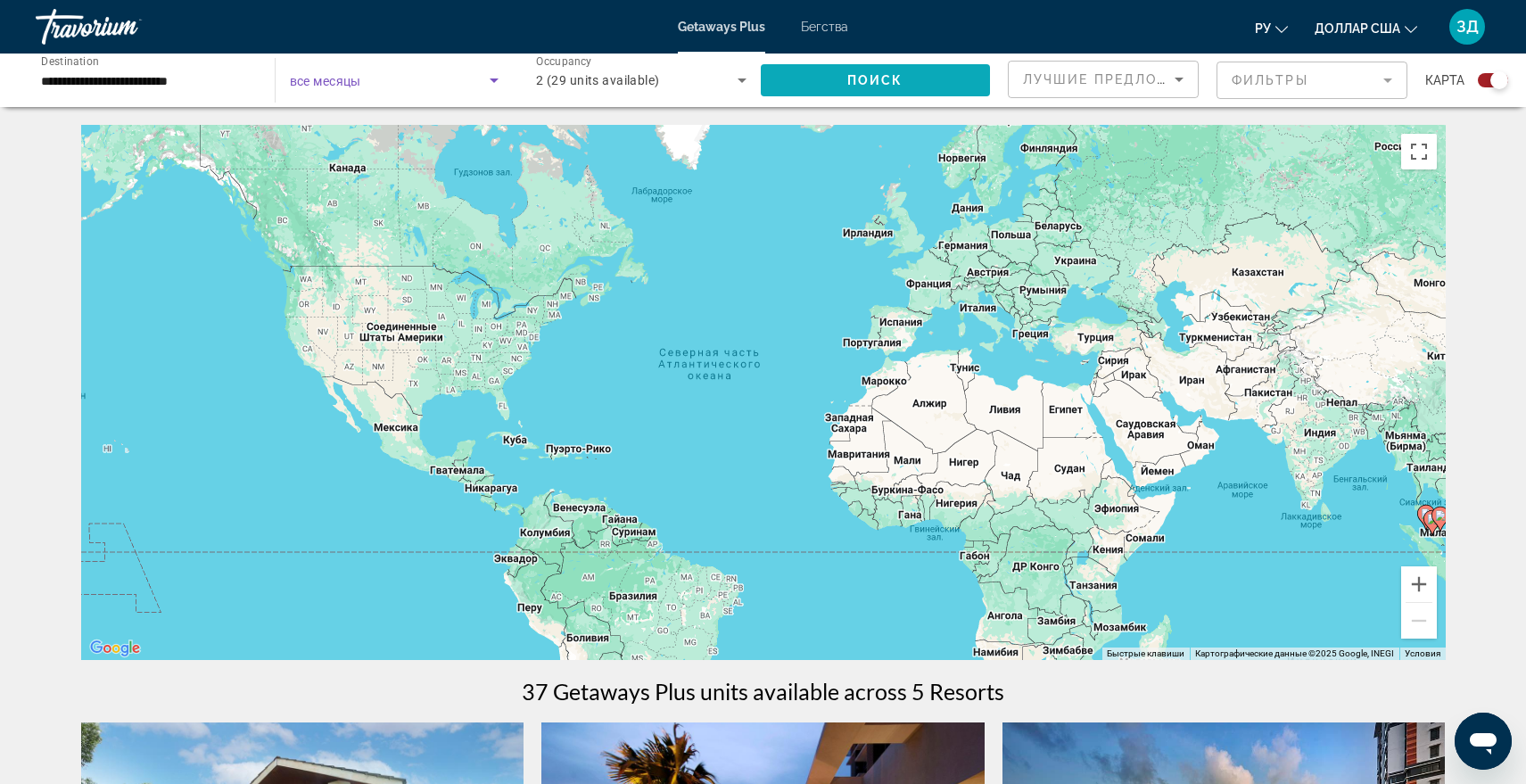
click at [913, 75] on span "Search widget" at bounding box center [876, 80] width 230 height 43
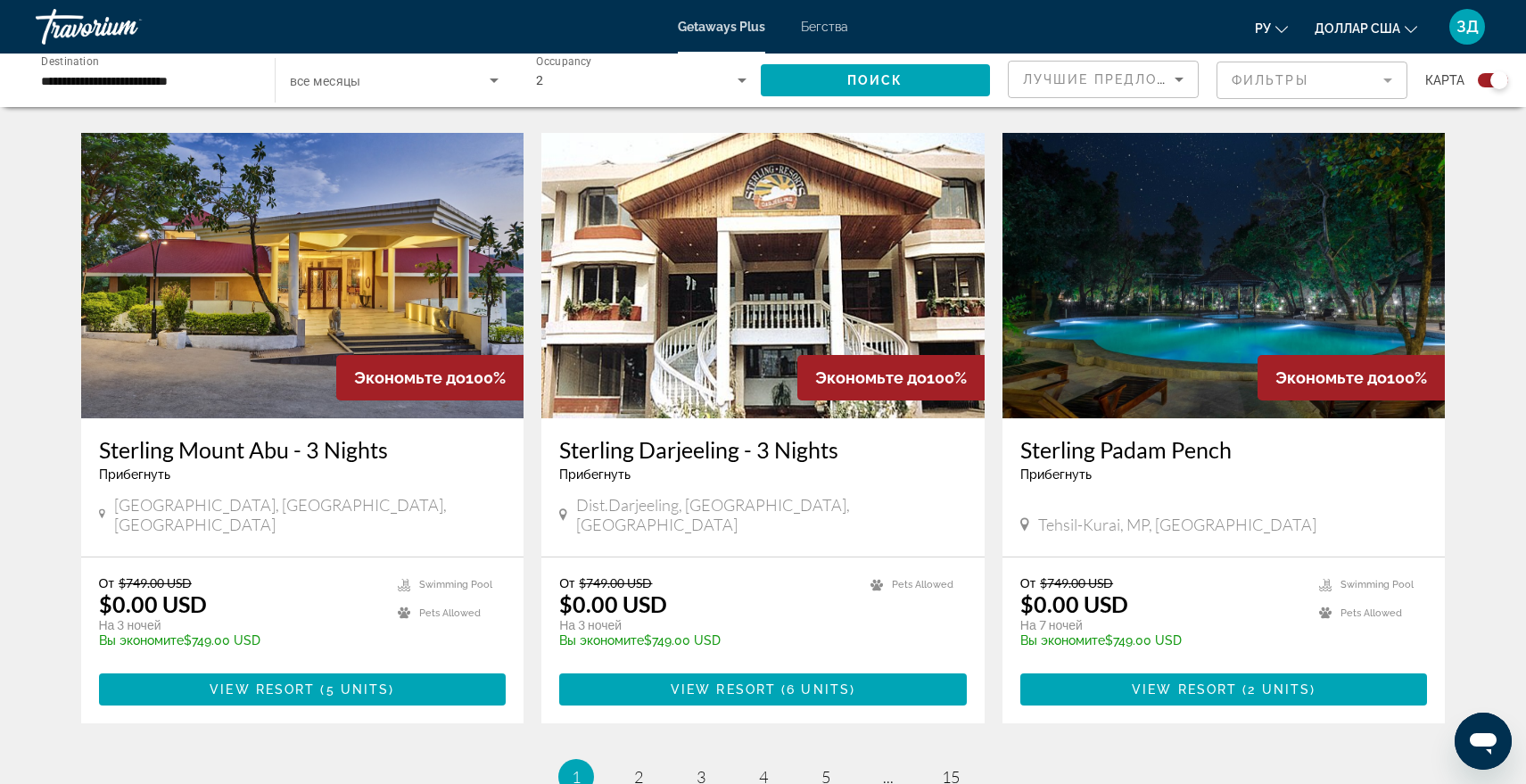
scroll to position [2681, 0]
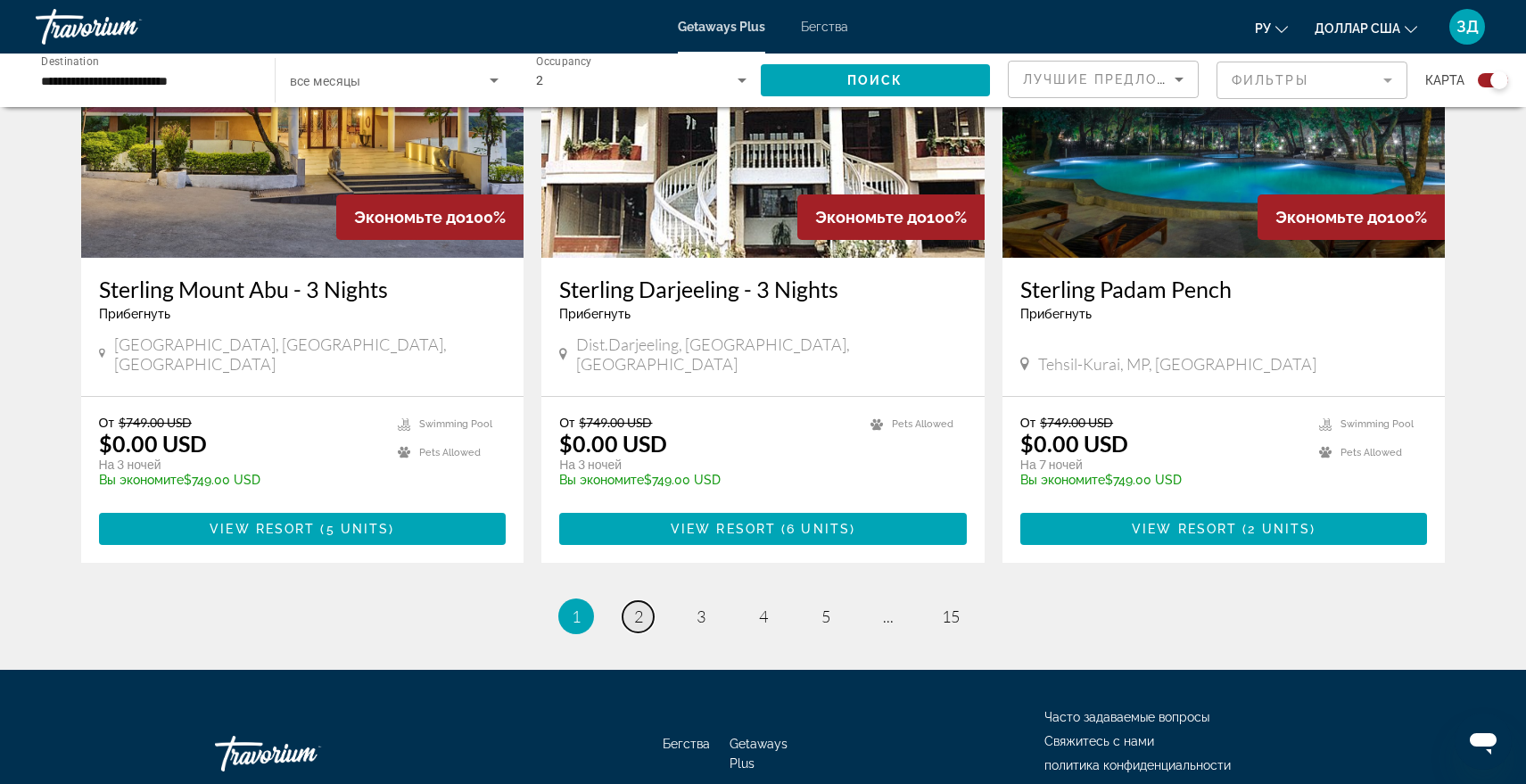
click at [639, 606] on span "2" at bounding box center [638, 616] width 9 height 20
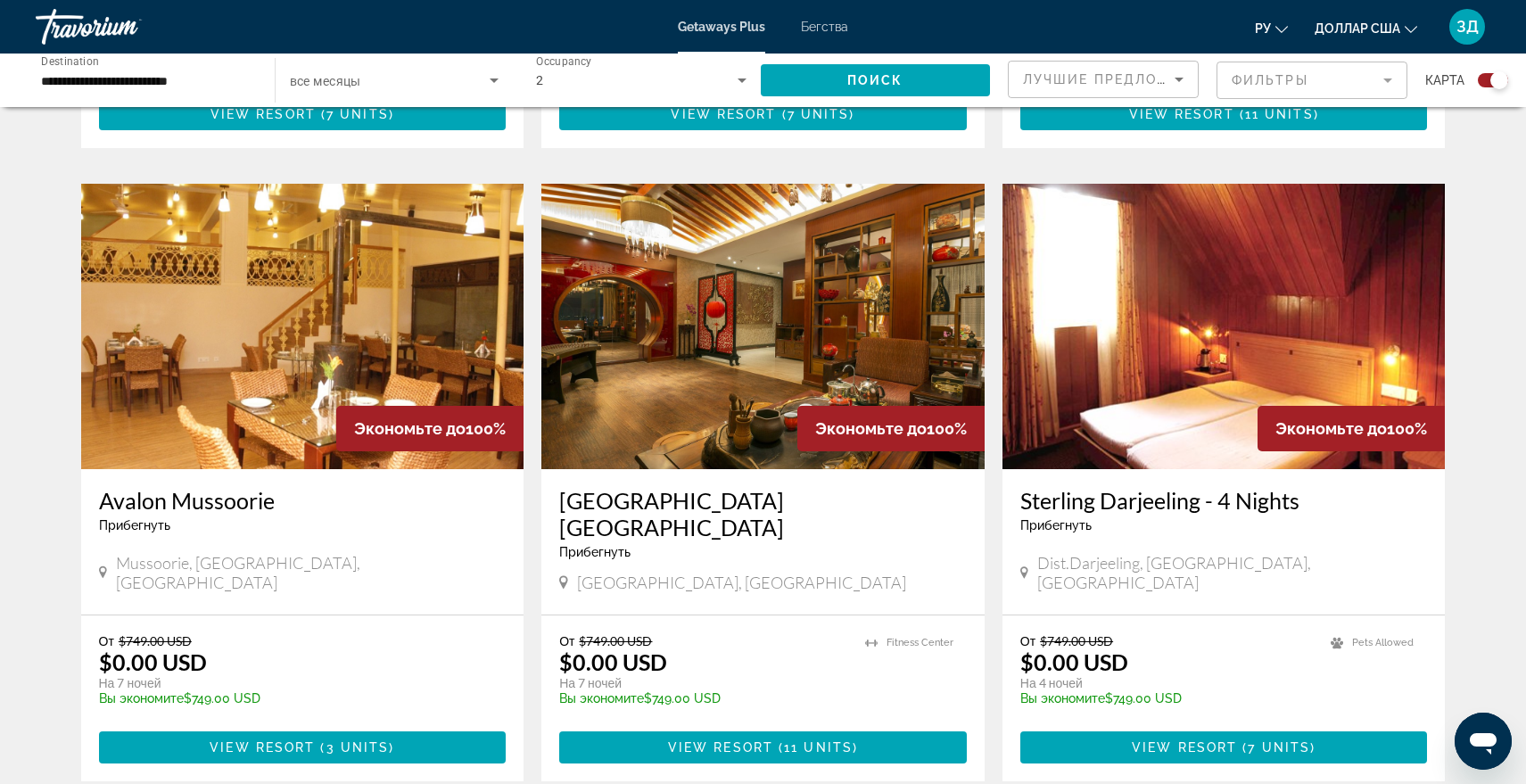
scroll to position [2680, 0]
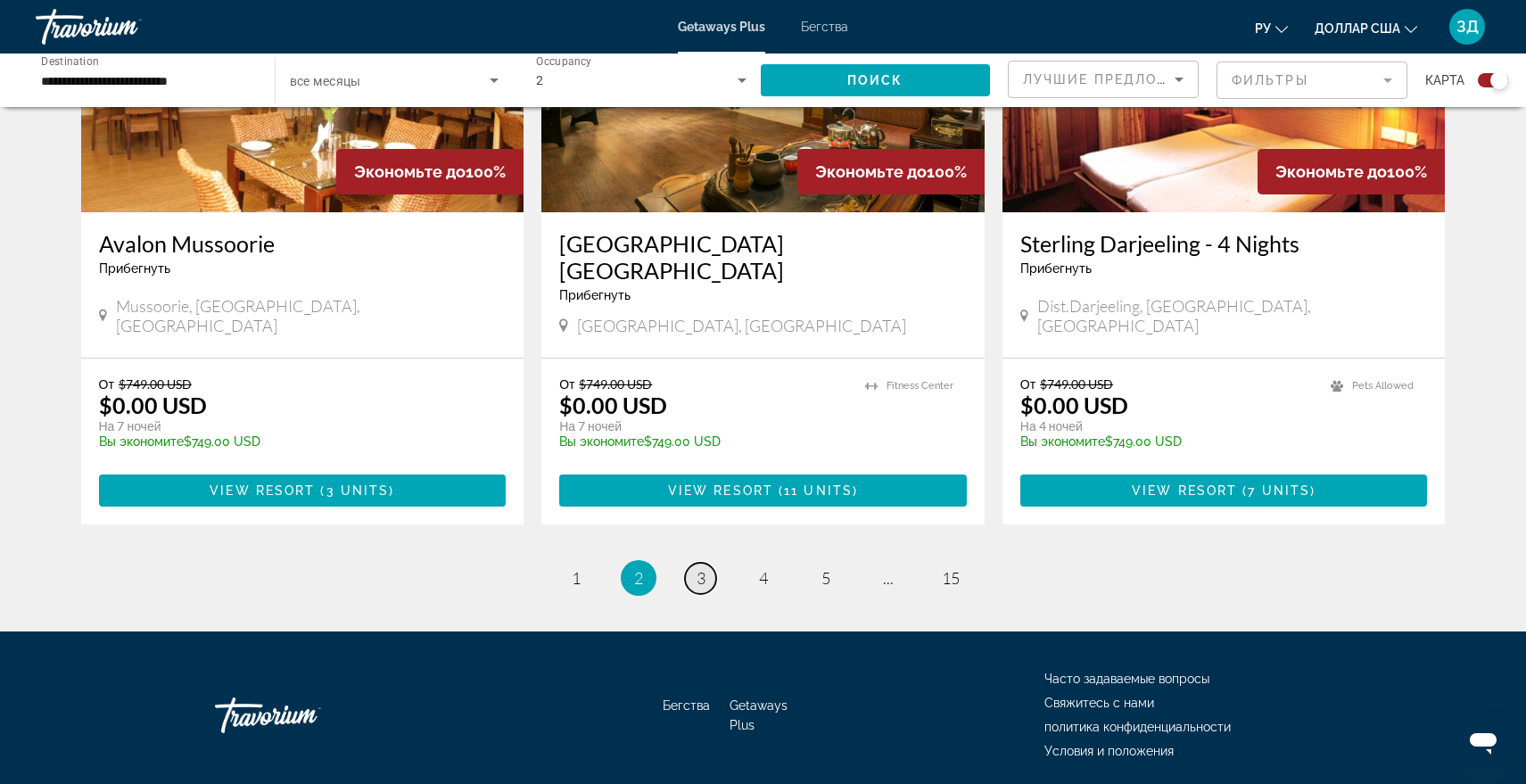
click at [696, 568] on span "3" at bounding box center [701, 577] width 9 height 20
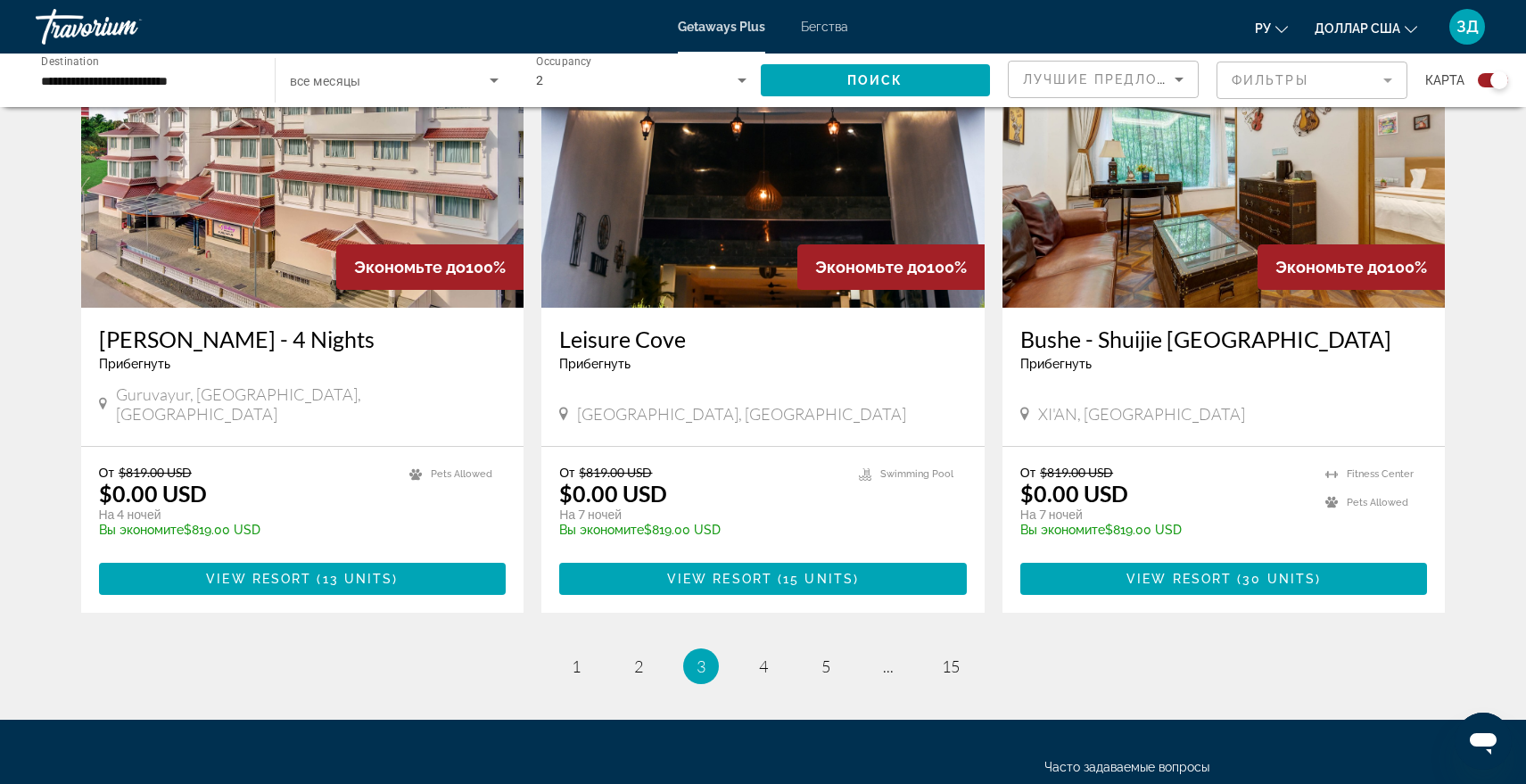
scroll to position [2675, 0]
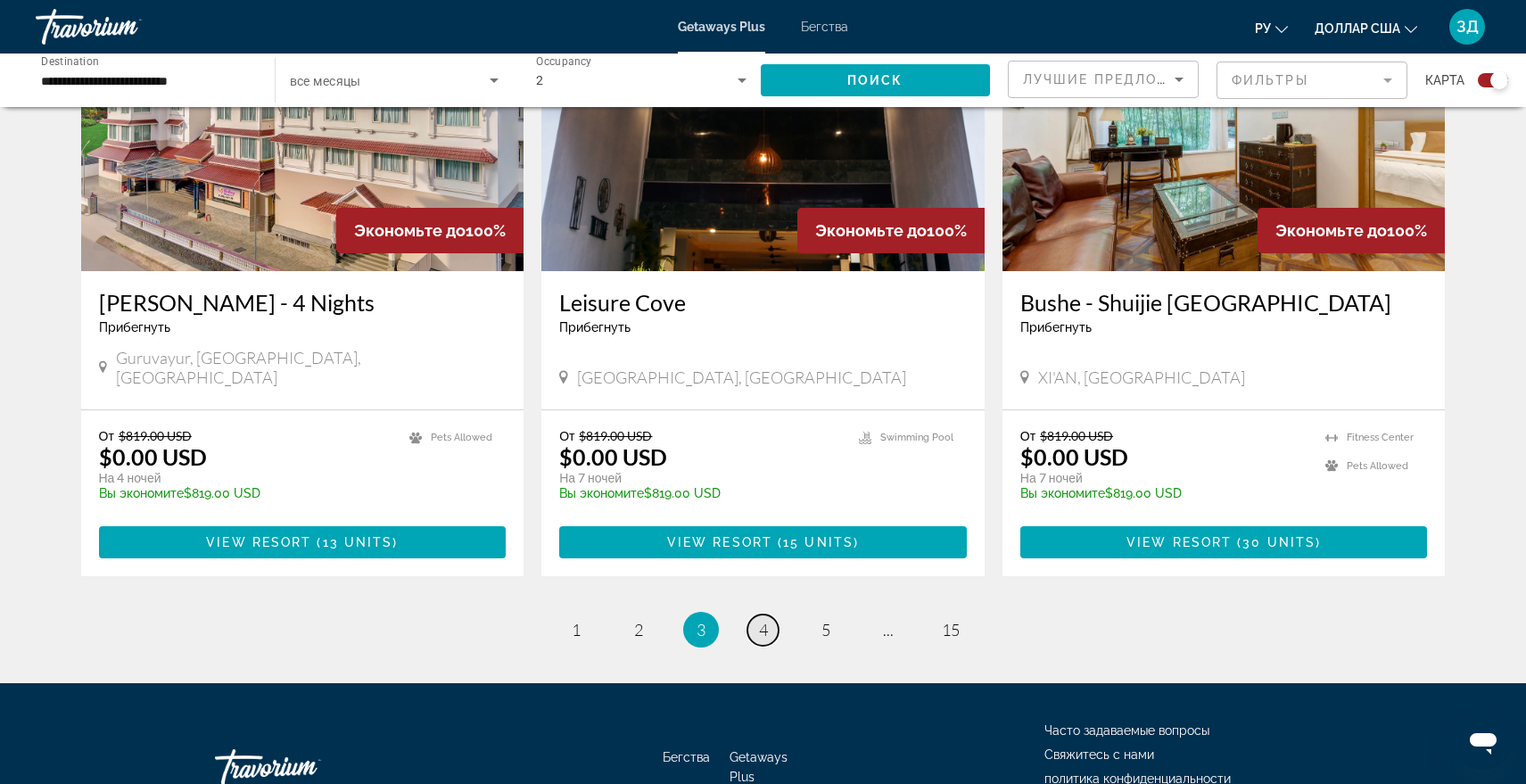
click at [762, 620] on span "4" at bounding box center [763, 629] width 9 height 20
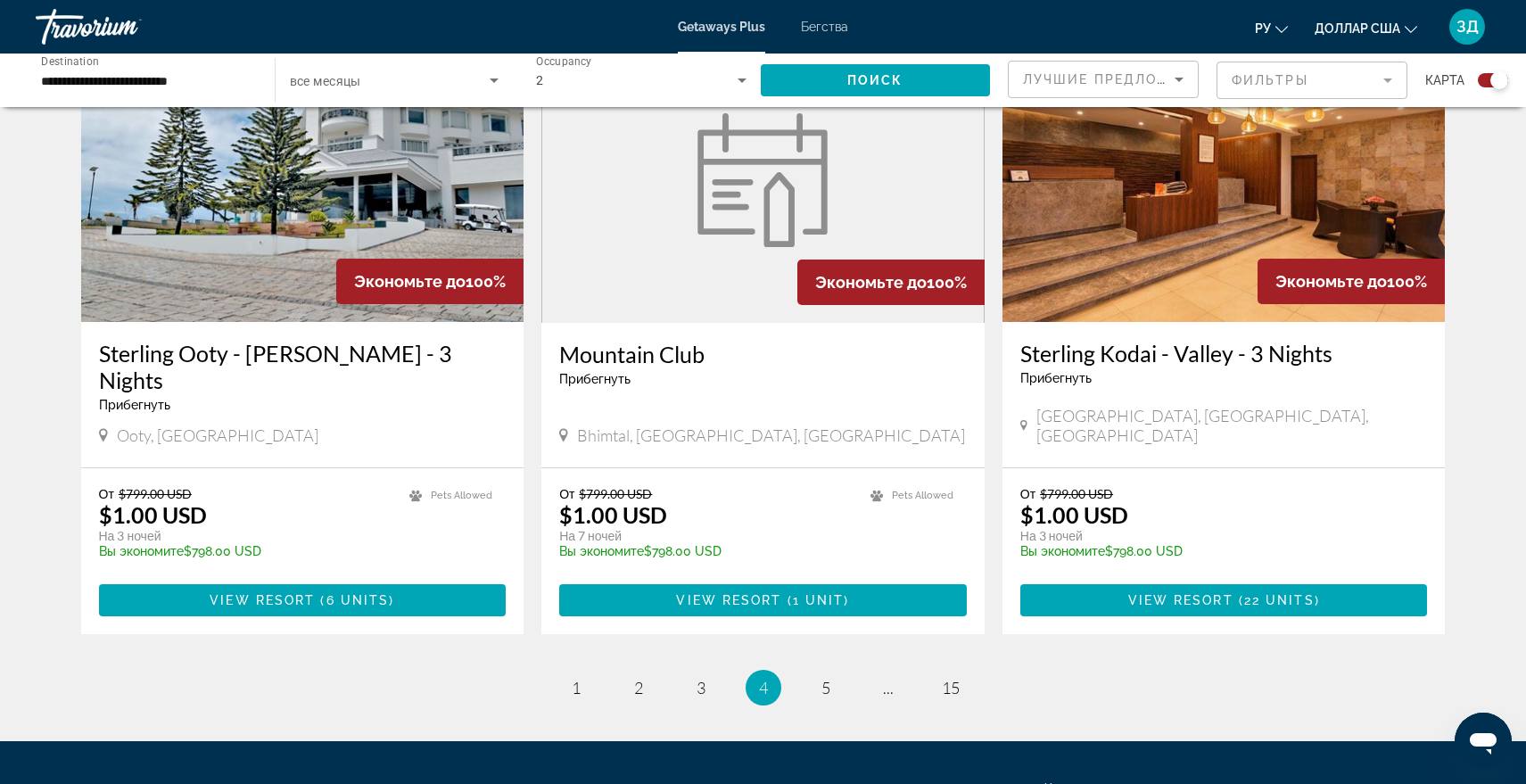
scroll to position [2681, 0]
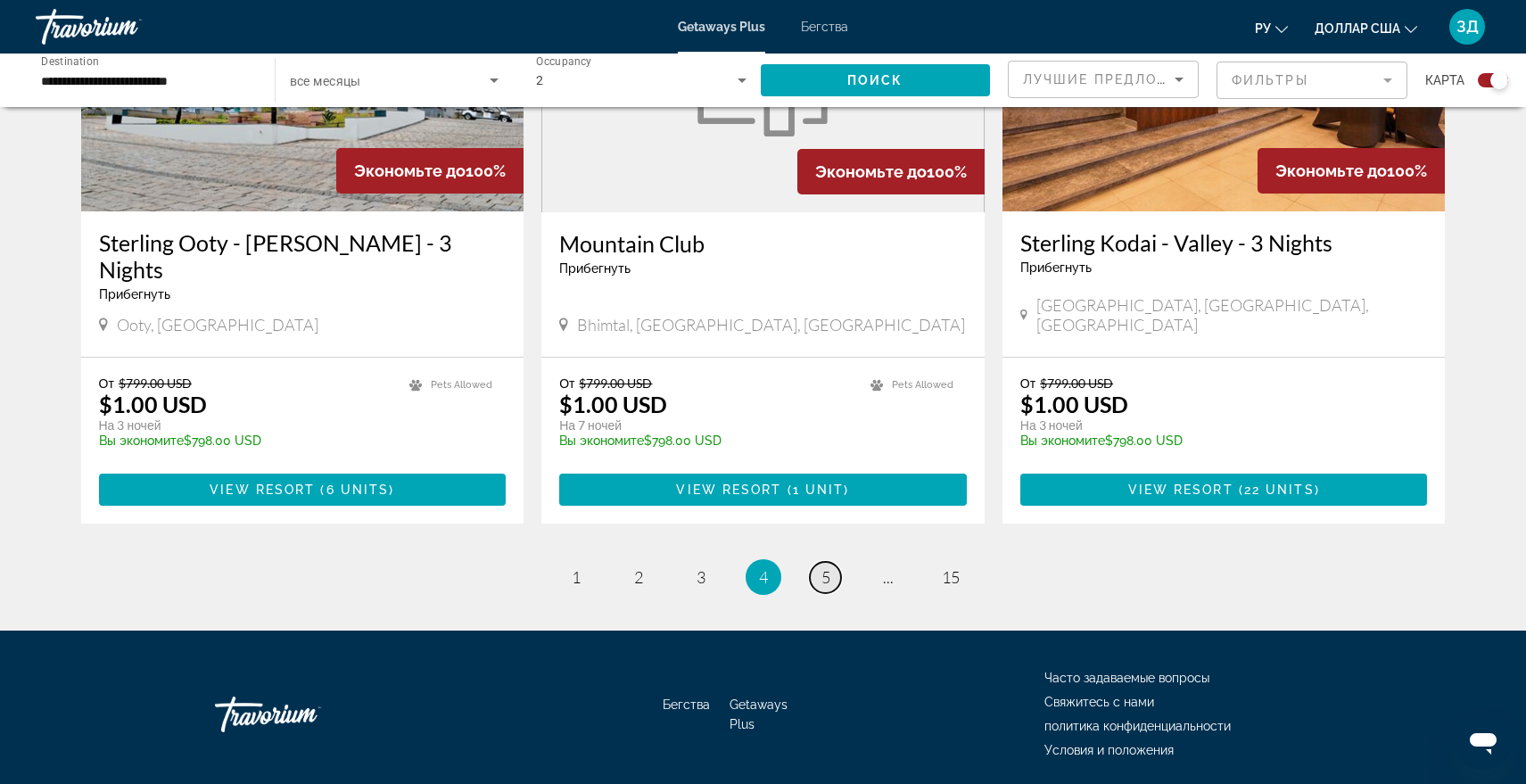
click at [815, 562] on link "page 5" at bounding box center [824, 577] width 31 height 31
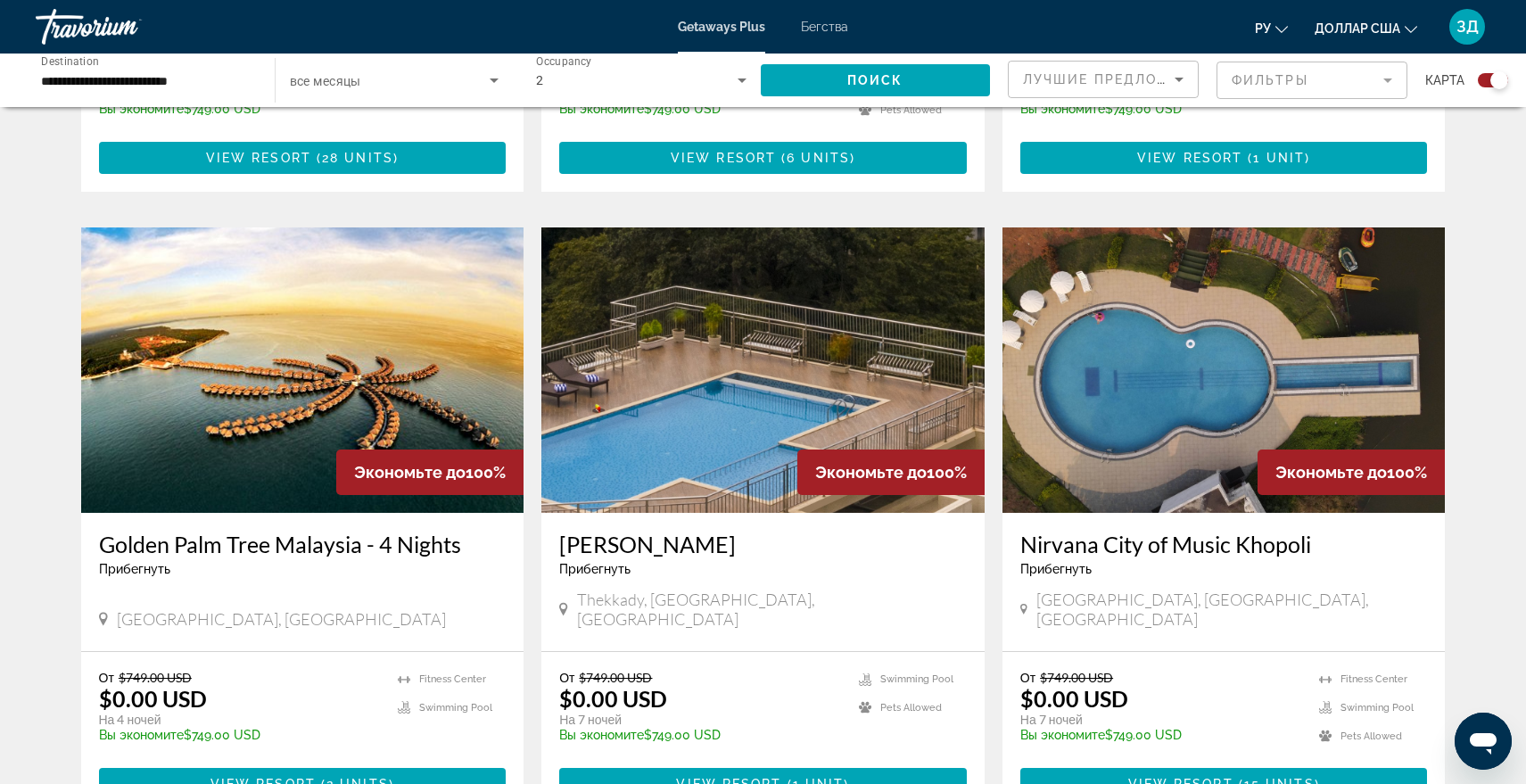
scroll to position [2654, 0]
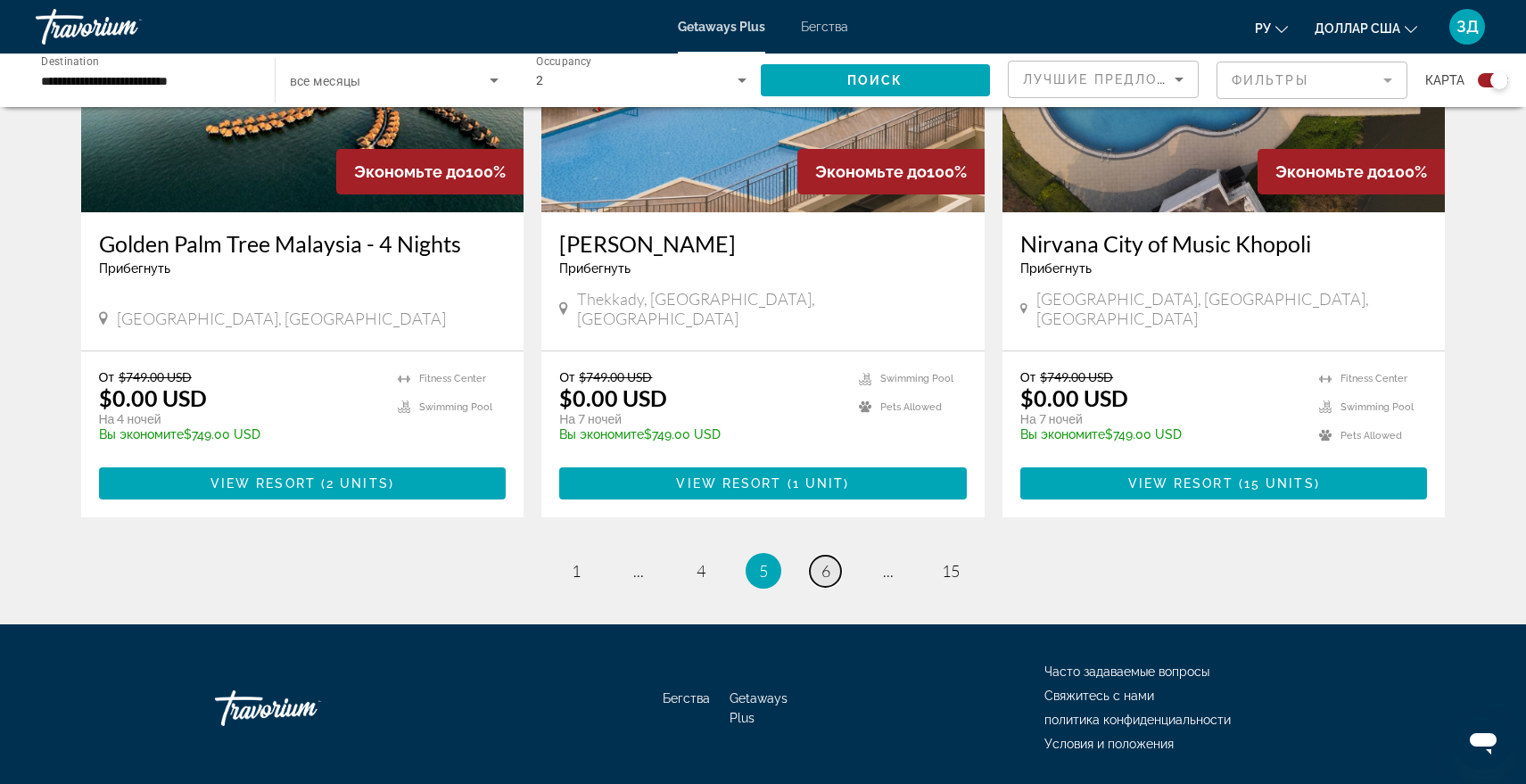
click at [823, 561] on span "6" at bounding box center [826, 570] width 9 height 20
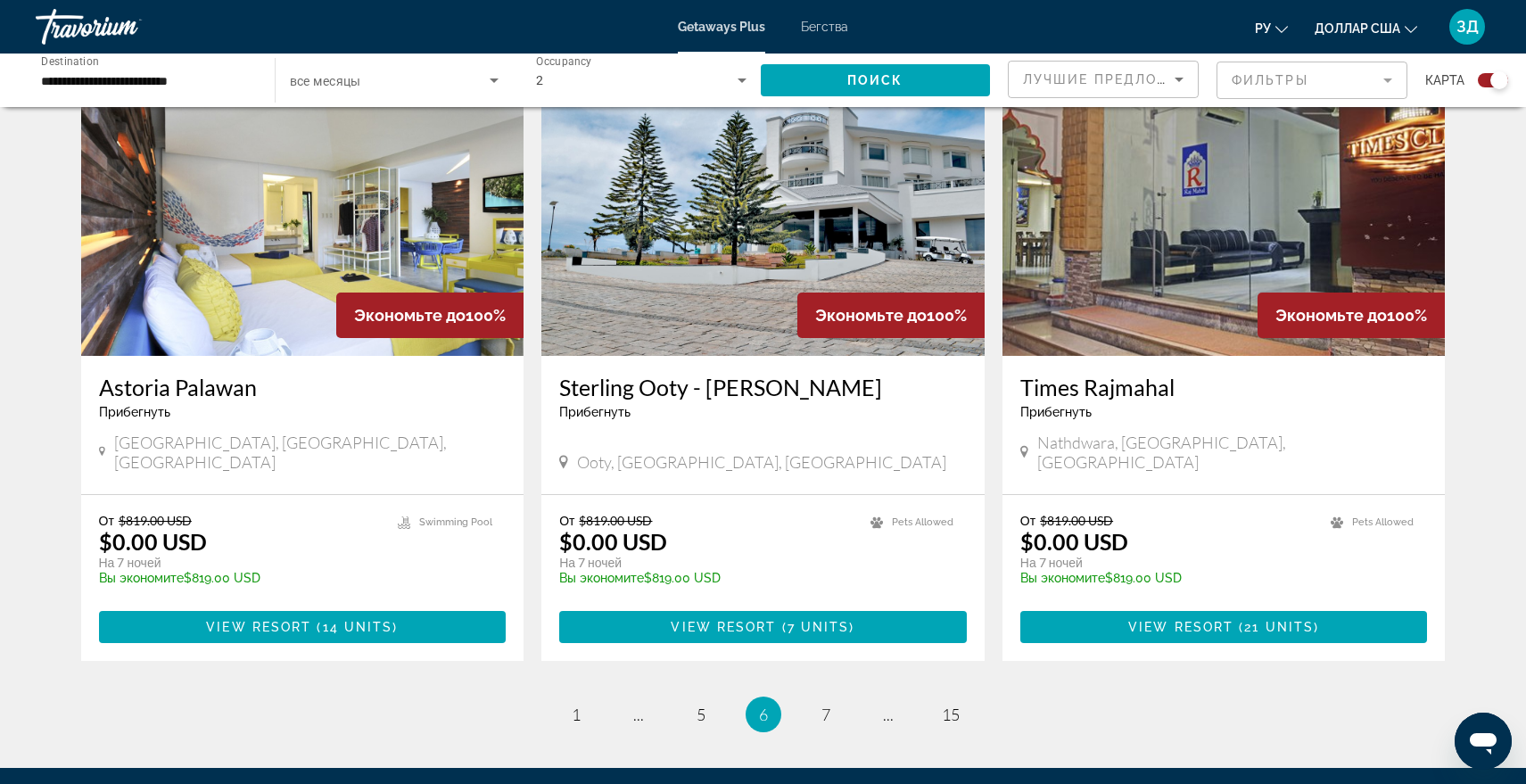
scroll to position [2654, 0]
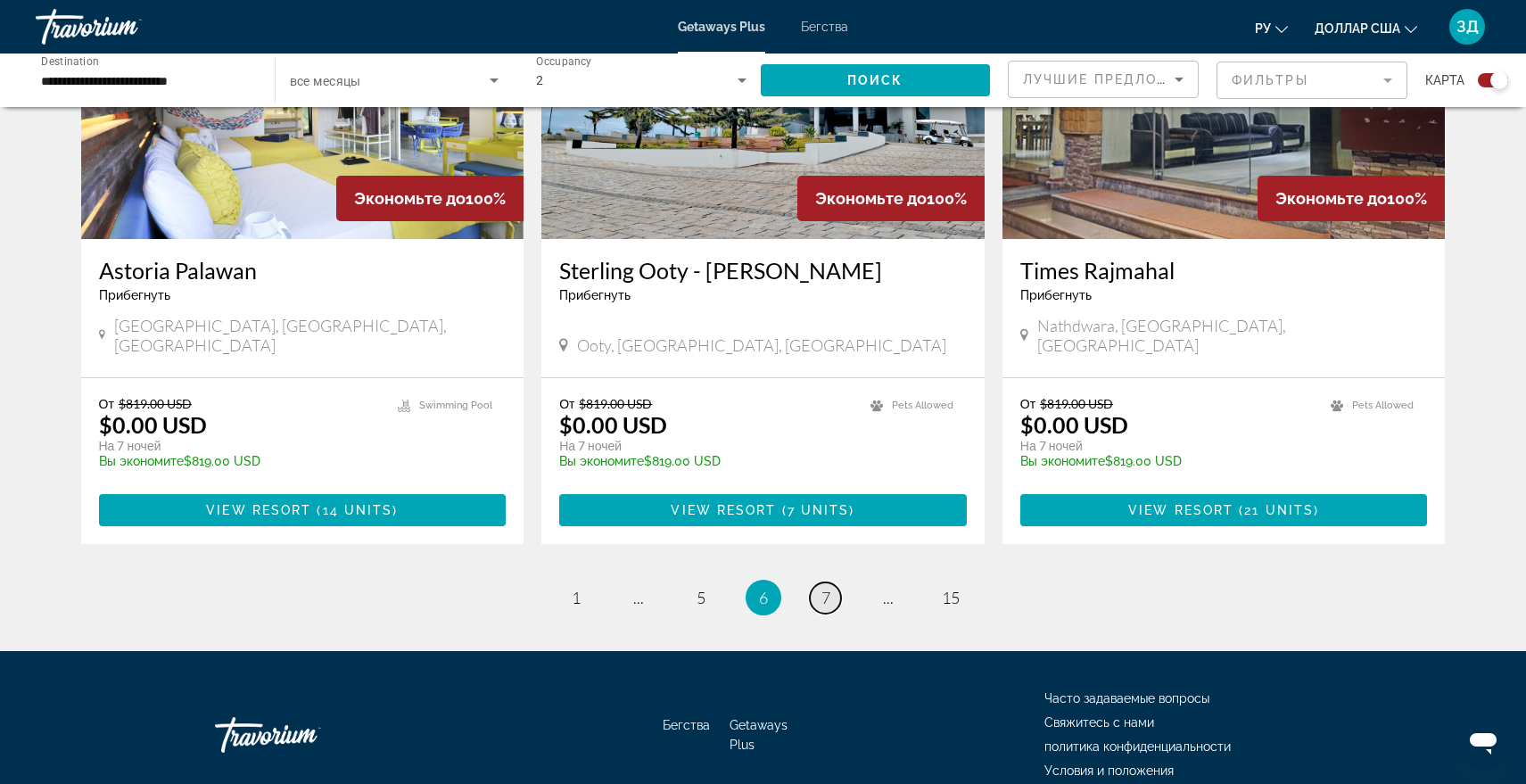
click at [813, 582] on link "page 7" at bounding box center [824, 597] width 31 height 31
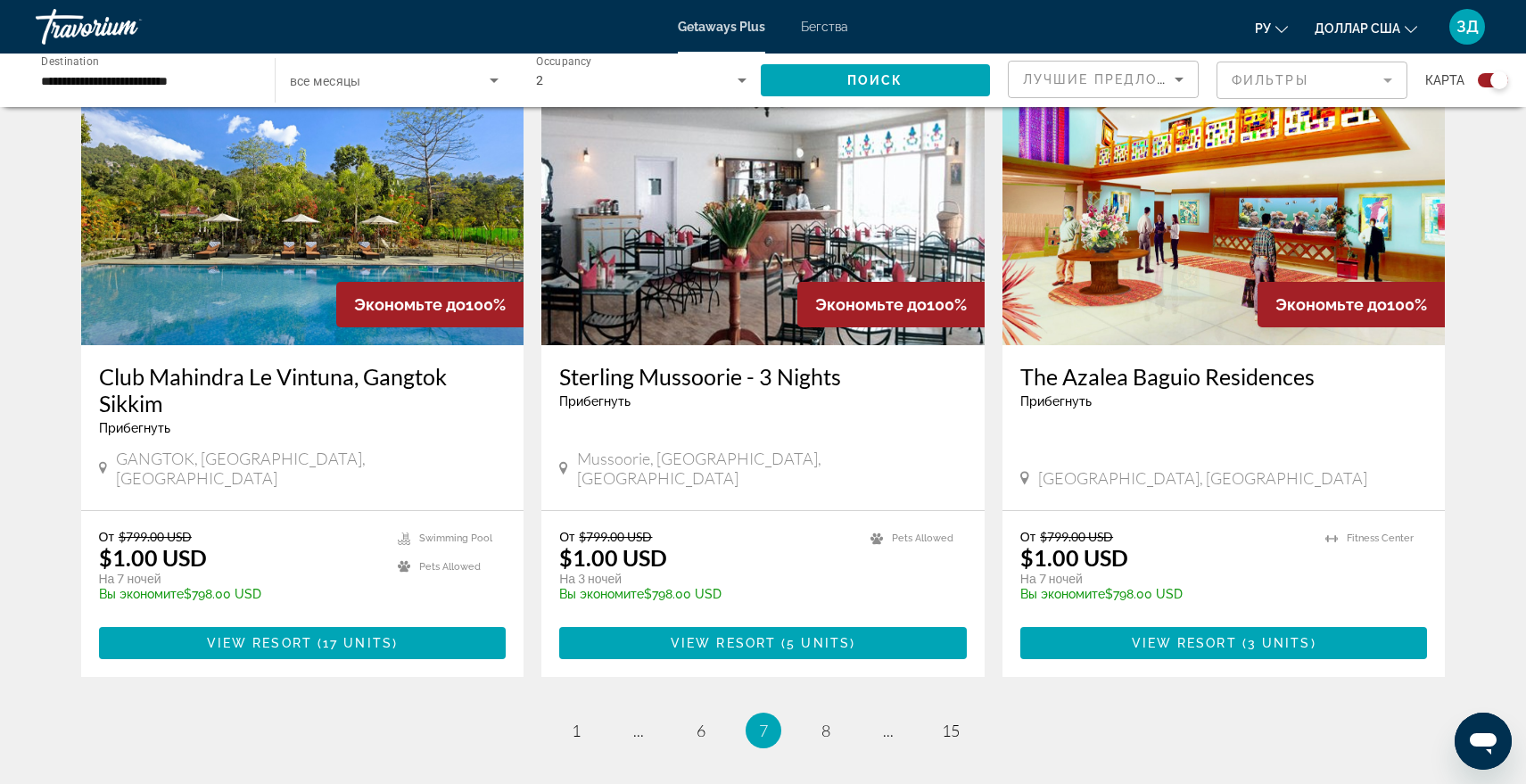
scroll to position [2675, 0]
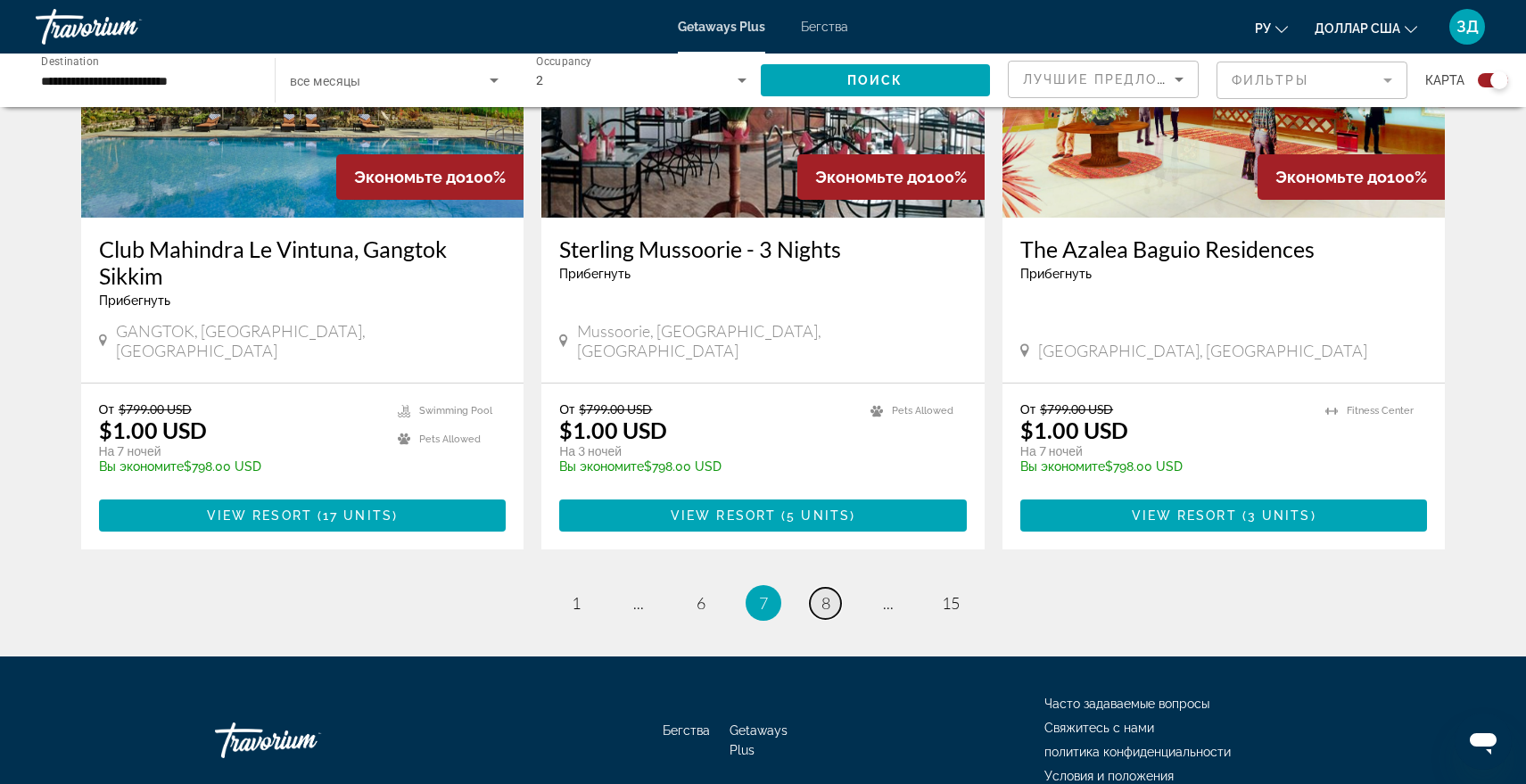
click at [822, 593] on span "8" at bounding box center [826, 603] width 9 height 20
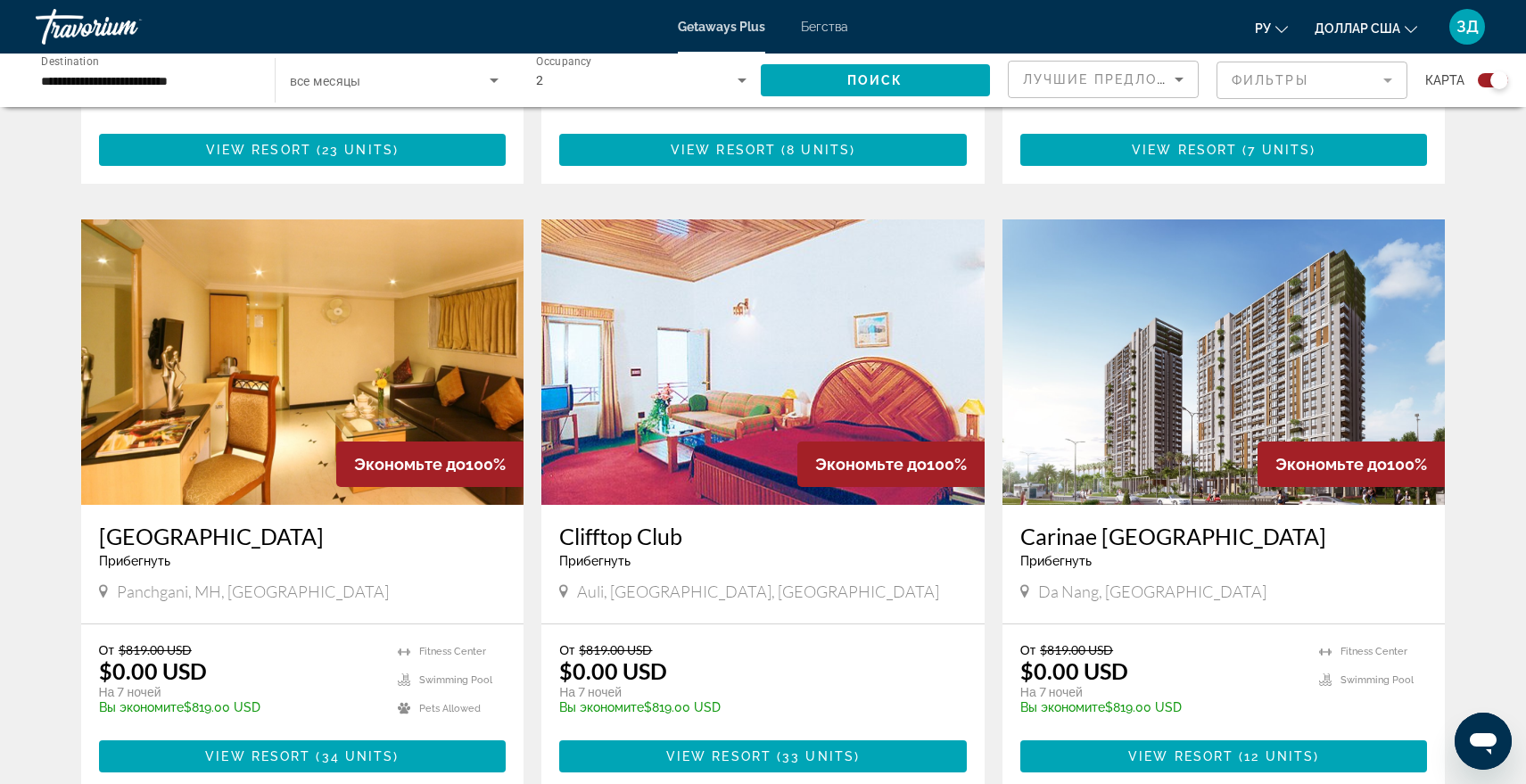
scroll to position [2680, 0]
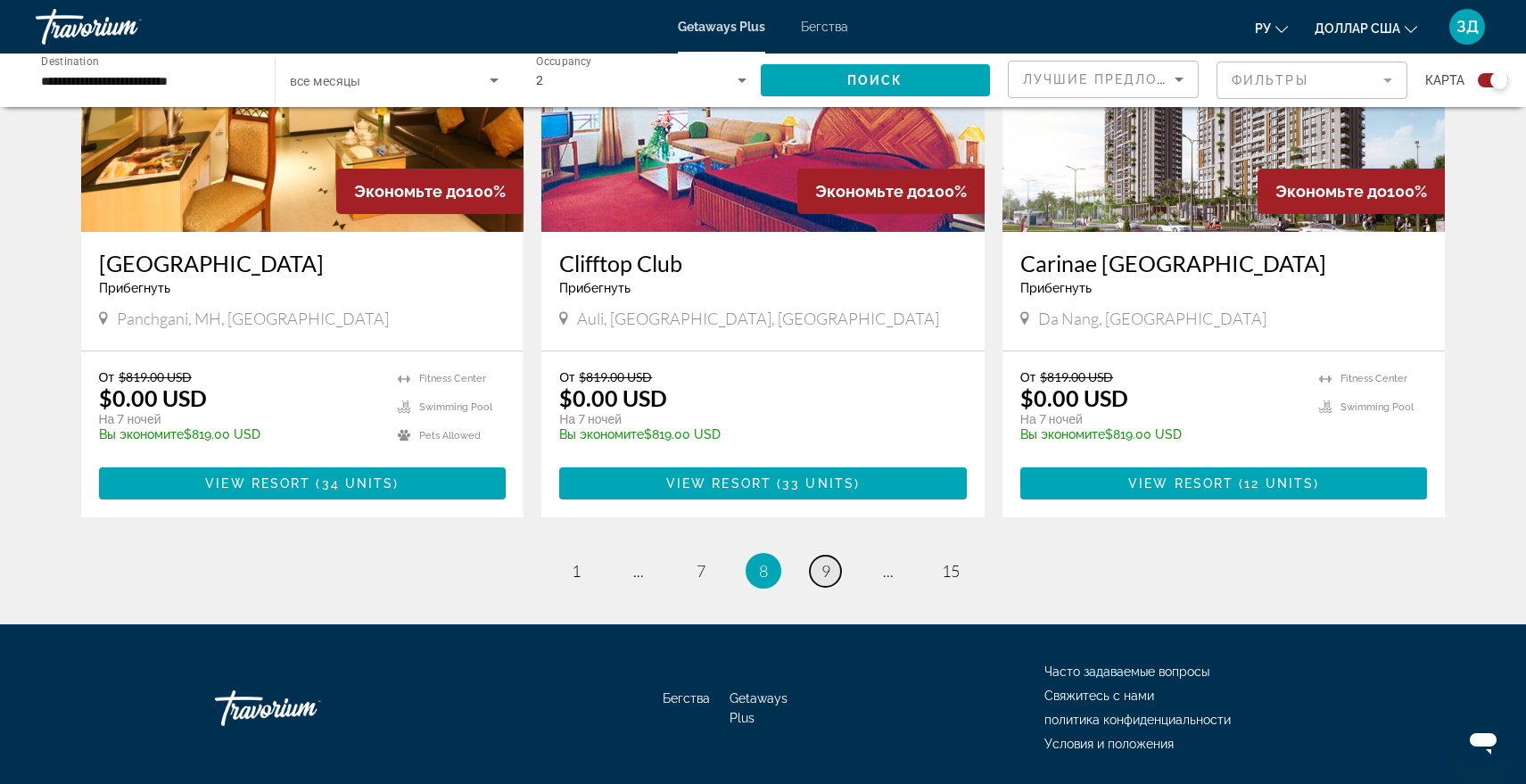
click at [827, 561] on span "9" at bounding box center [826, 570] width 9 height 20
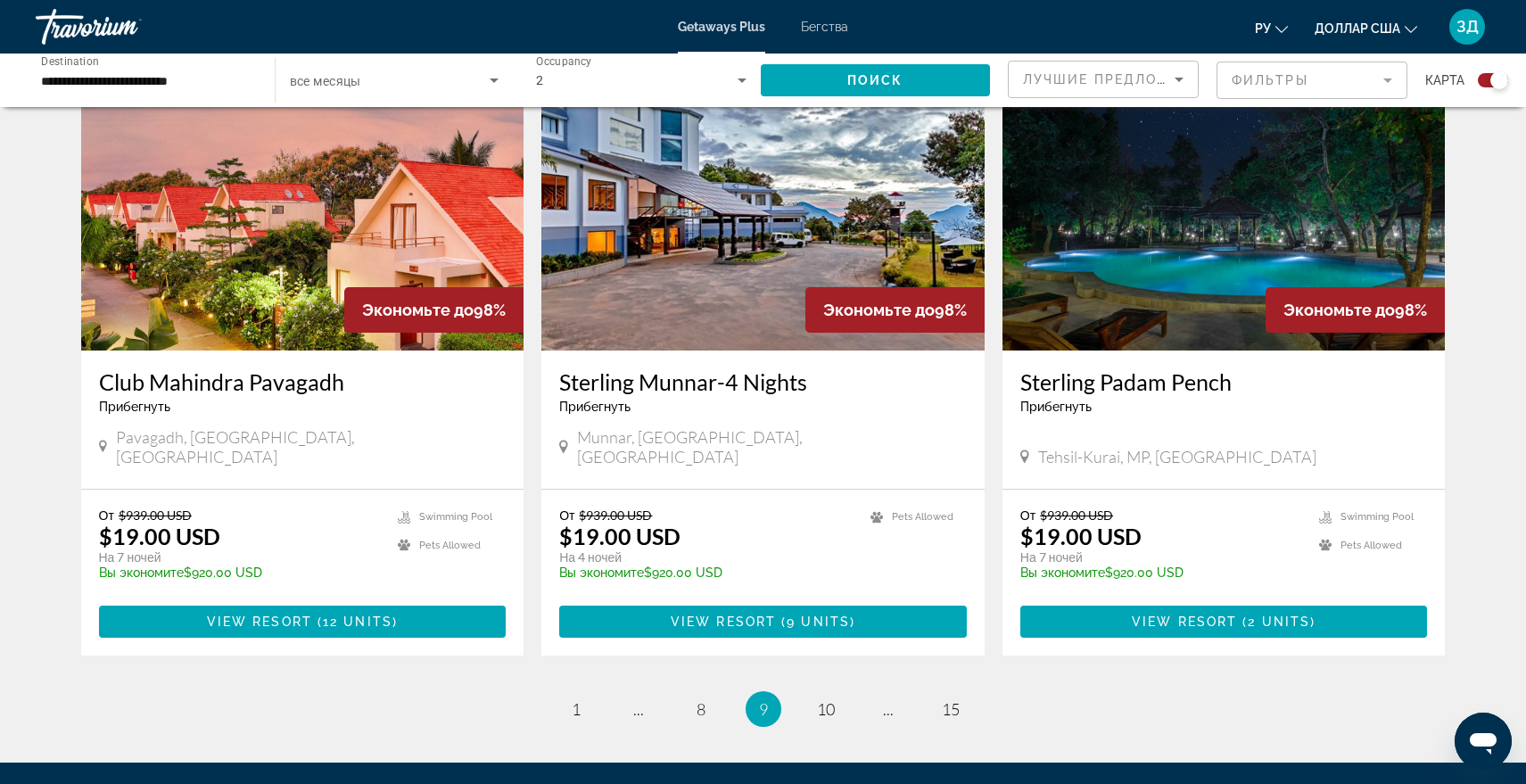
scroll to position [2681, 0]
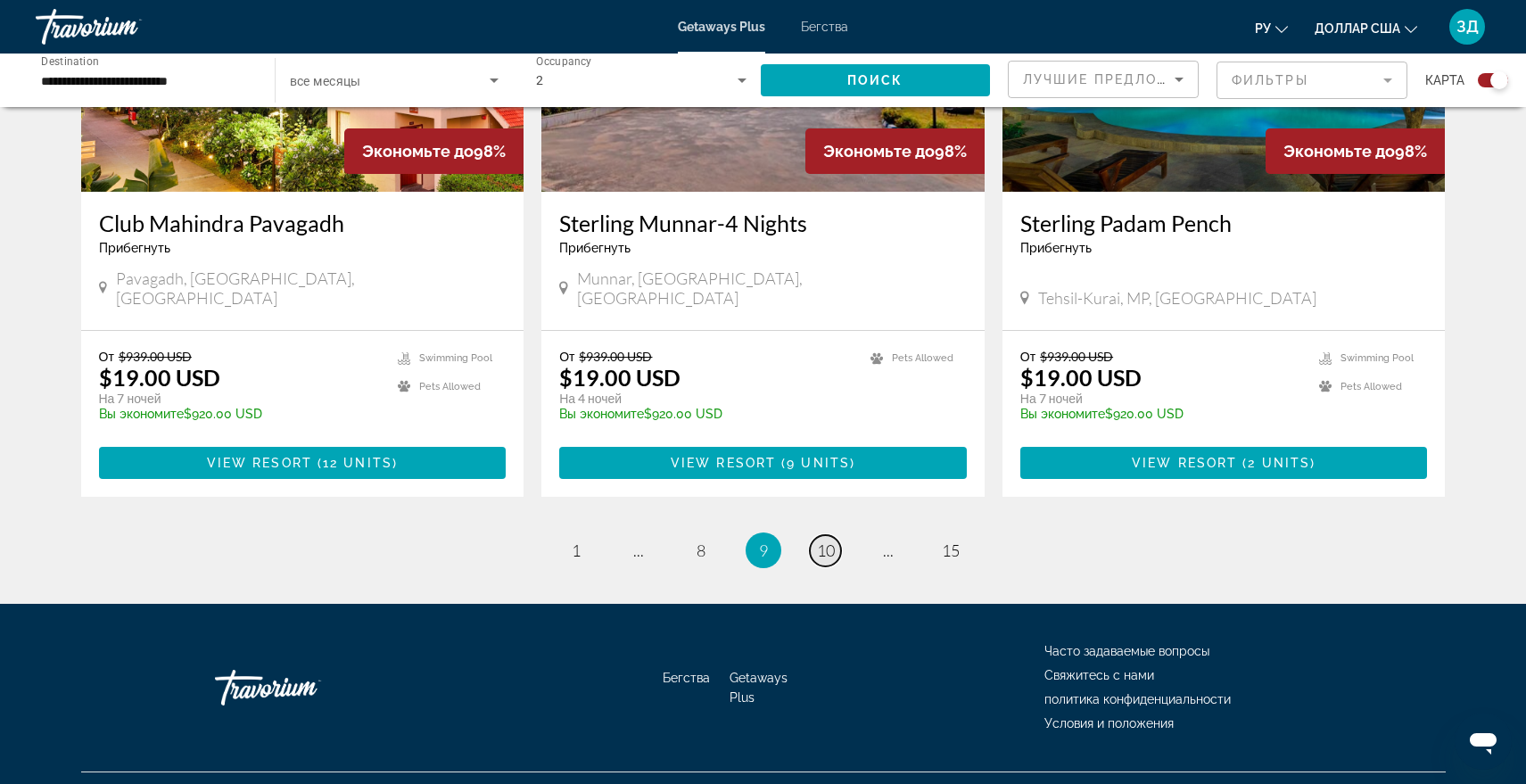
click at [823, 540] on span "10" at bounding box center [825, 549] width 18 height 20
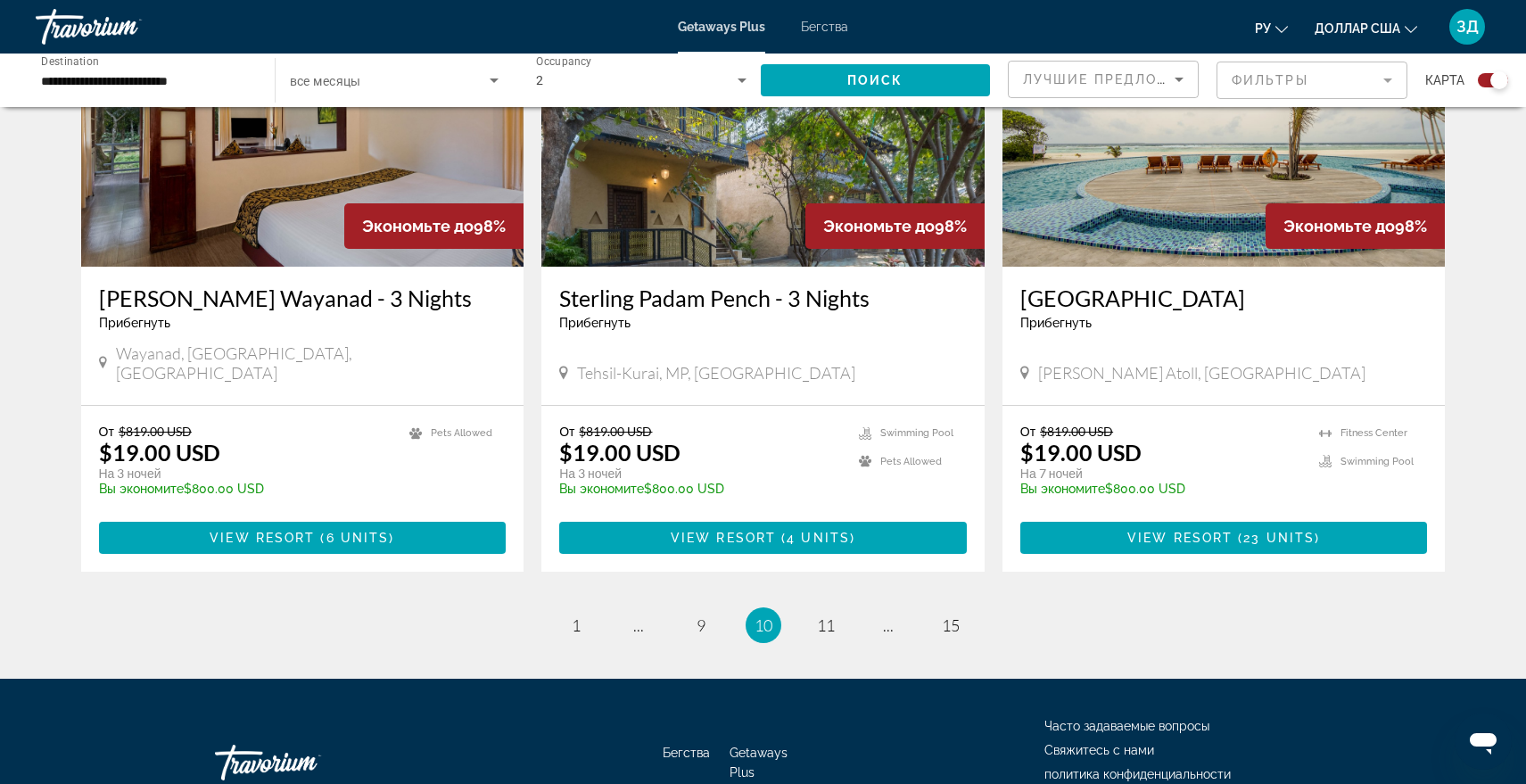
scroll to position [2654, 0]
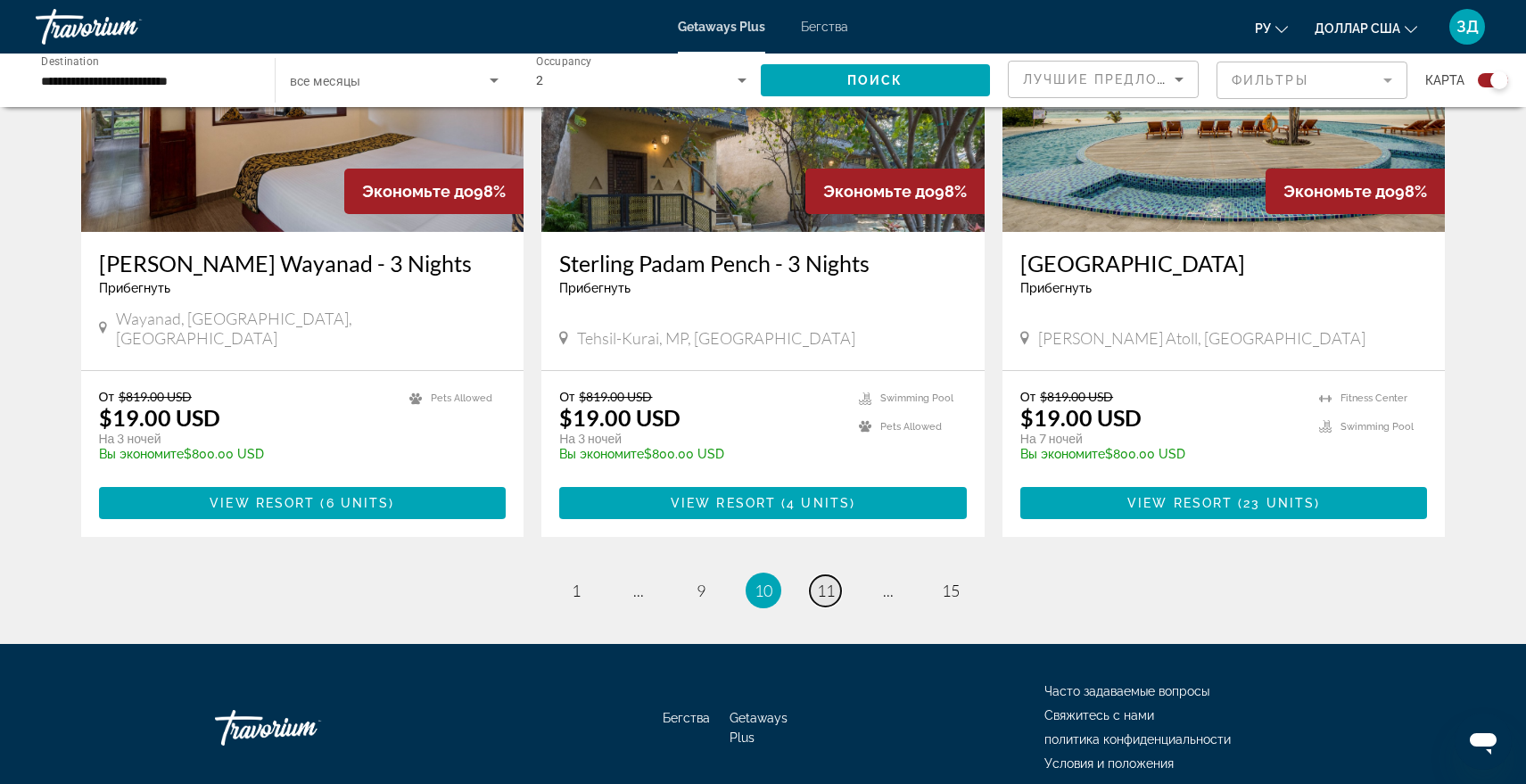
click at [818, 580] on span "11" at bounding box center [825, 590] width 18 height 20
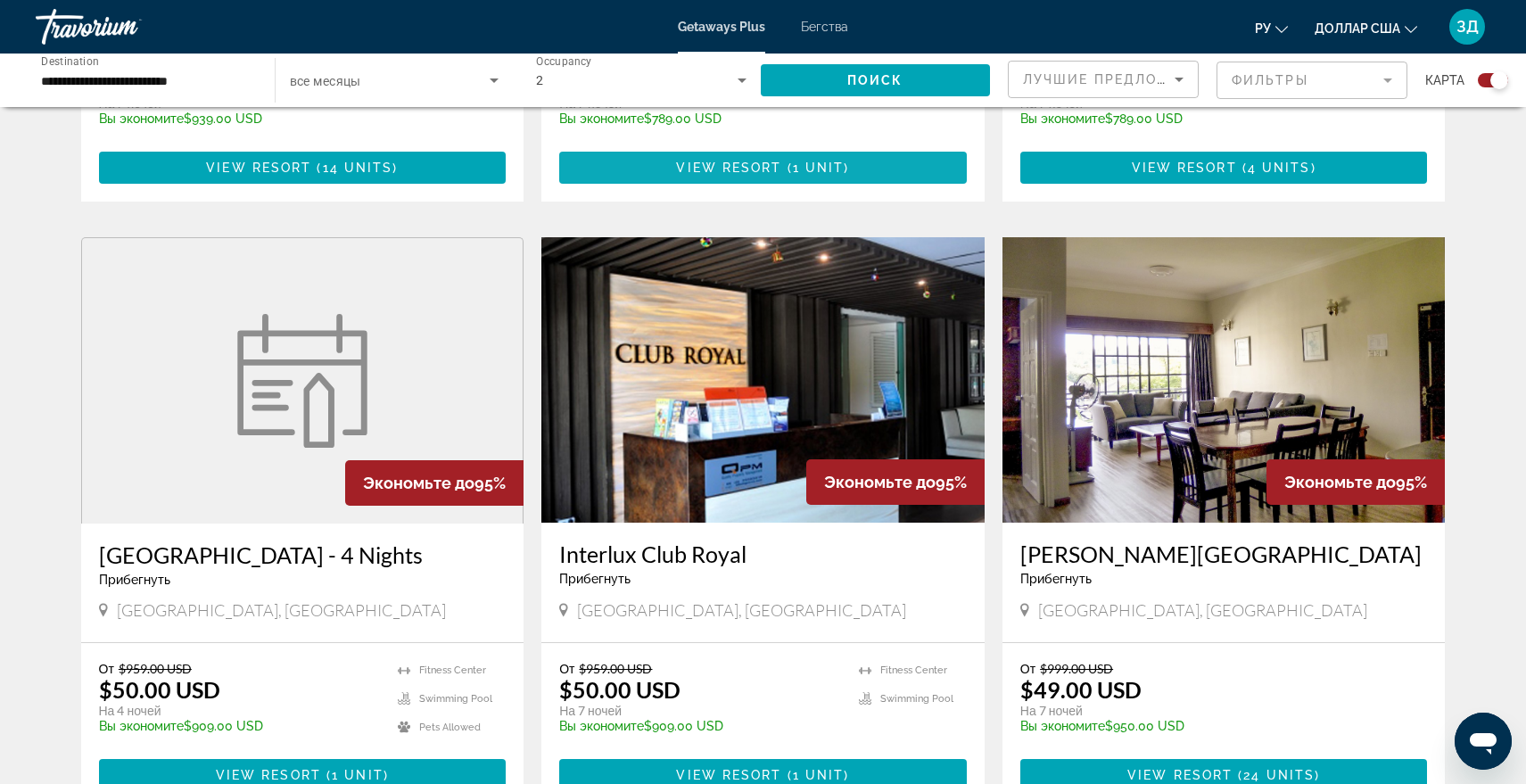
scroll to position [2484, 0]
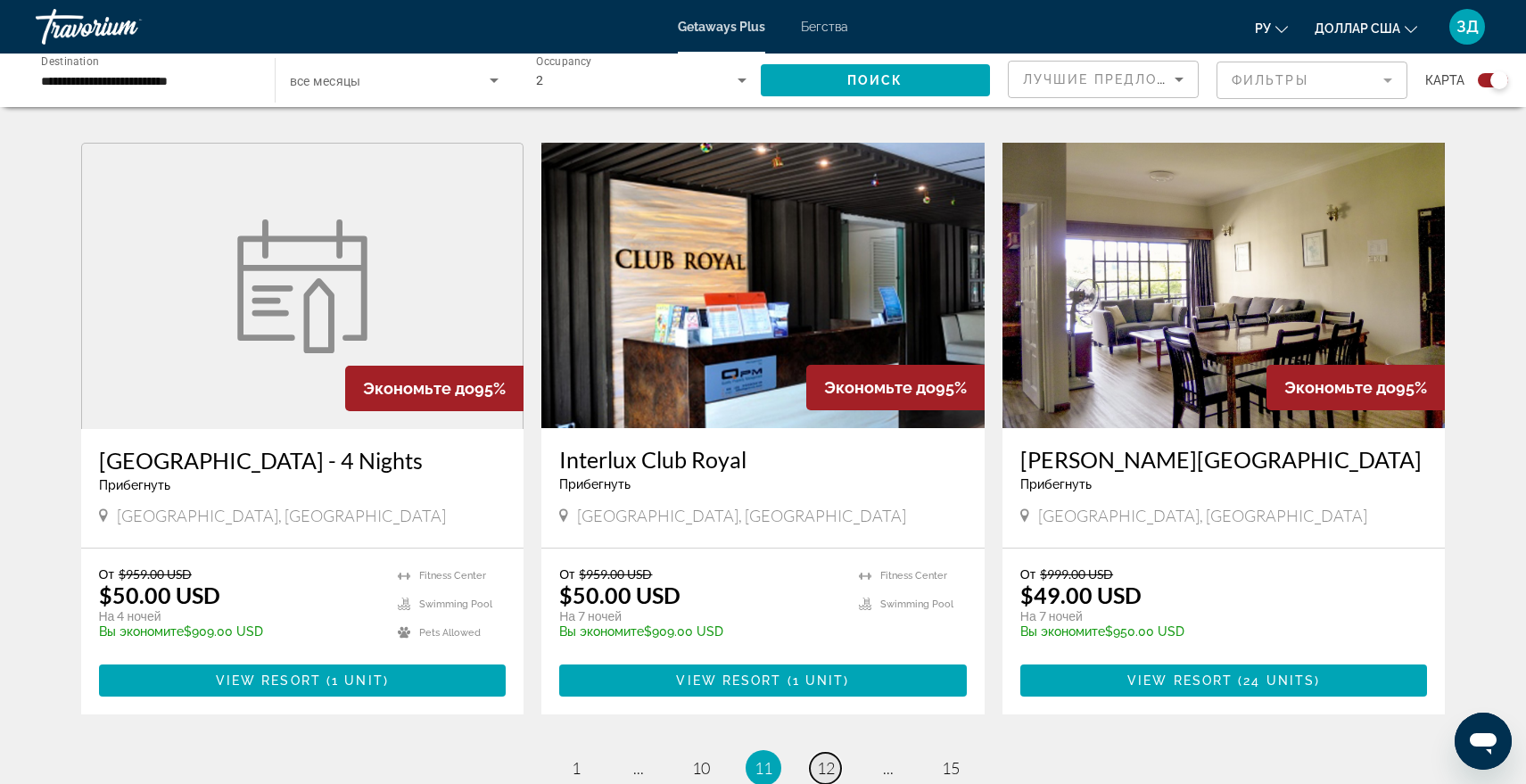
click at [817, 758] on span "12" at bounding box center [825, 767] width 18 height 20
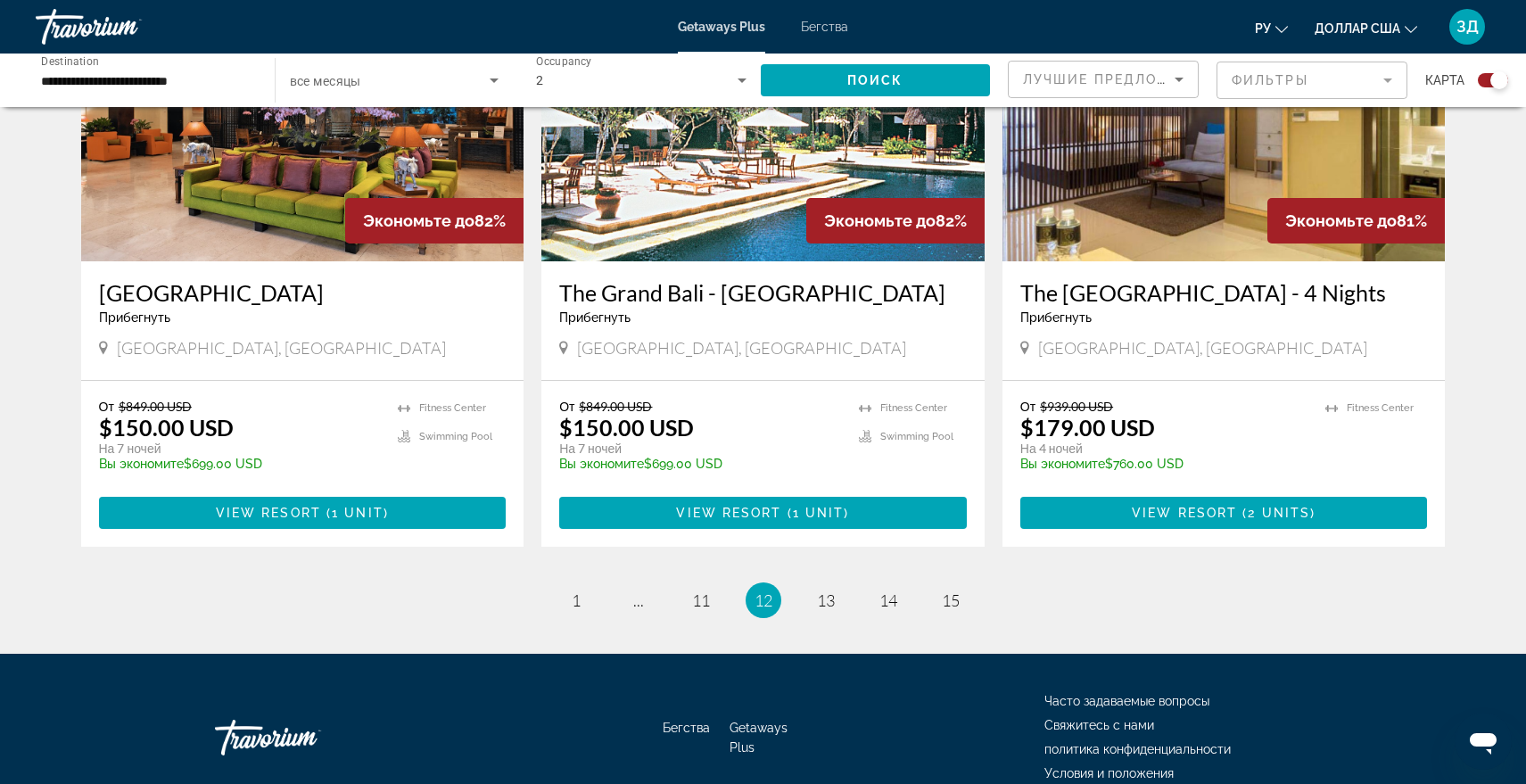
scroll to position [2654, 0]
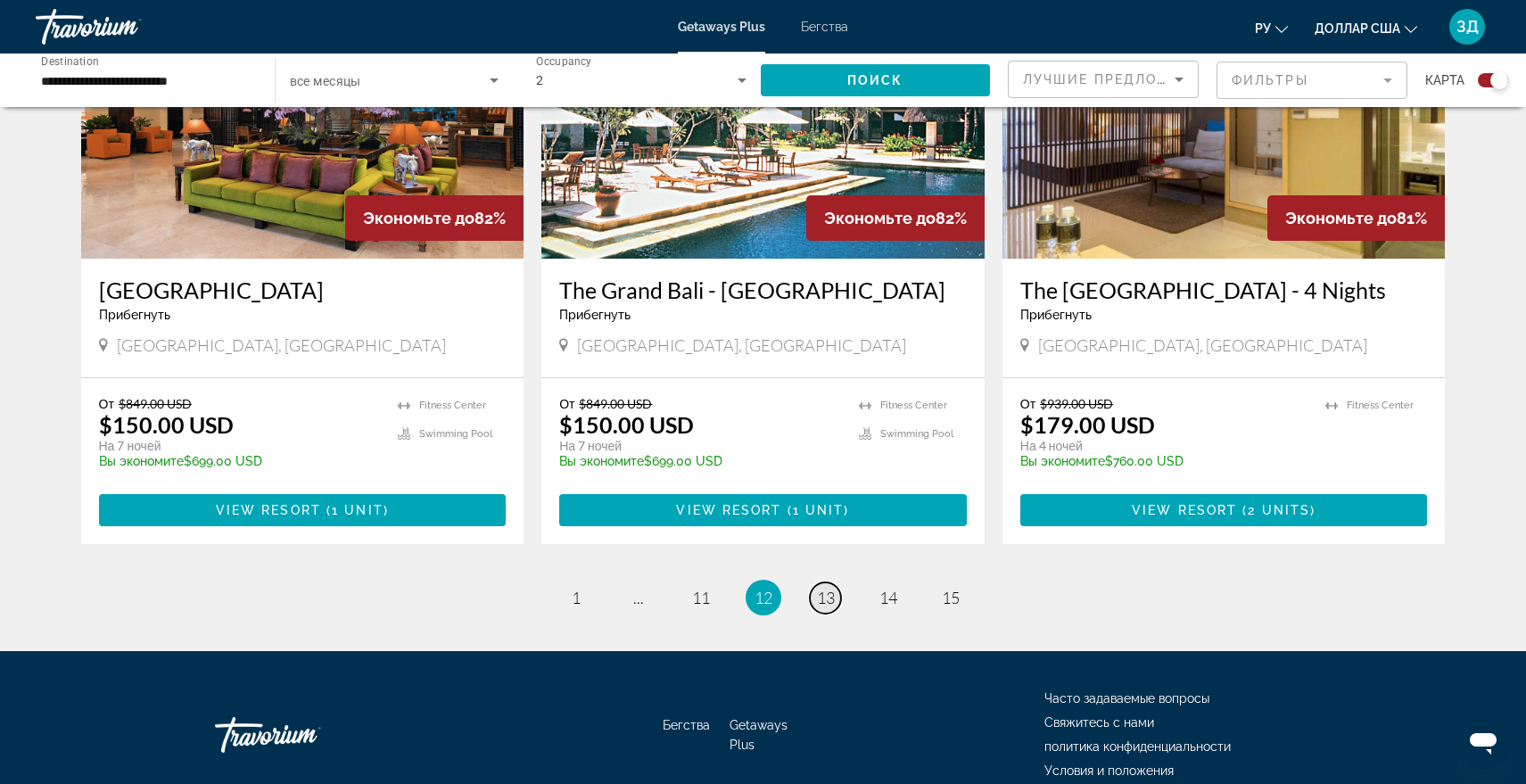
click at [833, 588] on span "13" at bounding box center [825, 597] width 18 height 20
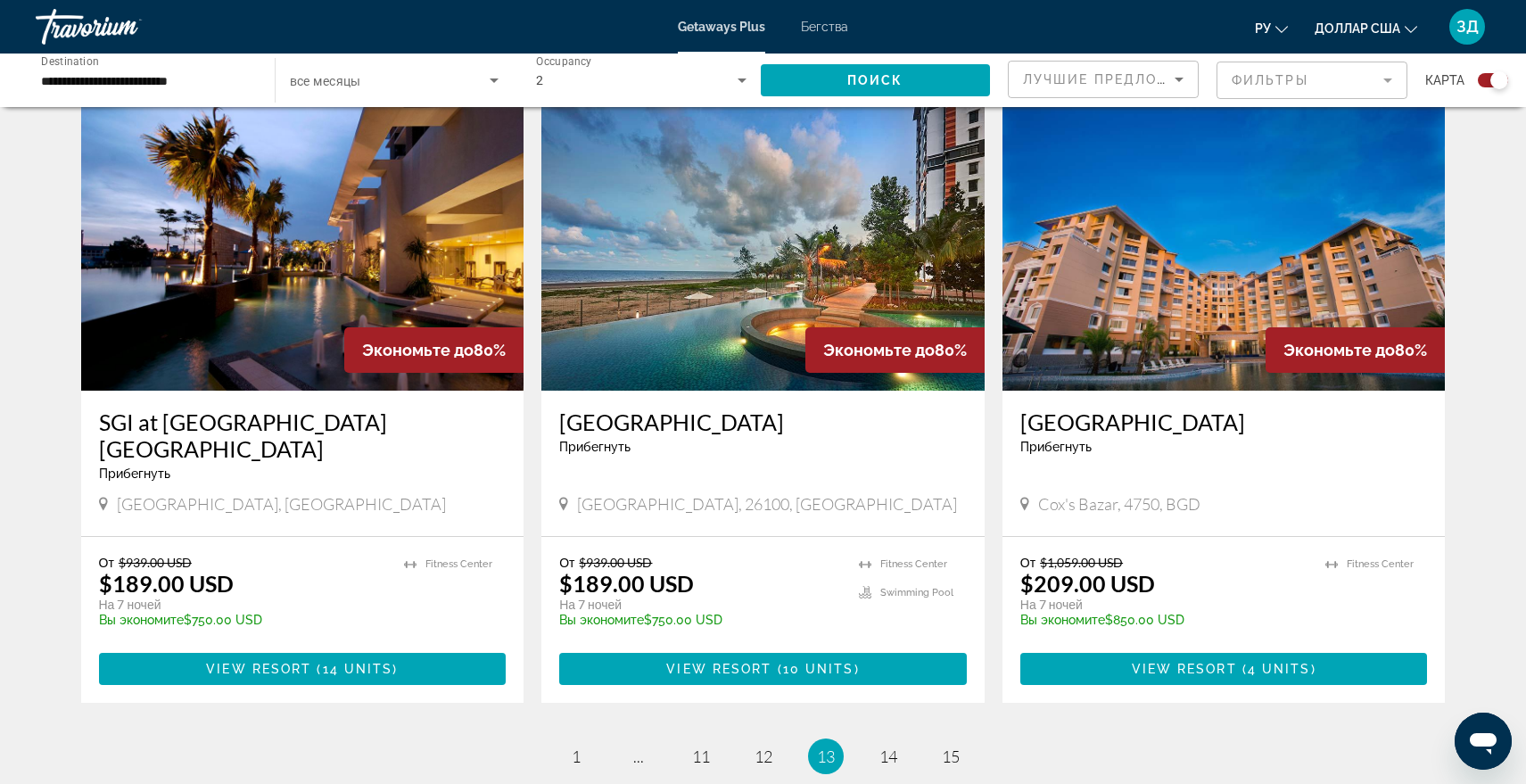
scroll to position [2734, 0]
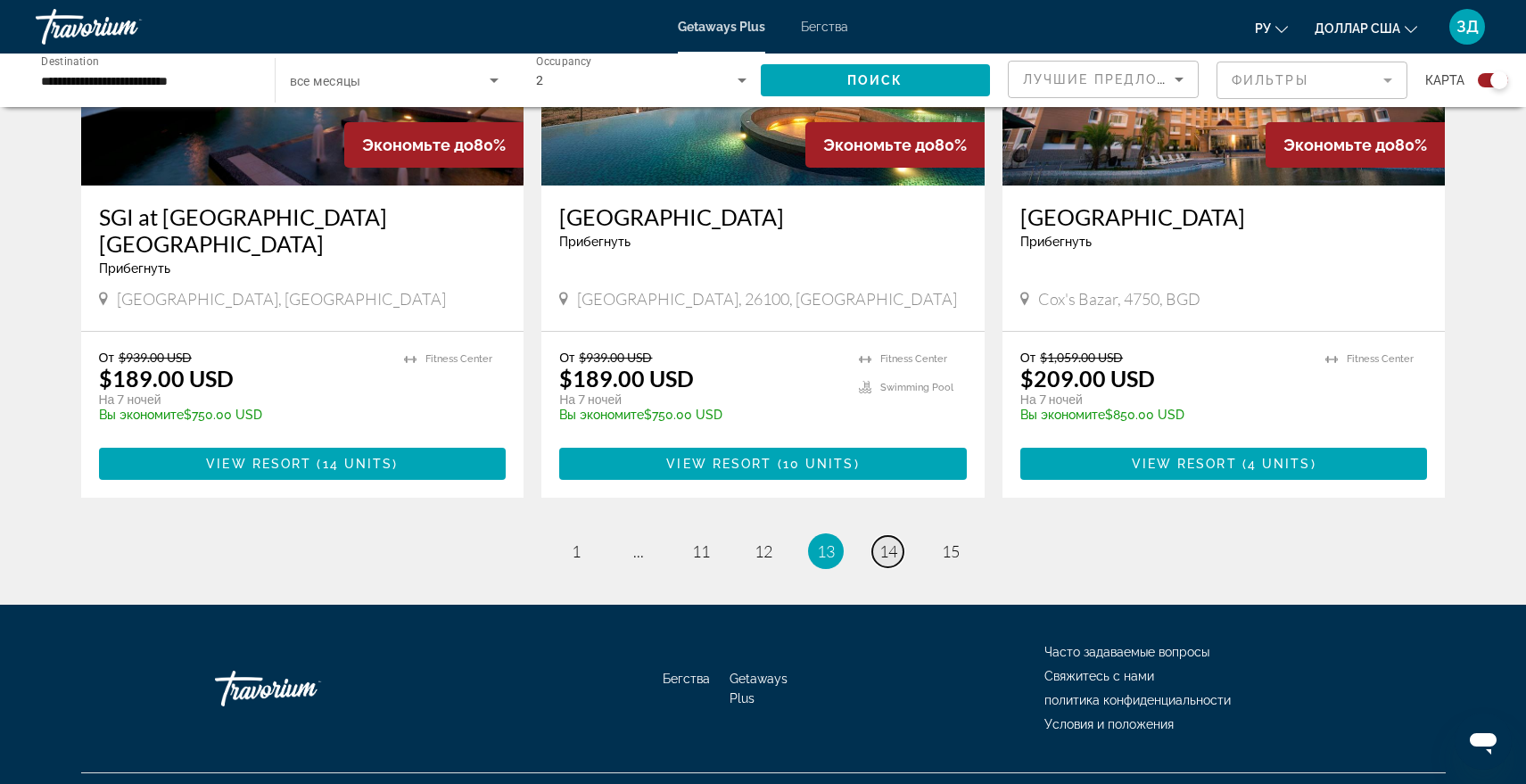
click at [890, 541] on span "14" at bounding box center [888, 550] width 18 height 20
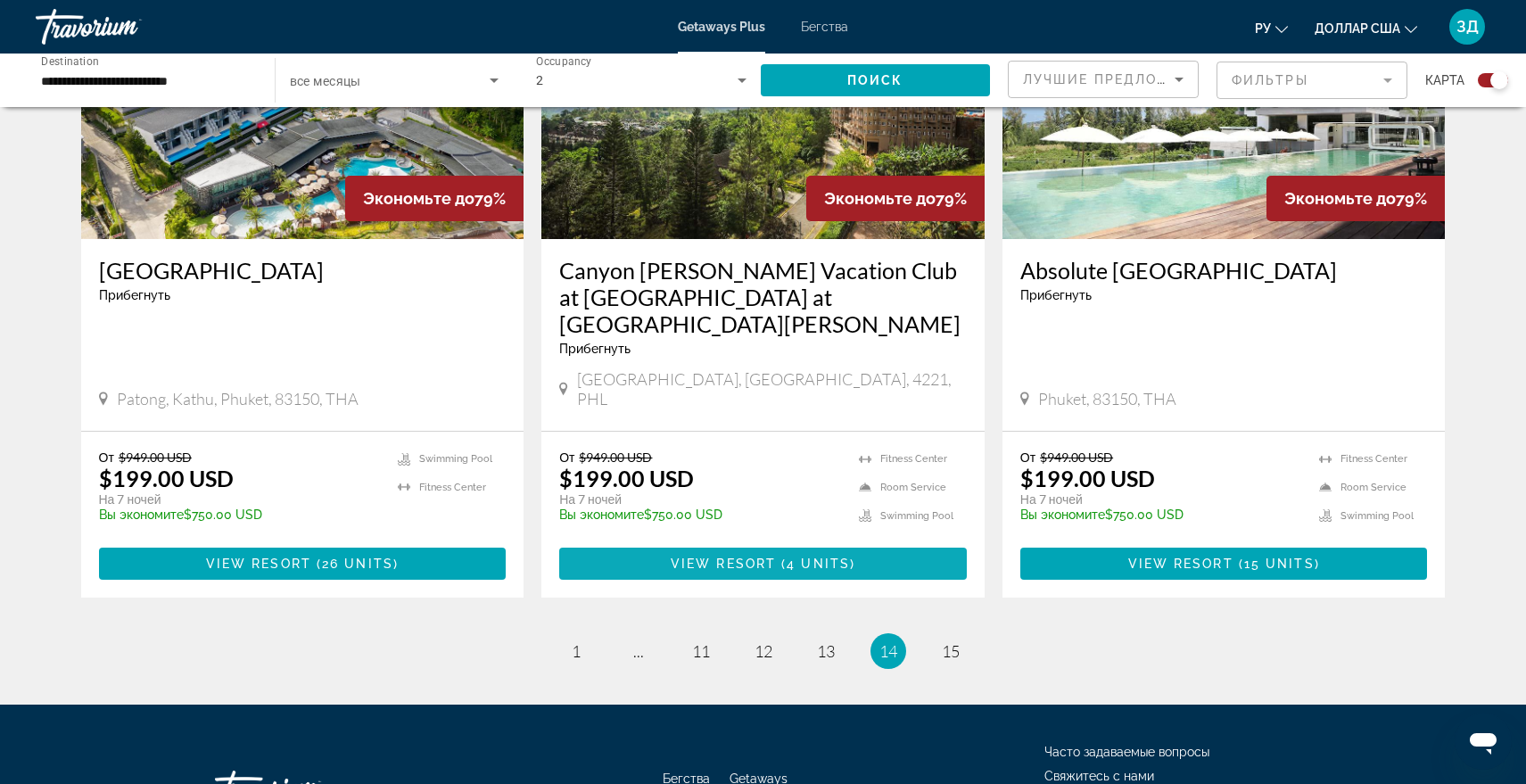
scroll to position [2734, 0]
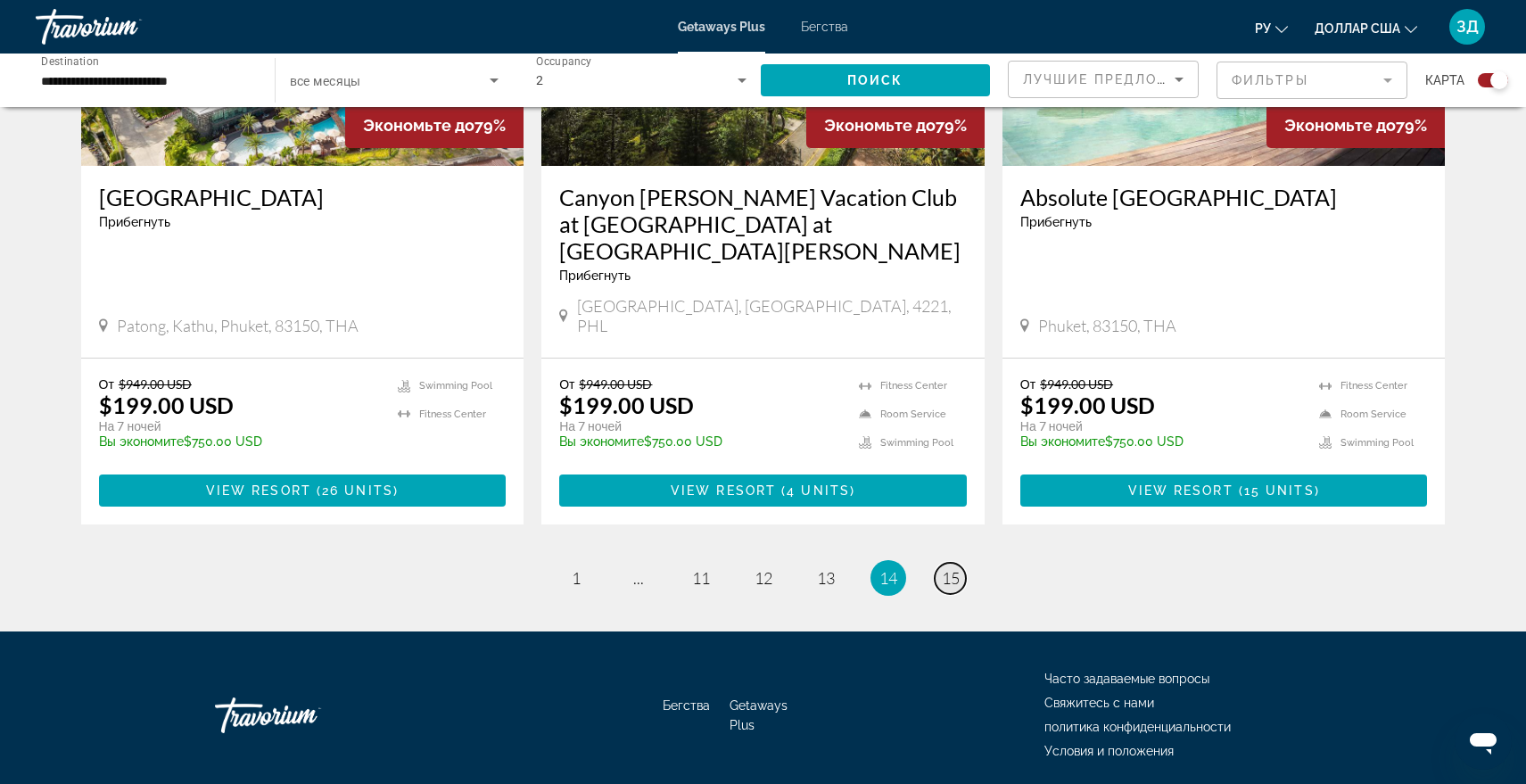
click at [956, 568] on span "15" at bounding box center [950, 577] width 18 height 20
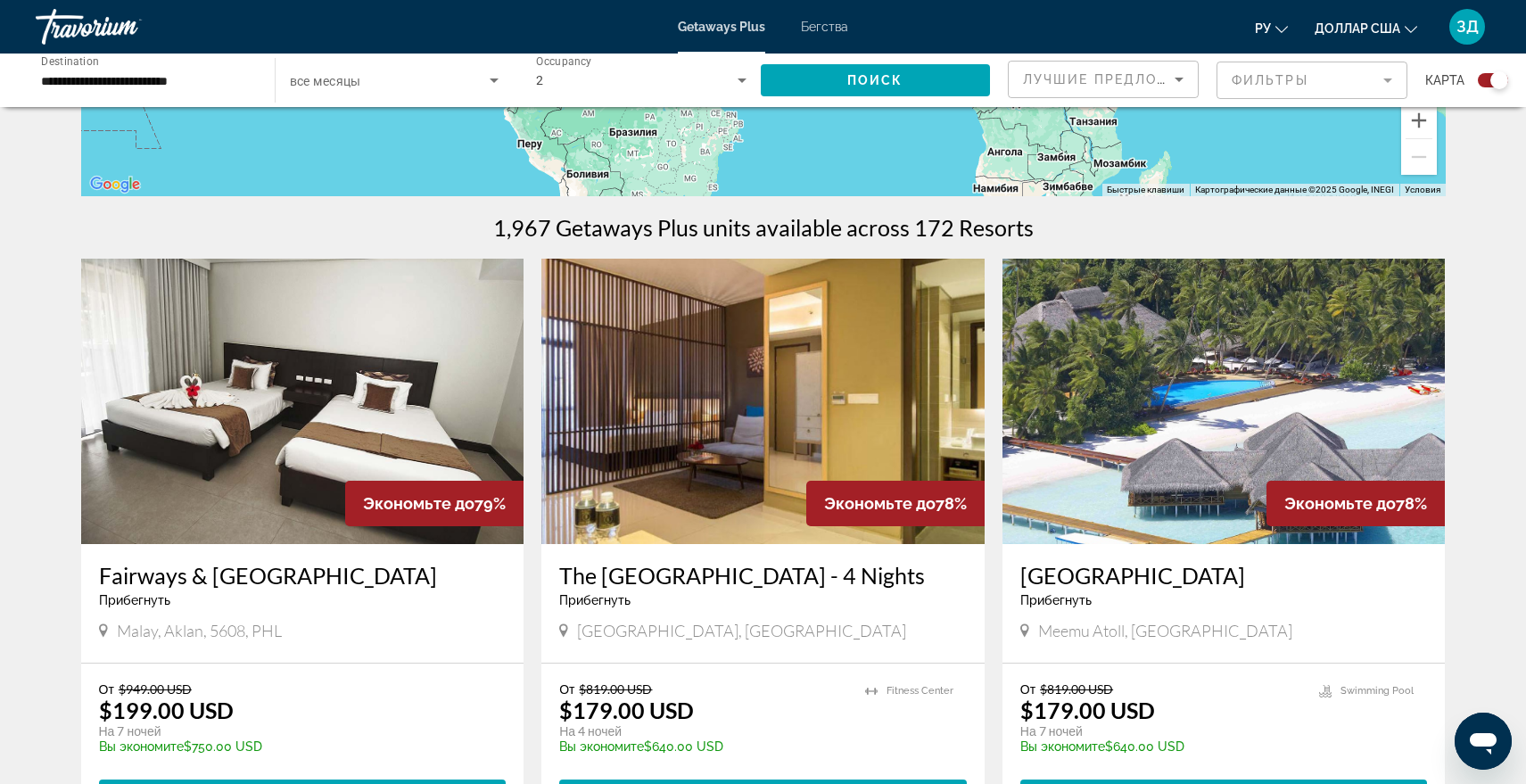
scroll to position [89, 0]
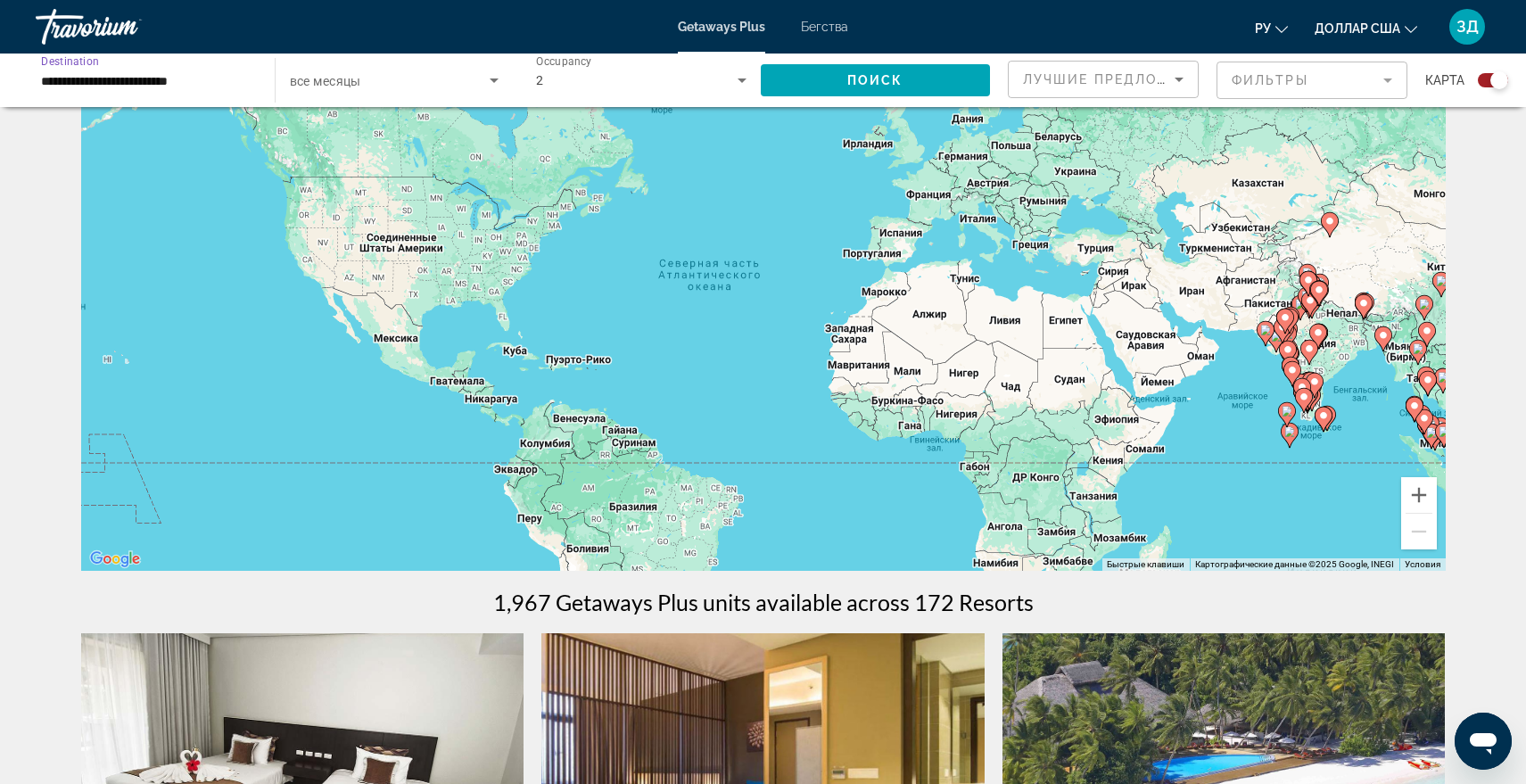
click at [168, 85] on input "**********" at bounding box center [146, 80] width 210 height 21
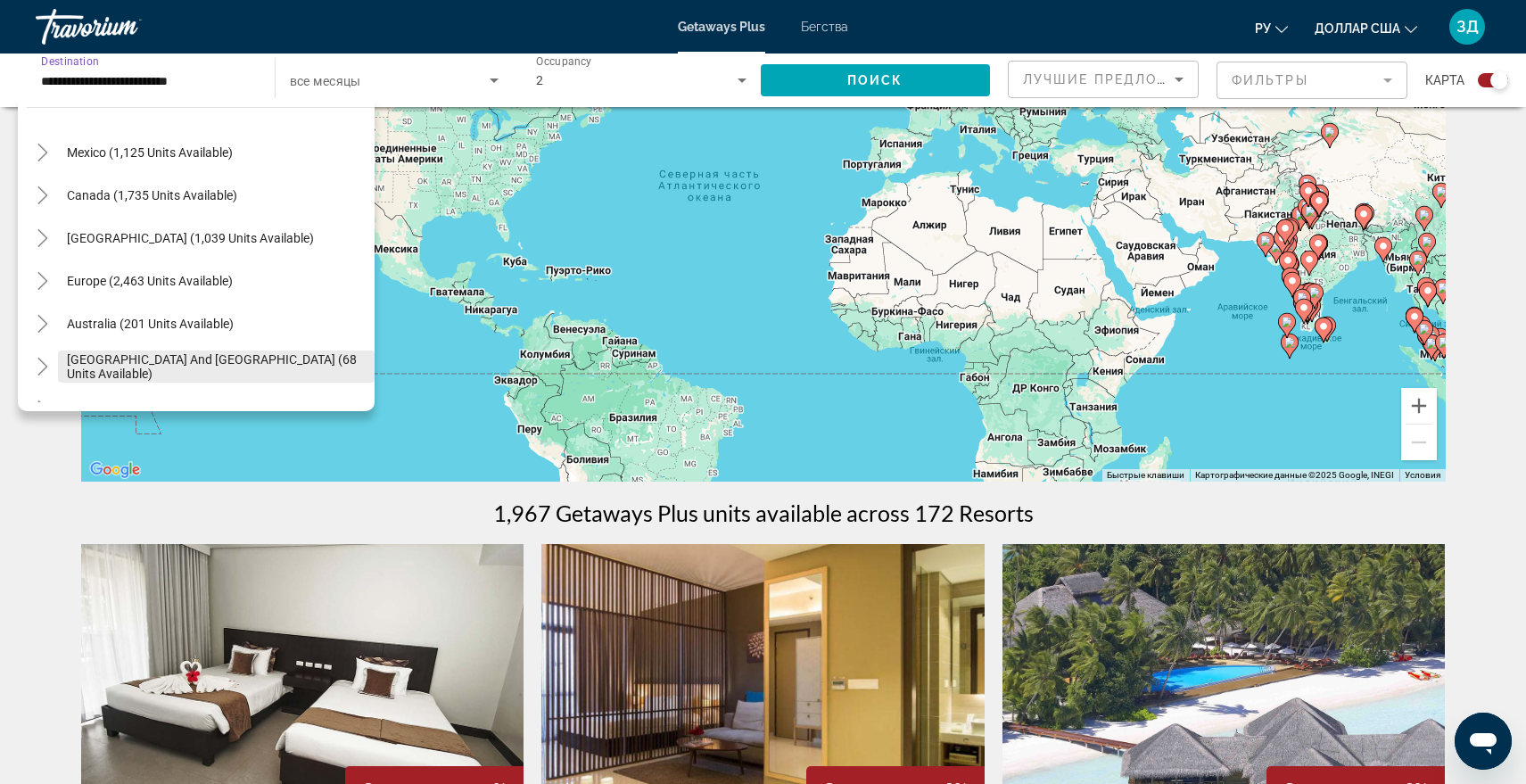
scroll to position [0, 0]
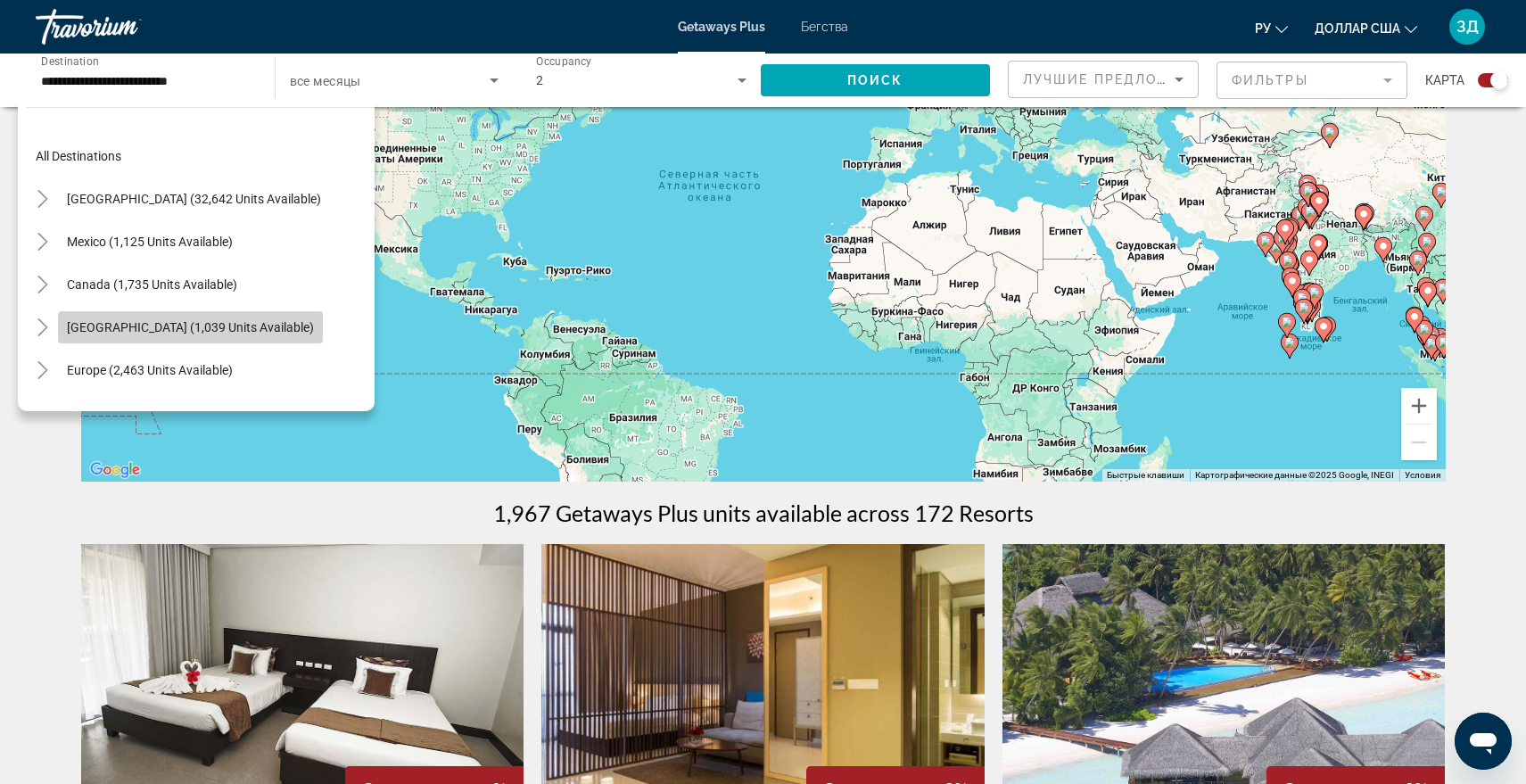
click at [257, 335] on span "Search widget" at bounding box center [190, 327] width 264 height 43
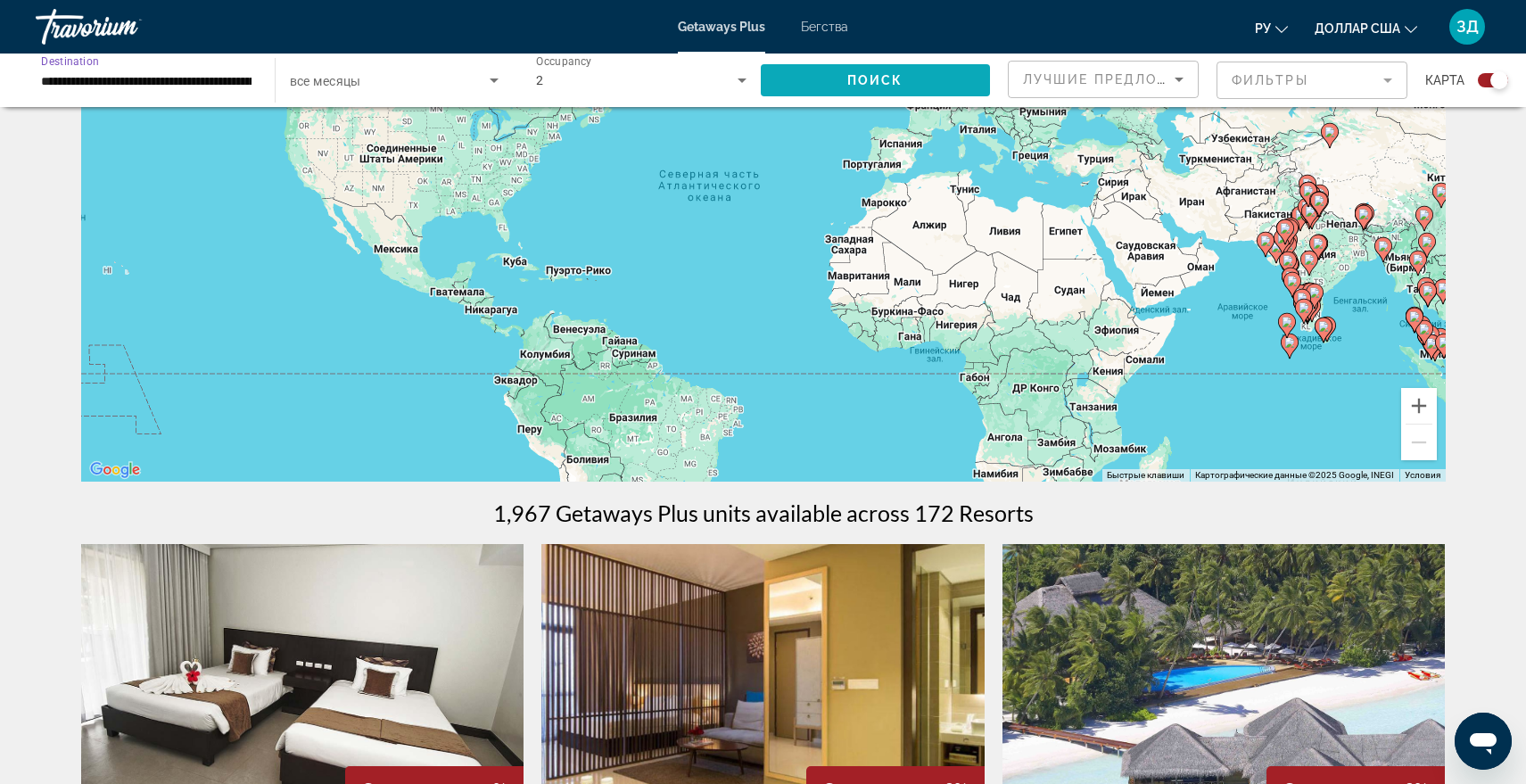
click at [956, 85] on span "Search widget" at bounding box center [876, 80] width 230 height 43
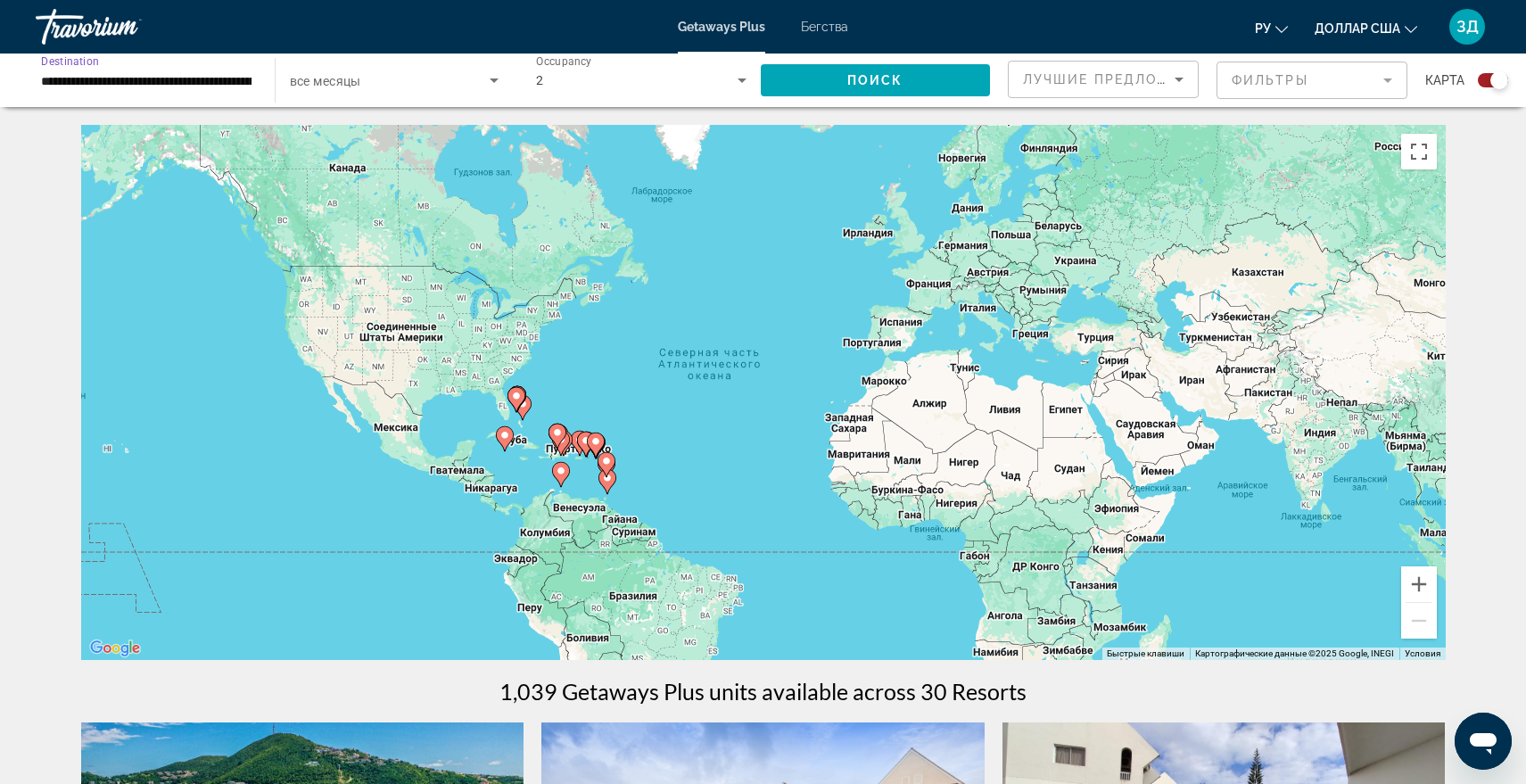
click at [249, 82] on input "**********" at bounding box center [146, 80] width 210 height 21
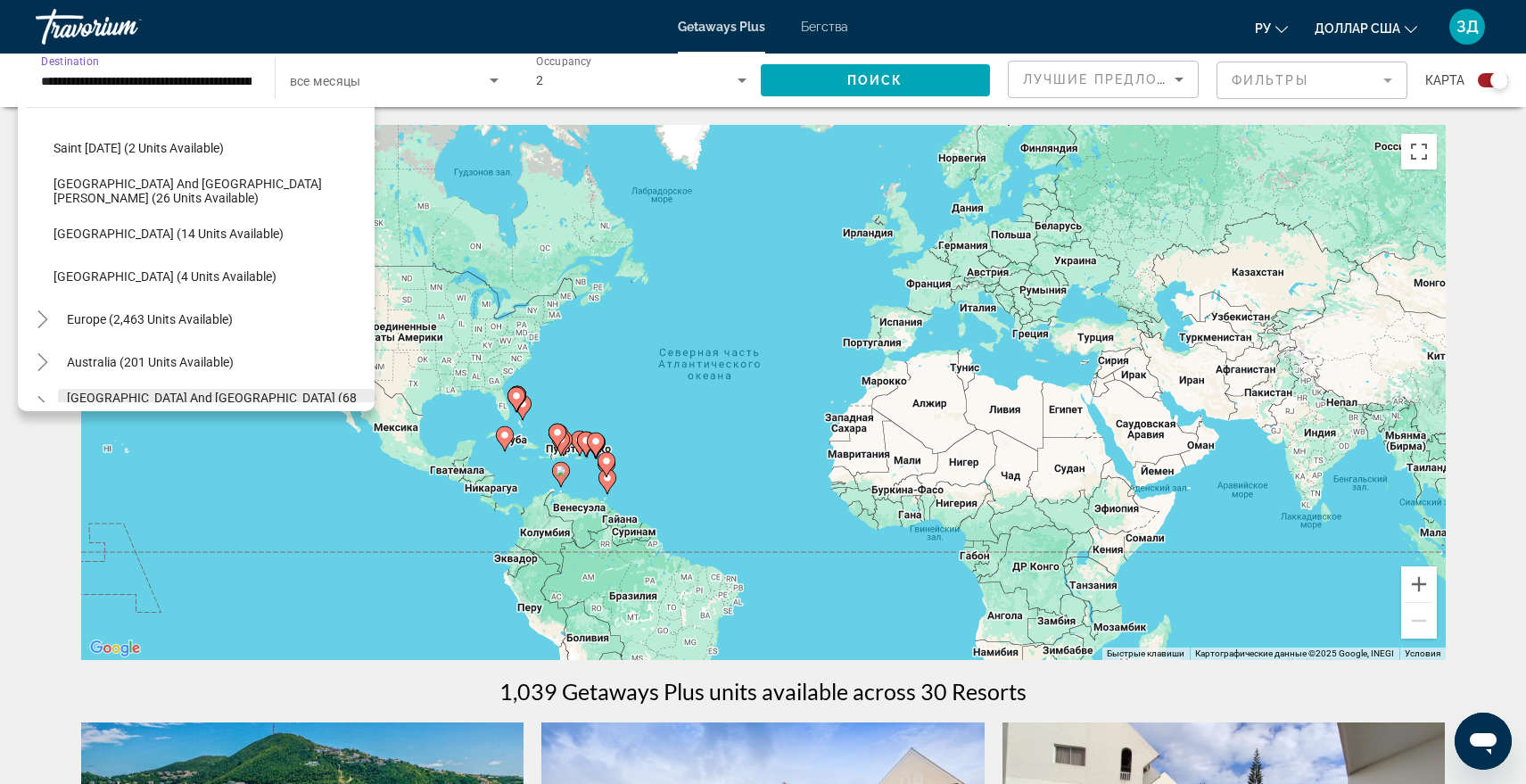
scroll to position [509, 0]
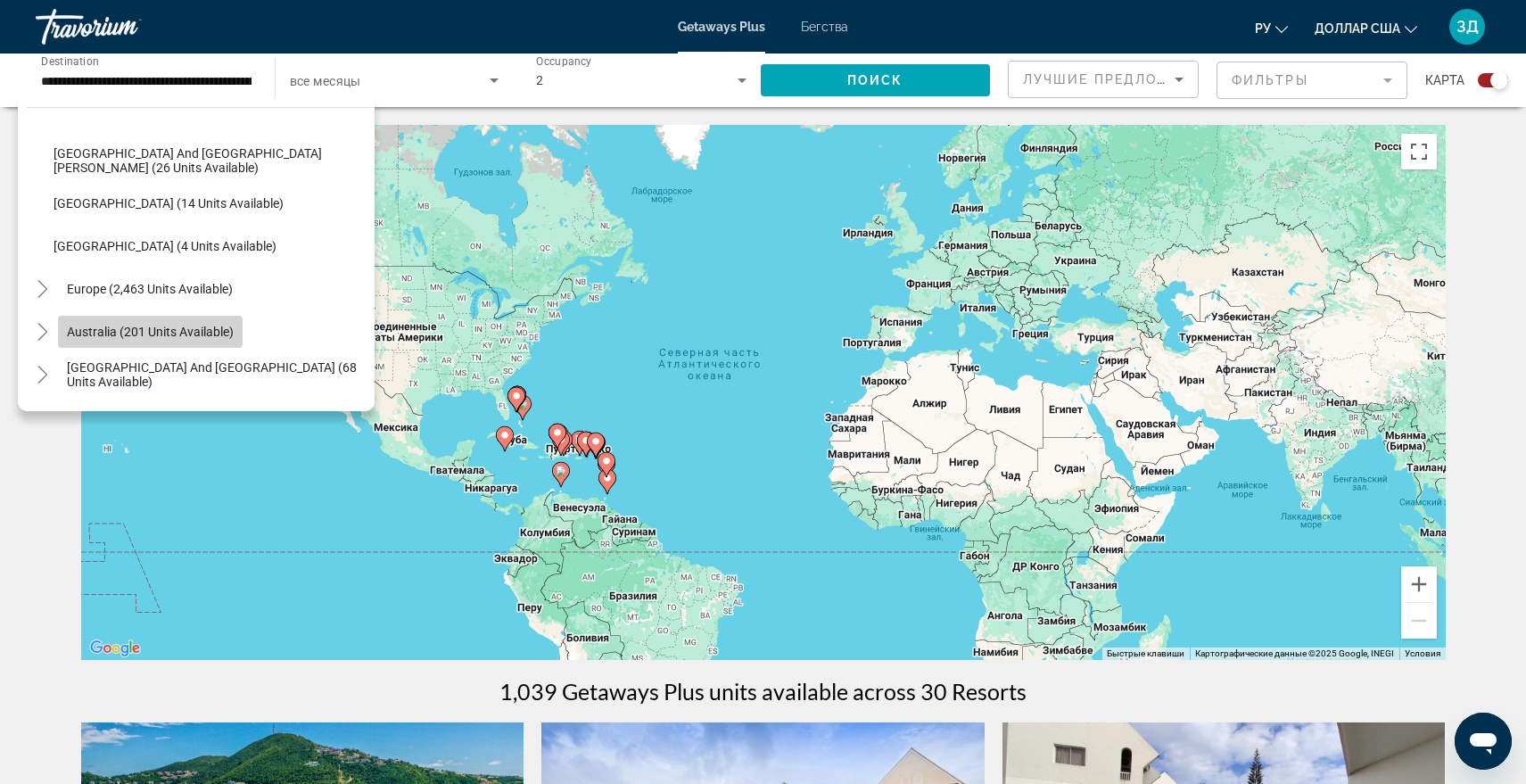
click at [160, 328] on span "Australia (201 units available)" at bounding box center [150, 331] width 166 height 14
type input "**********"
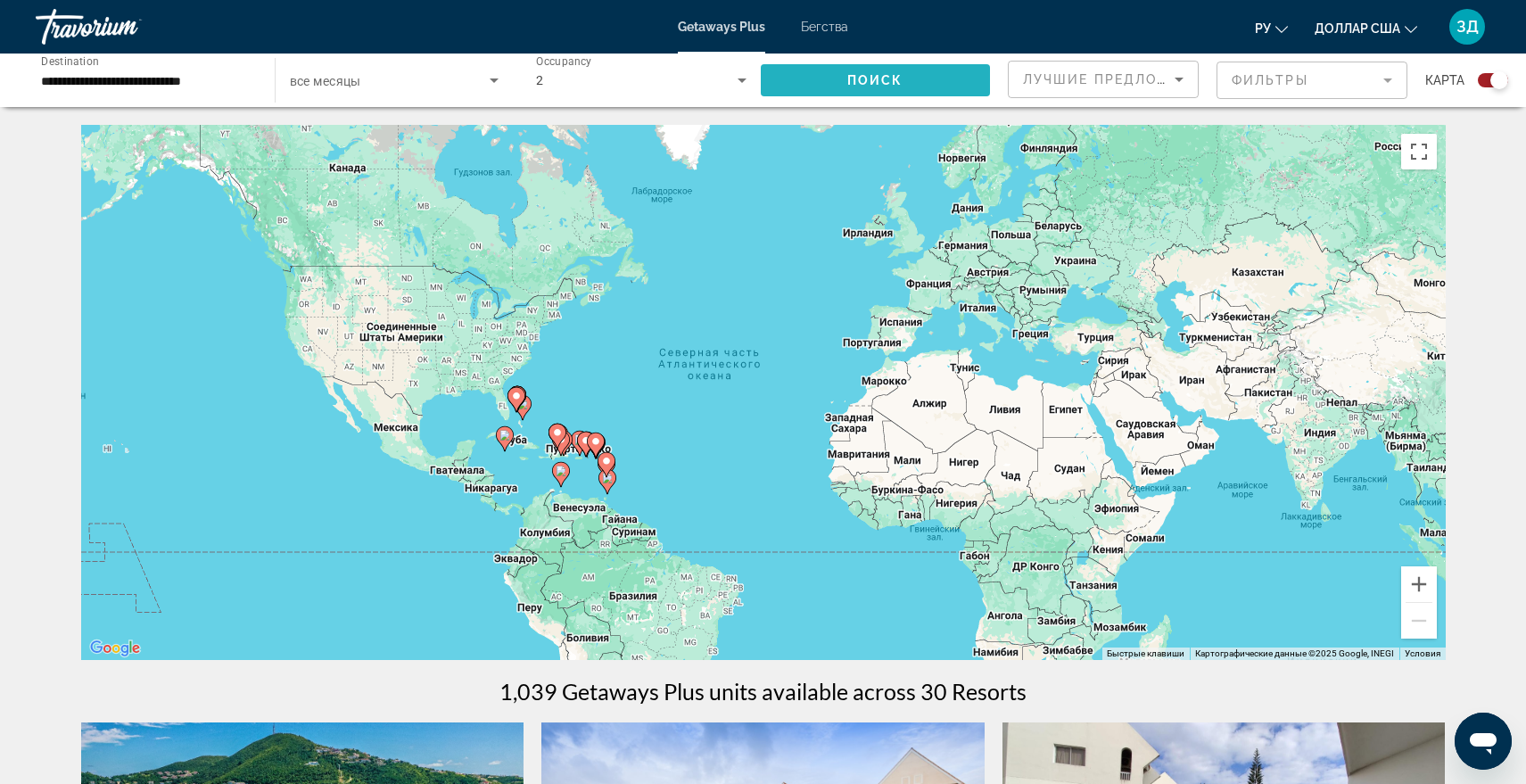
click at [897, 78] on span "Поиск" at bounding box center [875, 79] width 56 height 14
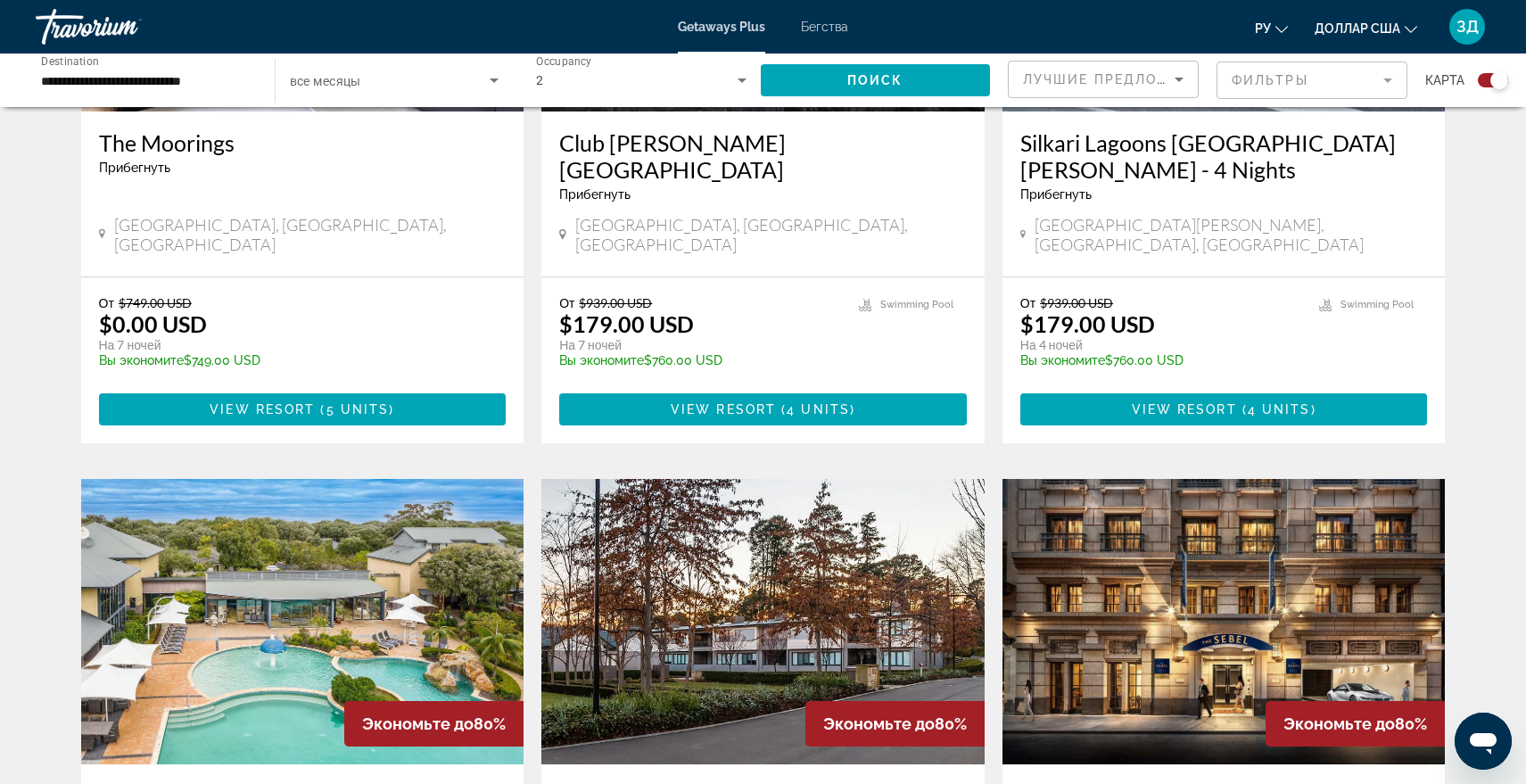
scroll to position [891, 0]
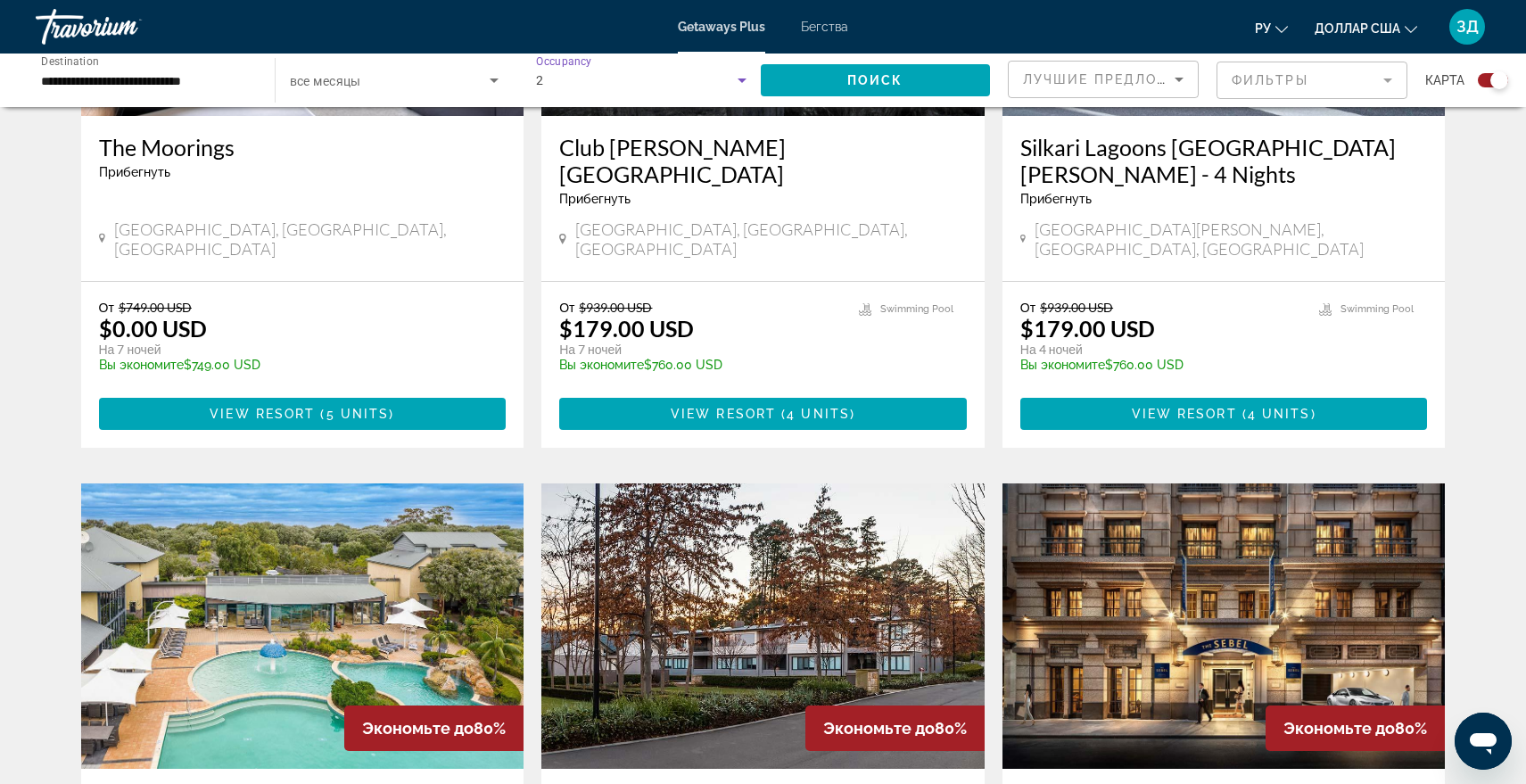
click at [745, 85] on icon "Search widget" at bounding box center [741, 79] width 21 height 21
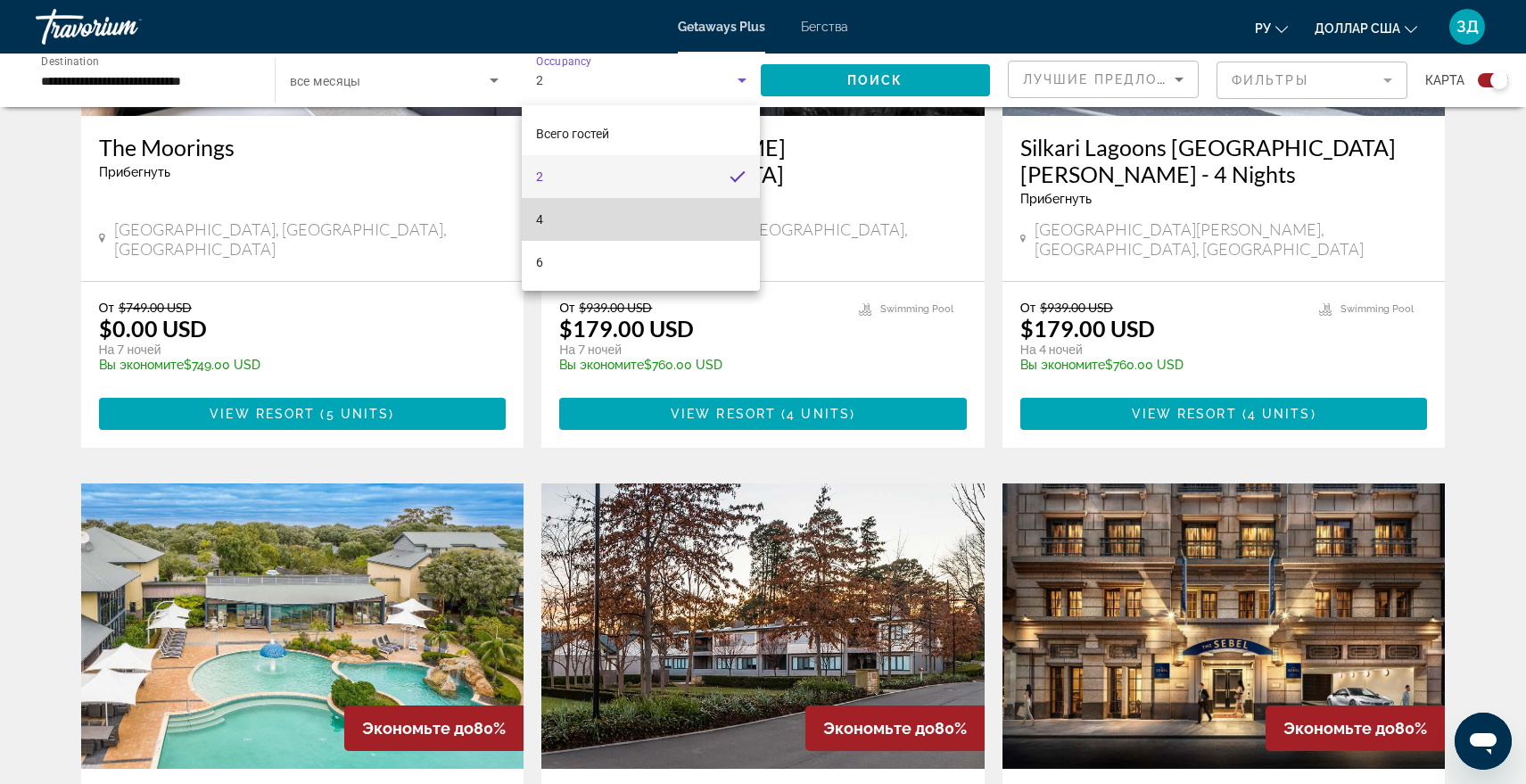
click at [565, 217] on mat-option "4" at bounding box center [640, 220] width 238 height 43
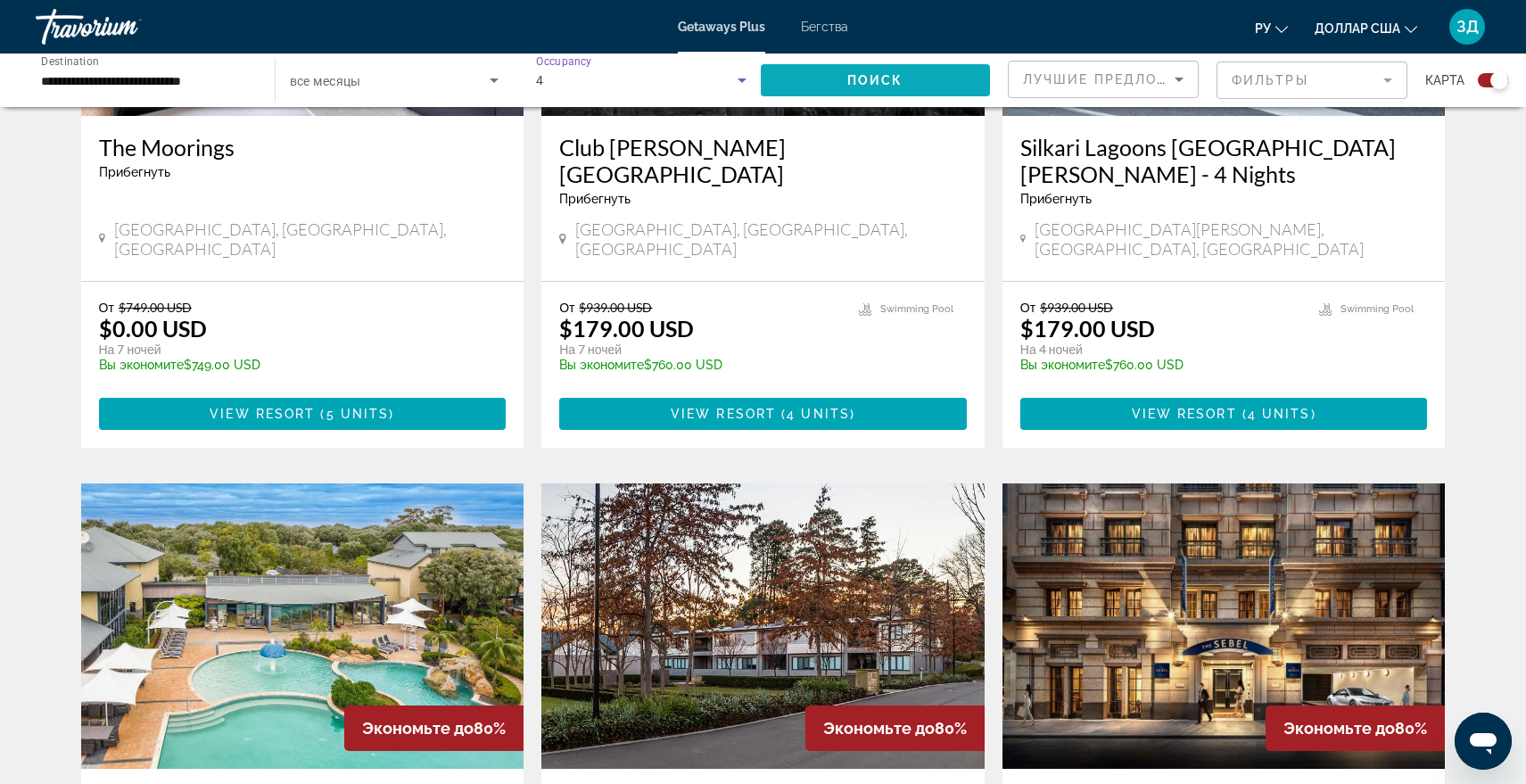
click at [910, 78] on span "Search widget" at bounding box center [876, 80] width 230 height 43
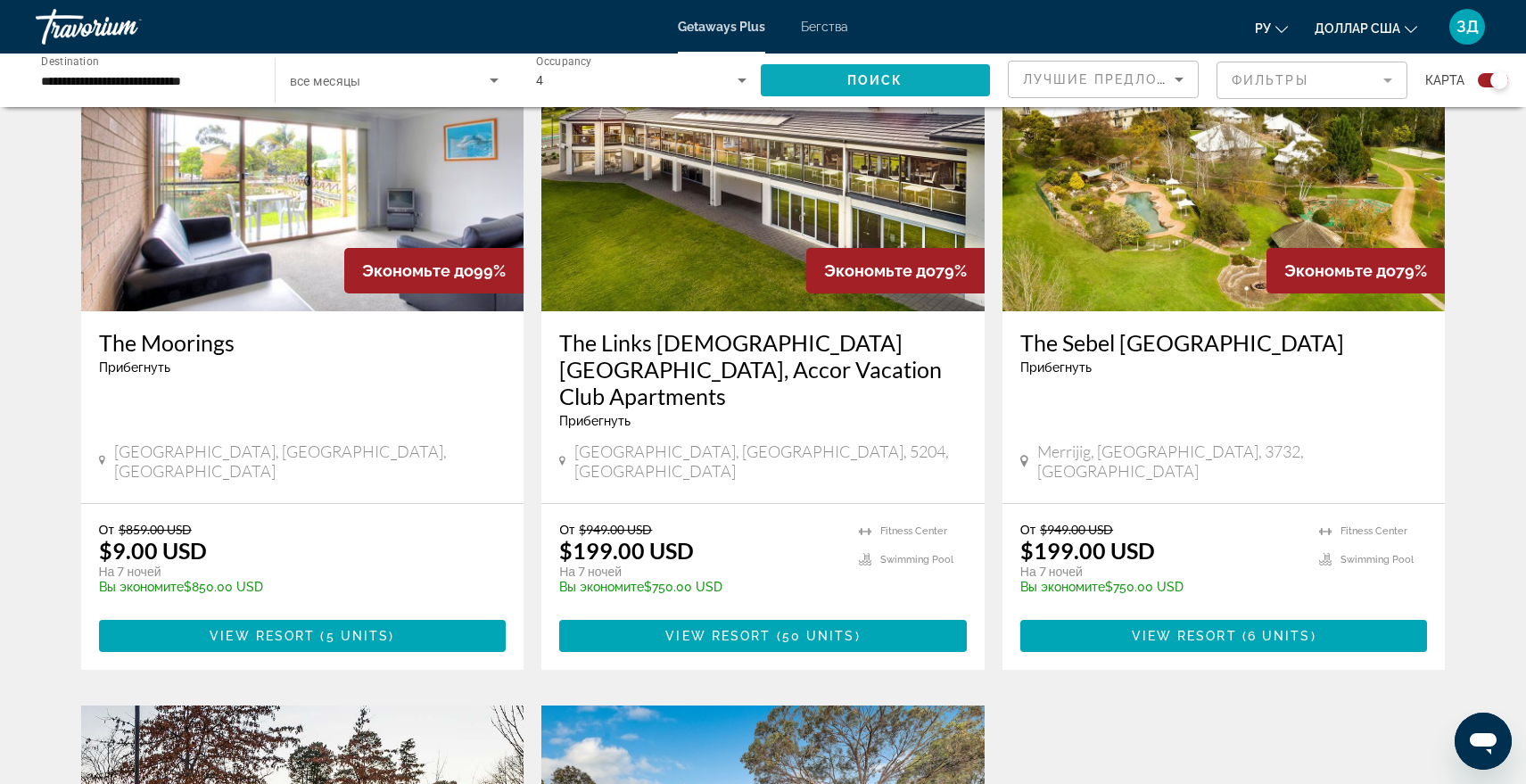
scroll to position [701, 0]
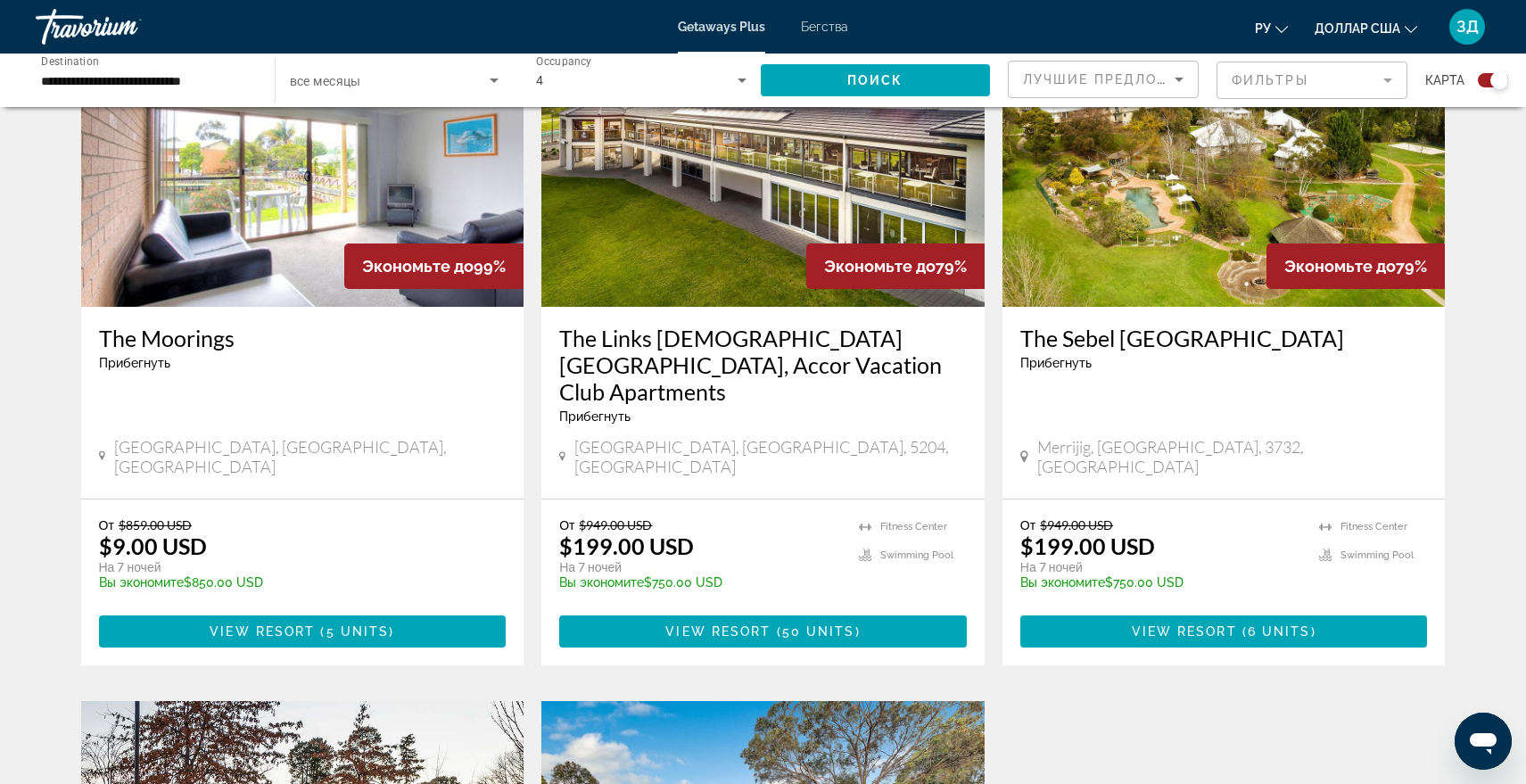
click at [173, 277] on img "Основное содержание" at bounding box center [303, 164] width 443 height 285
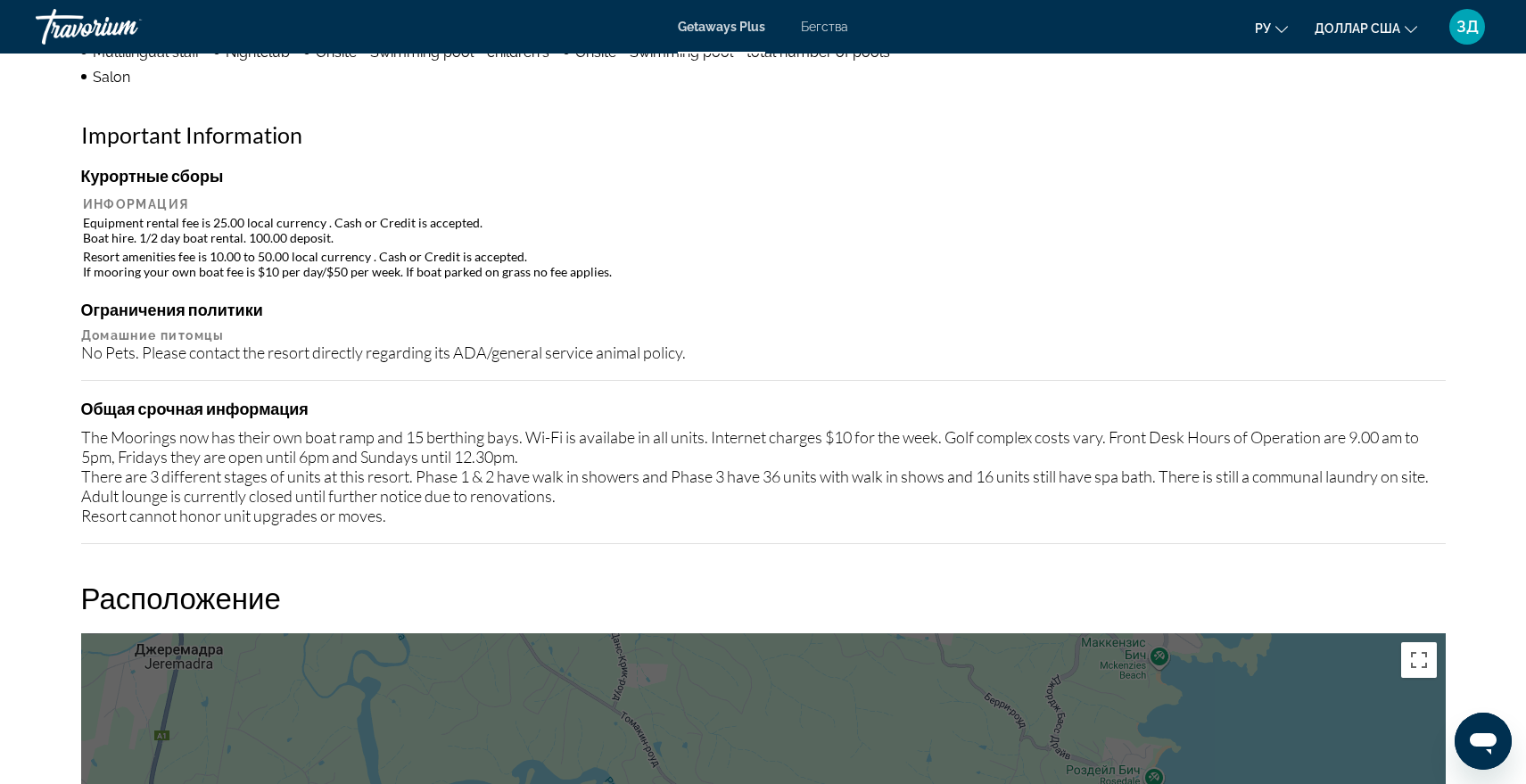
scroll to position [1516, 0]
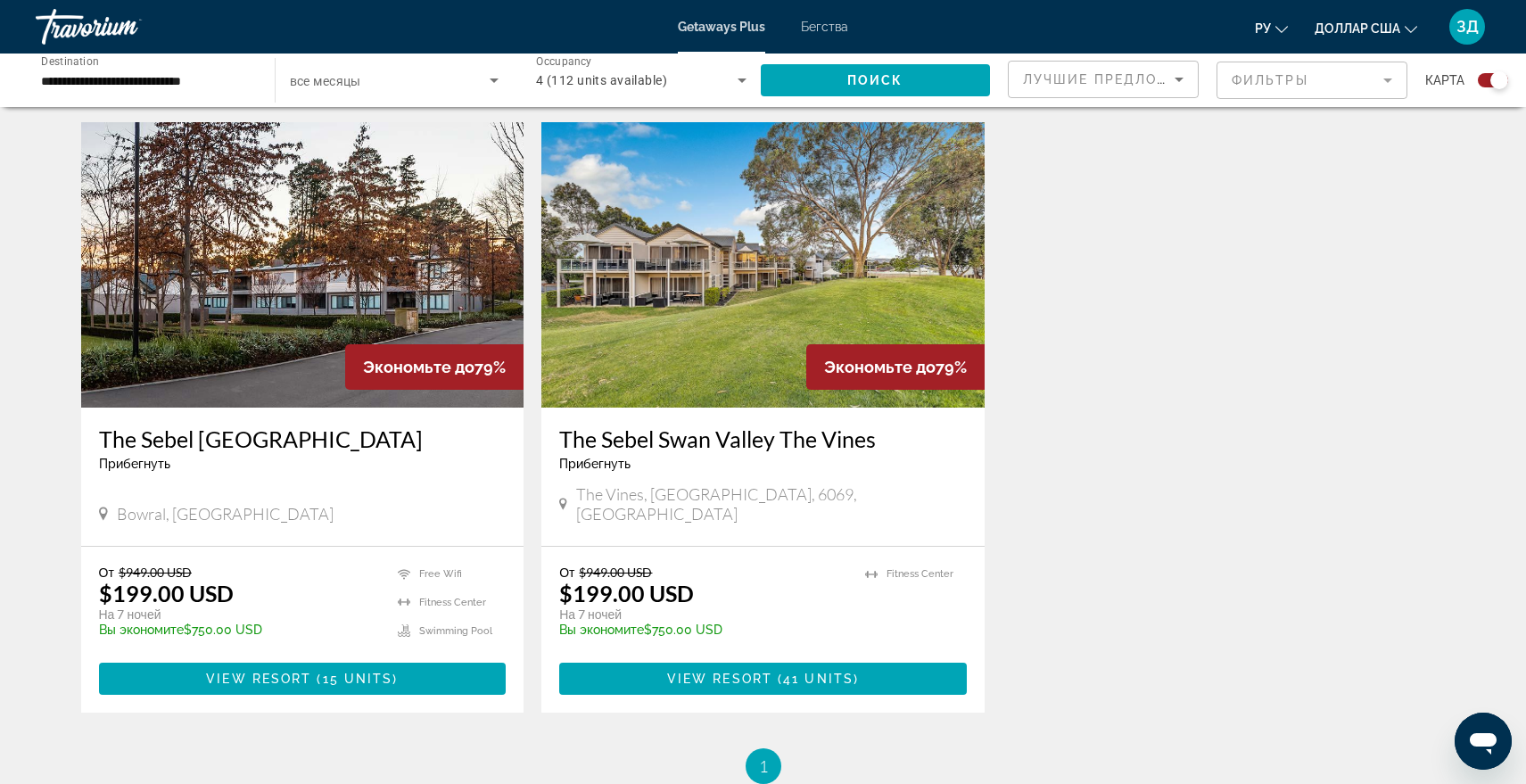
scroll to position [1111, 0]
